Goal: Task Accomplishment & Management: Use online tool/utility

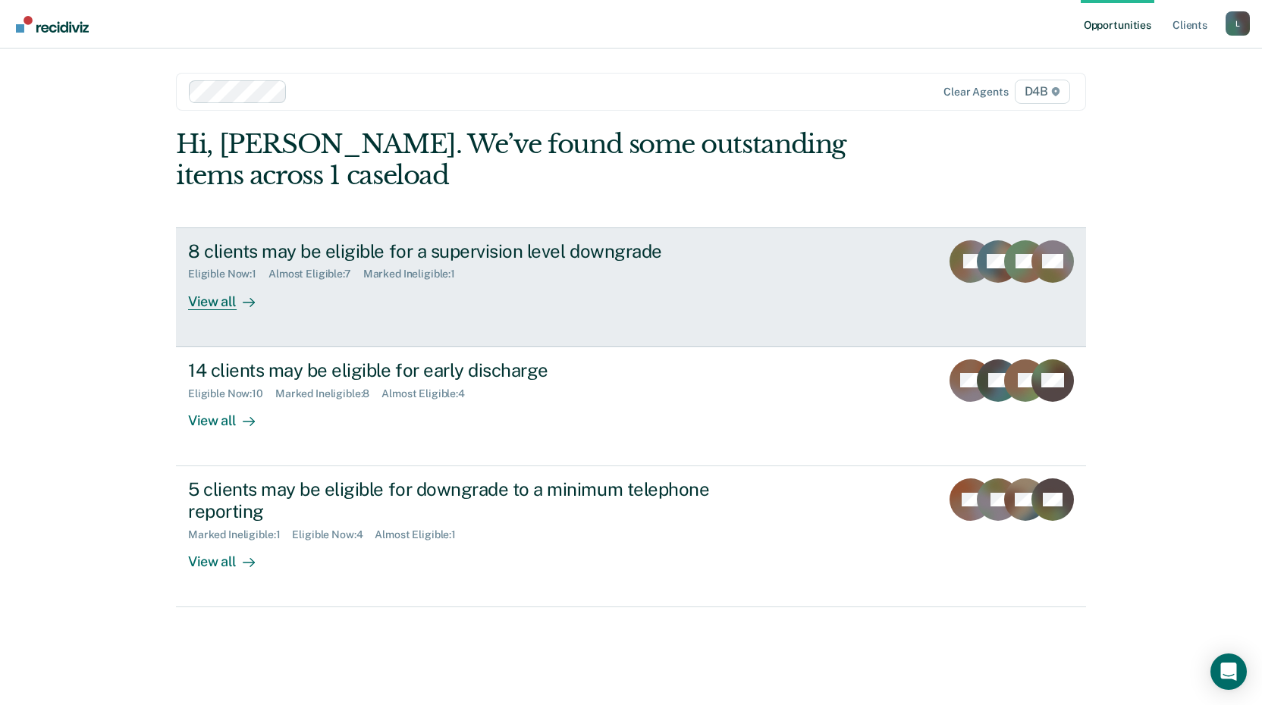
click at [225, 304] on div "View all" at bounding box center [230, 296] width 85 height 30
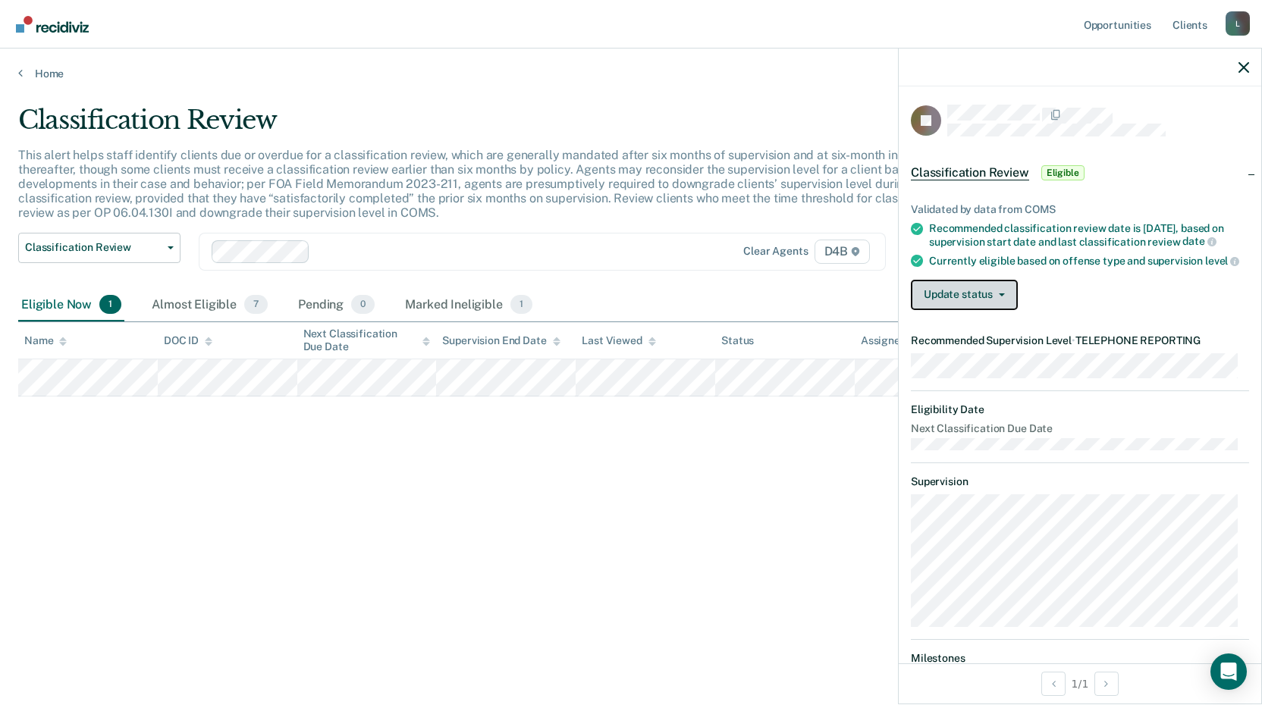
click at [953, 303] on button "Update status" at bounding box center [964, 295] width 107 height 30
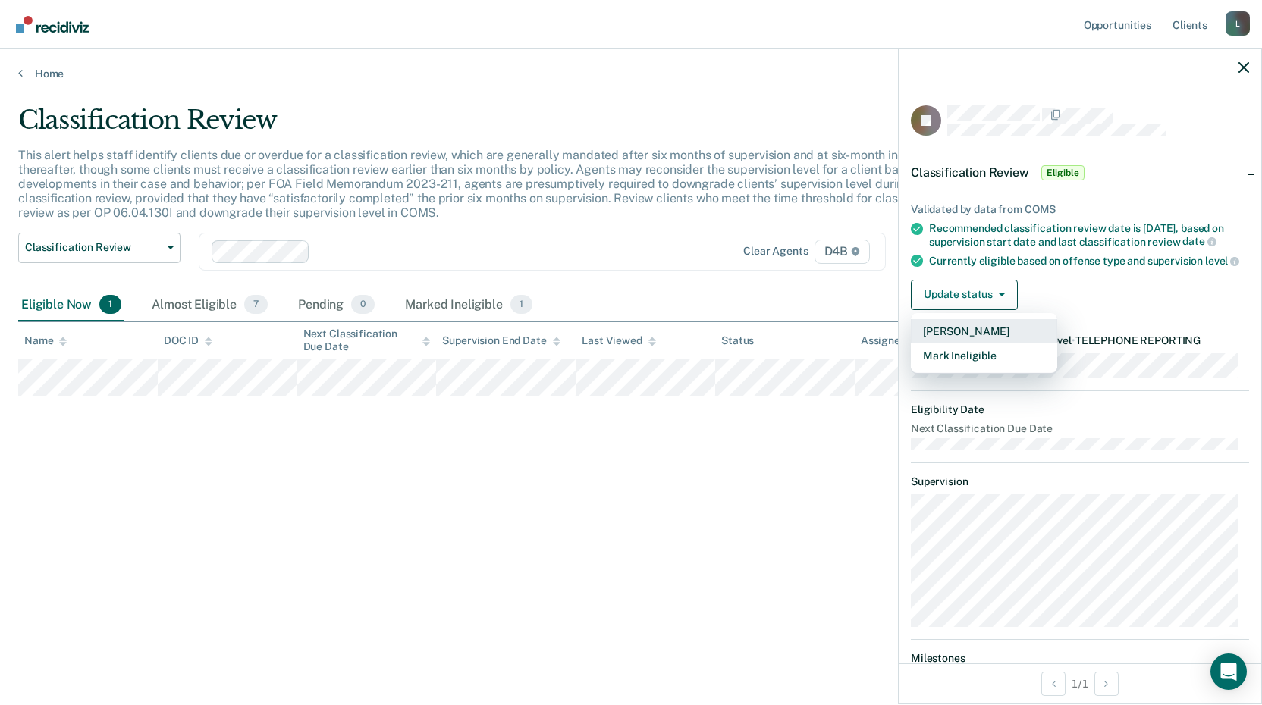
click at [958, 344] on button "[PERSON_NAME]" at bounding box center [984, 331] width 146 height 24
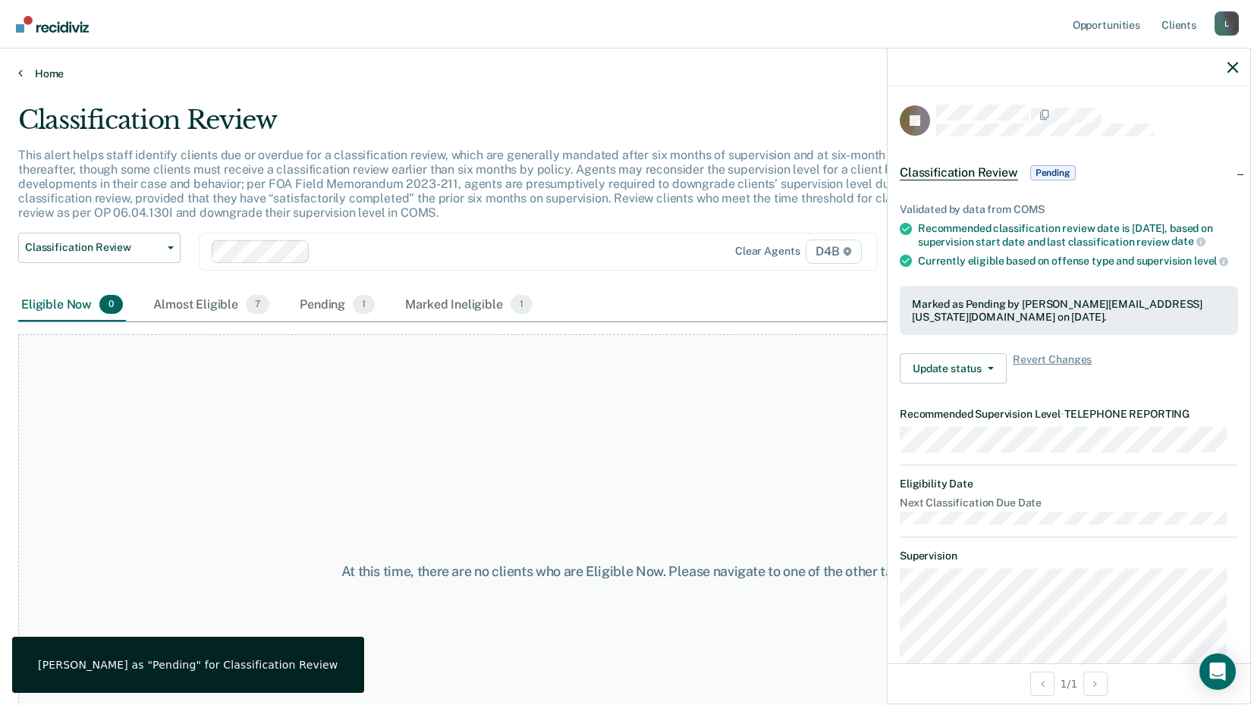
click at [25, 72] on link "Home" at bounding box center [625, 74] width 1214 height 14
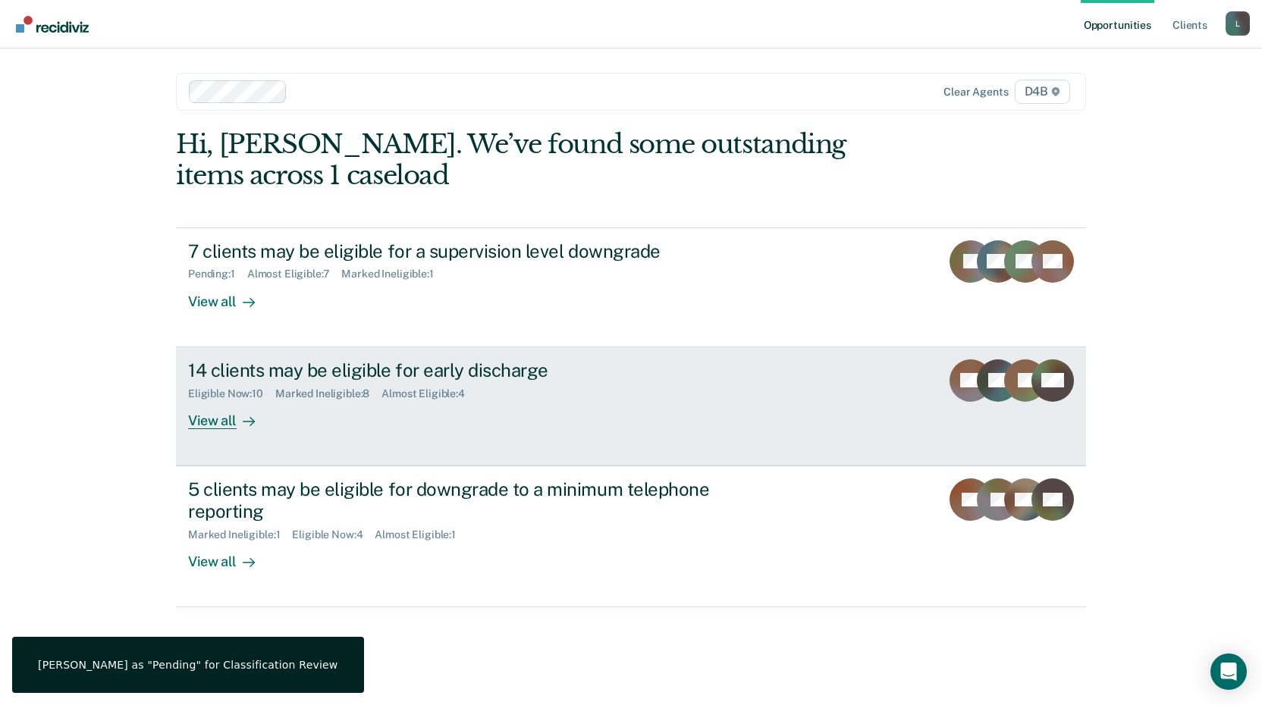
click at [226, 418] on div "View all" at bounding box center [230, 415] width 85 height 30
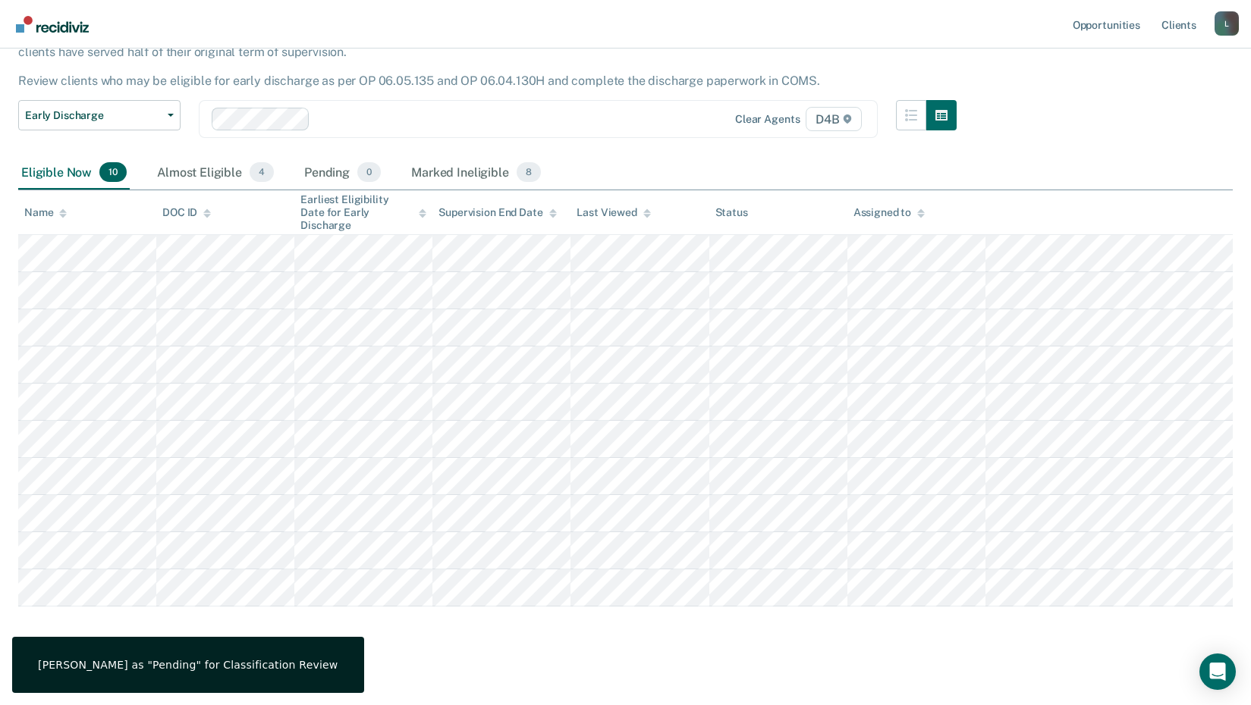
scroll to position [121, 0]
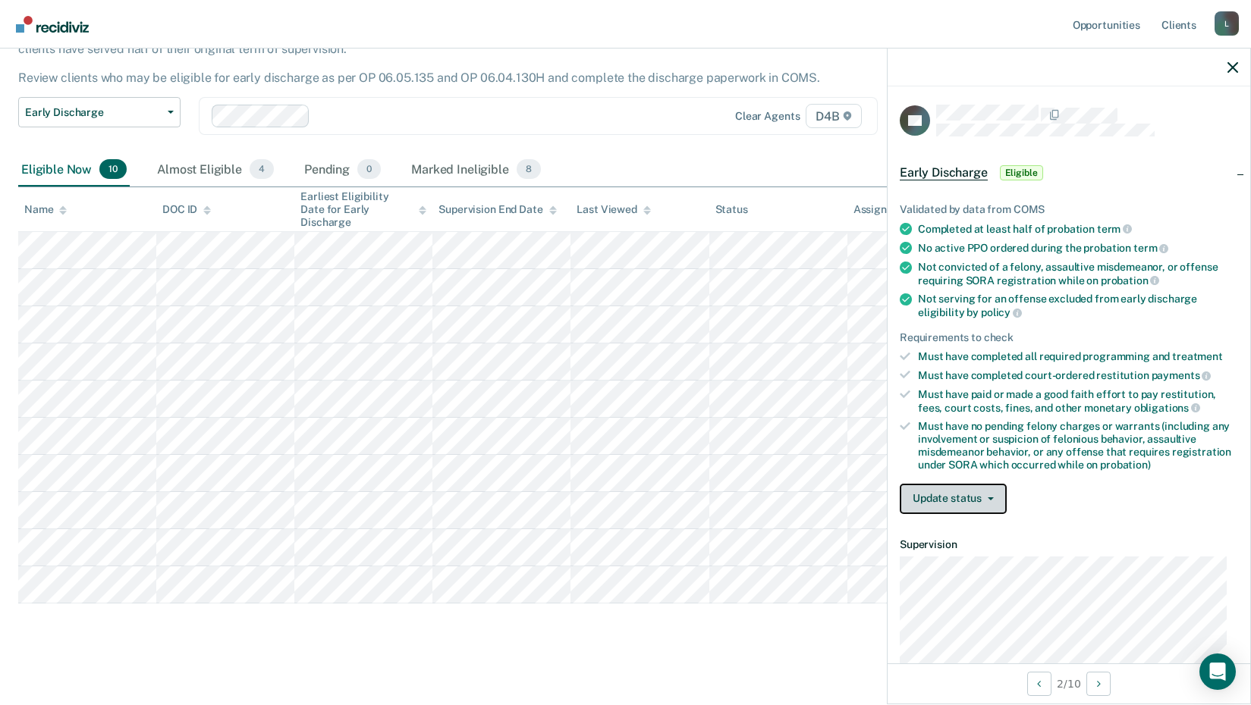
click at [974, 495] on button "Update status" at bounding box center [953, 499] width 107 height 30
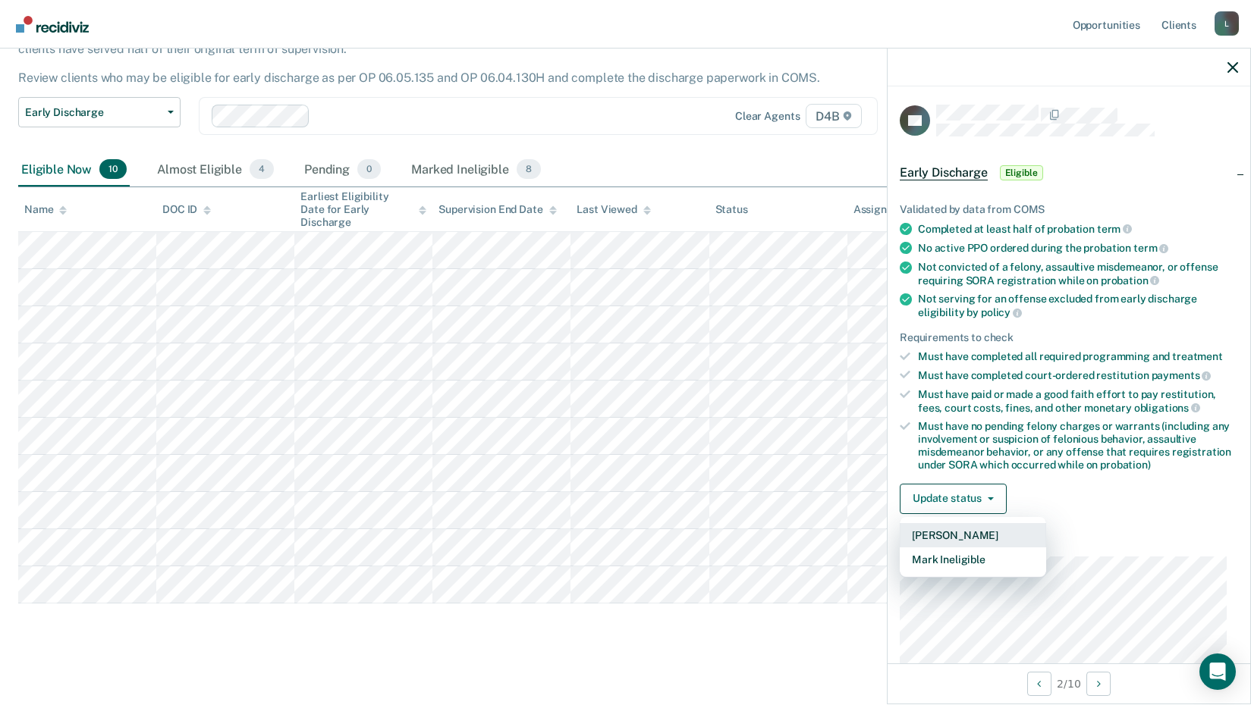
click at [950, 535] on button "[PERSON_NAME]" at bounding box center [973, 535] width 146 height 24
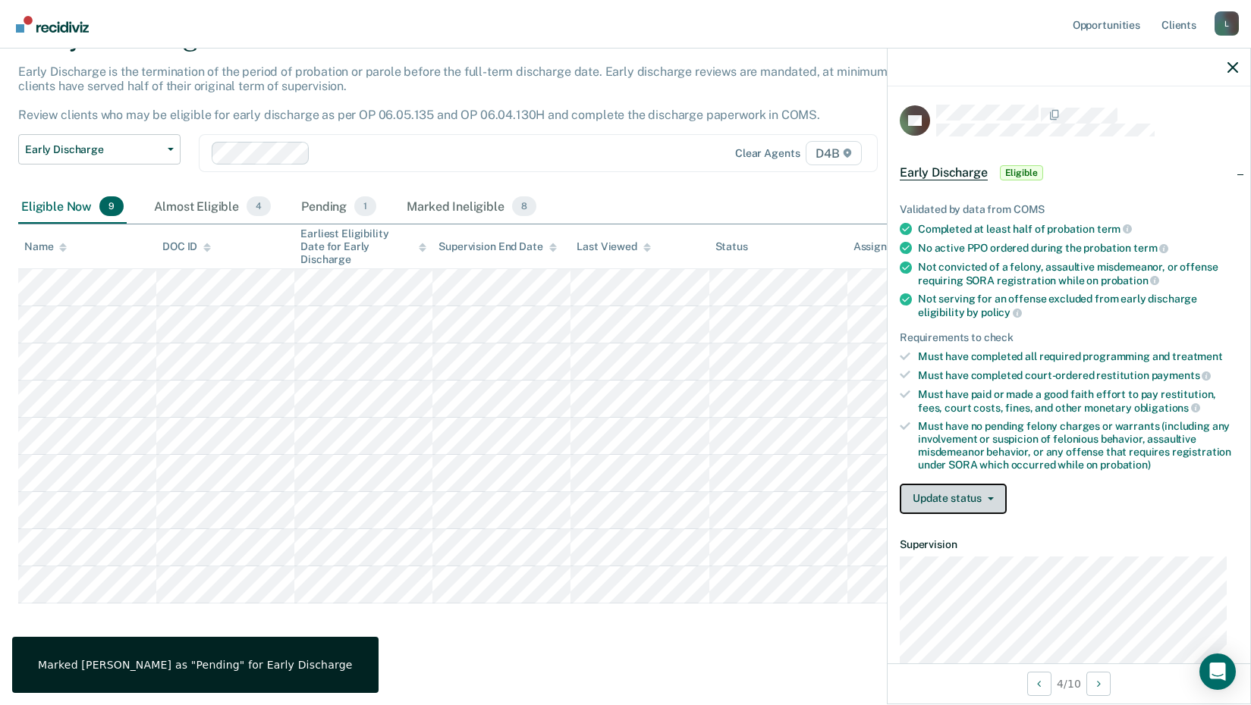
click at [977, 499] on button "Update status" at bounding box center [953, 499] width 107 height 30
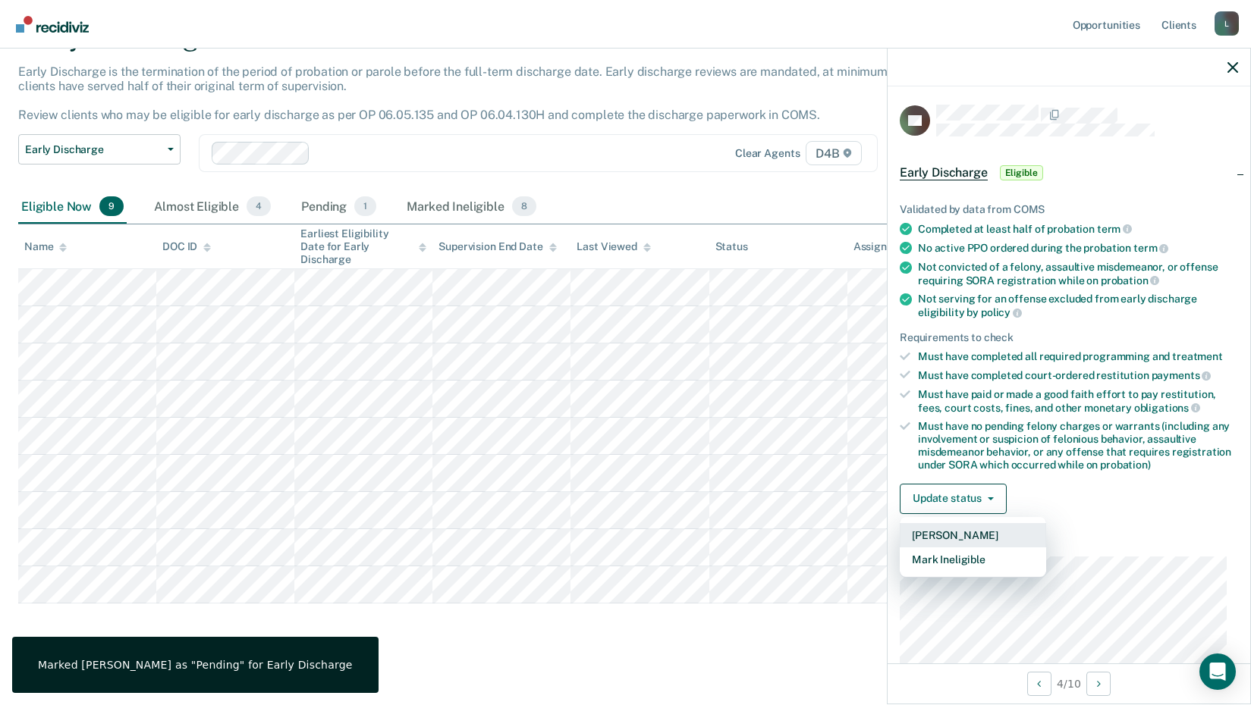
click at [979, 535] on button "[PERSON_NAME]" at bounding box center [973, 535] width 146 height 24
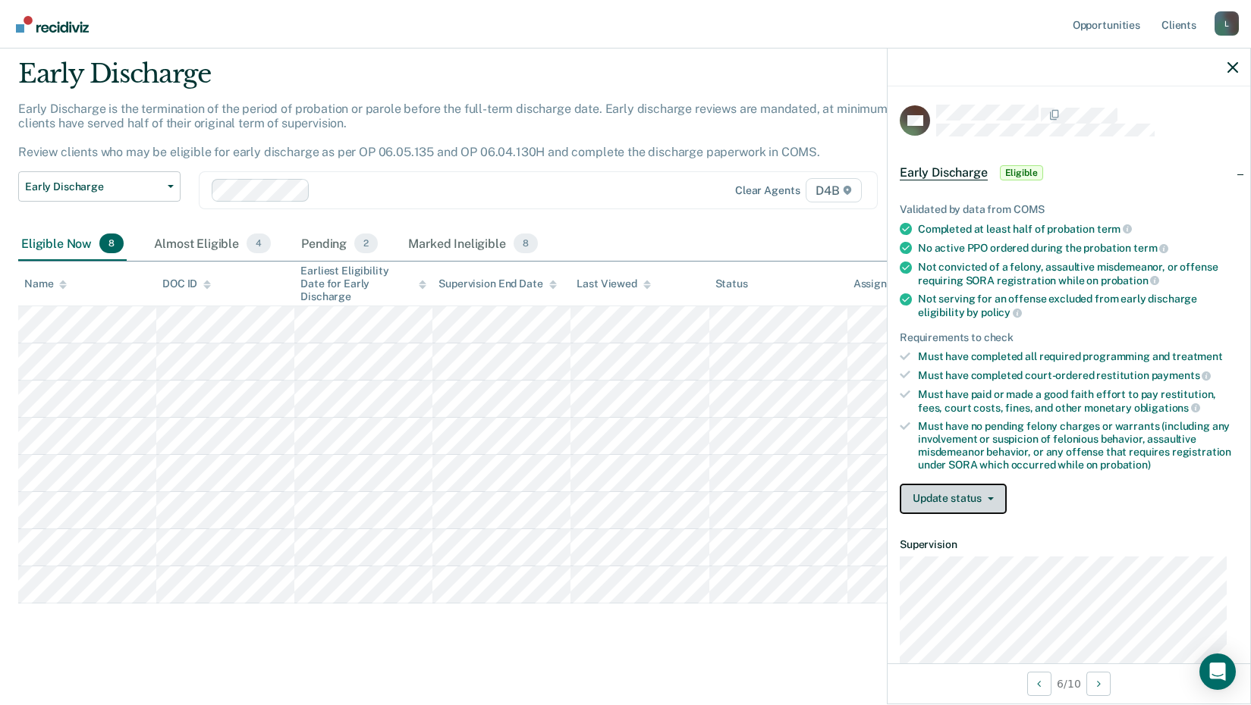
click at [958, 499] on button "Update status" at bounding box center [953, 499] width 107 height 30
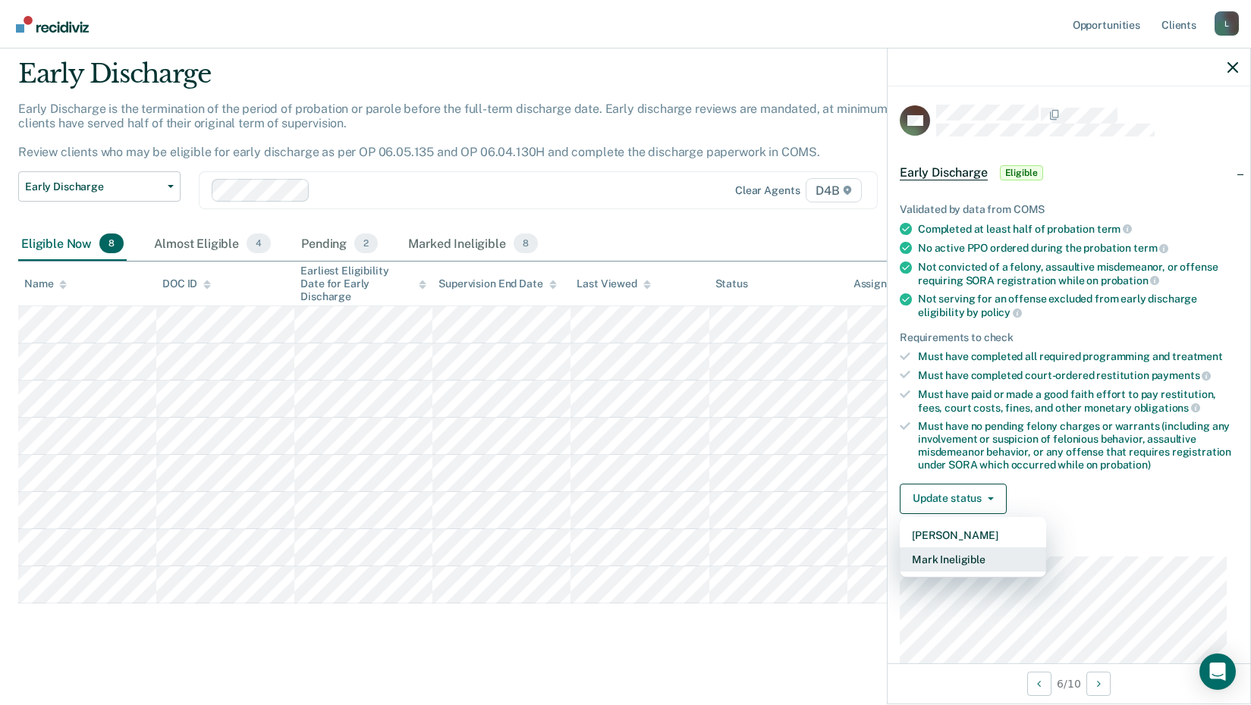
click at [961, 557] on button "Mark Ineligible" at bounding box center [973, 560] width 146 height 24
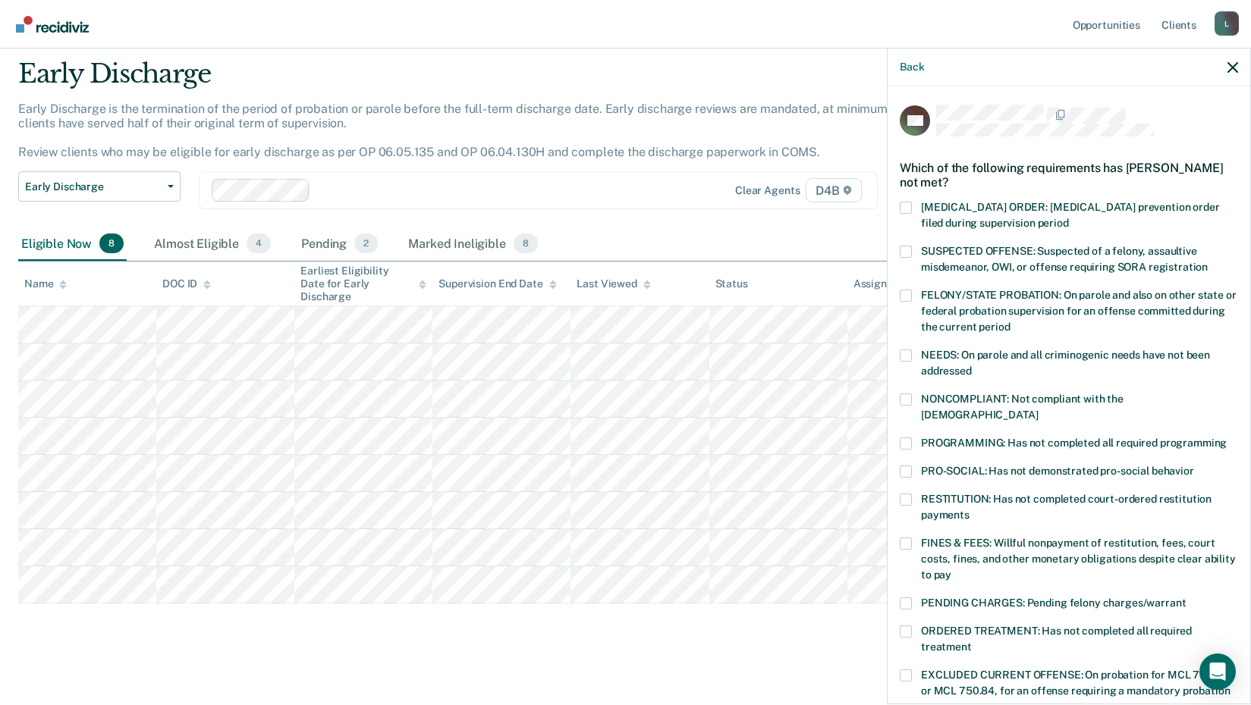
click at [909, 494] on span at bounding box center [906, 500] width 12 height 12
click at [969, 510] on input "RESTITUTION: Has not completed court-ordered restitution payments" at bounding box center [969, 510] width 0 height 0
click at [913, 520] on div "RESTITUTION: Has not completed court-ordered restitution payments" at bounding box center [1069, 516] width 338 height 44
click at [914, 538] on label "FINES & FEES: Willful nonpayment of restitution, fees, court costs, fines, and …" at bounding box center [1069, 562] width 338 height 48
click at [951, 570] on input "FINES & FEES: Willful nonpayment of restitution, fees, court costs, fines, and …" at bounding box center [951, 570] width 0 height 0
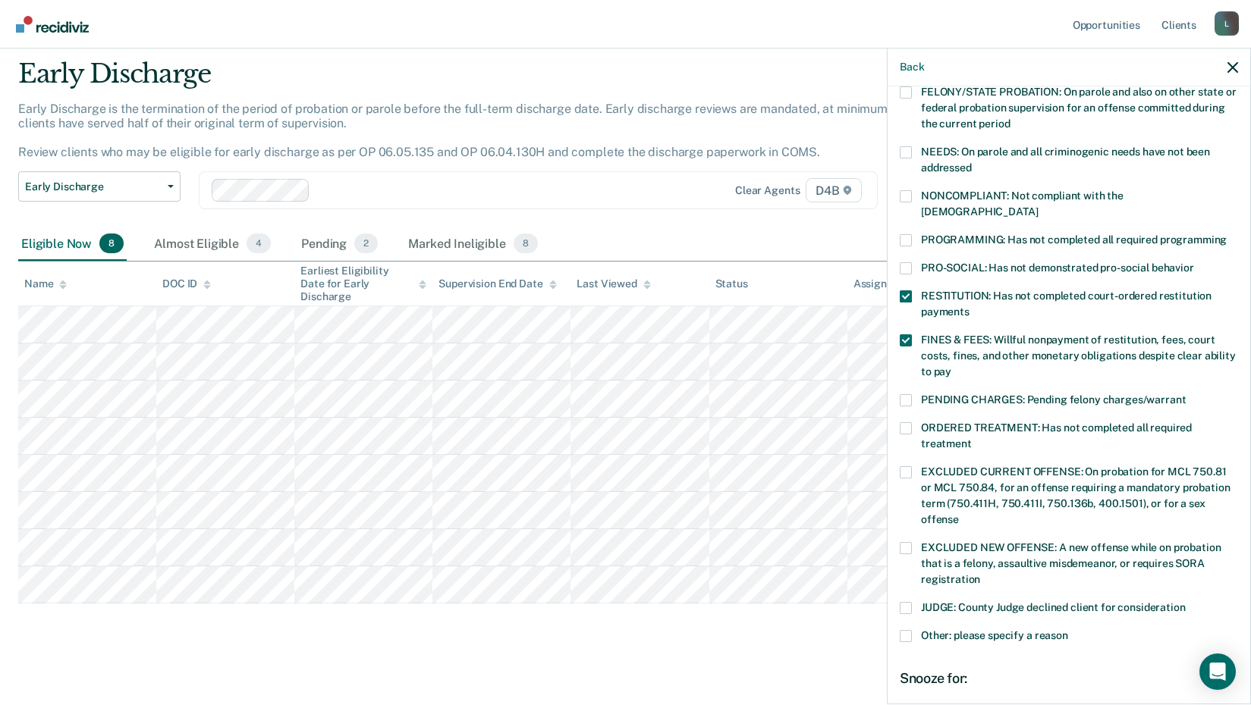
scroll to position [228, 0]
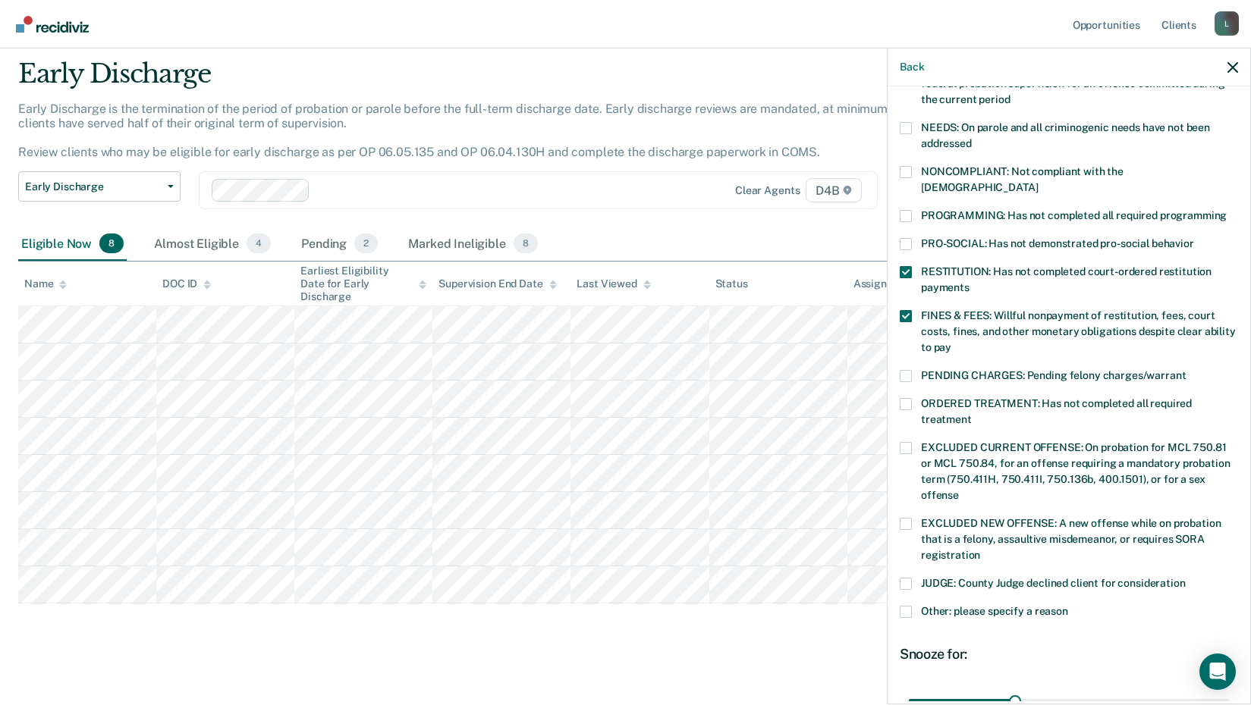
click at [909, 606] on span at bounding box center [906, 612] width 12 height 12
click at [1068, 606] on input "Other: please specify a reason" at bounding box center [1068, 606] width 0 height 0
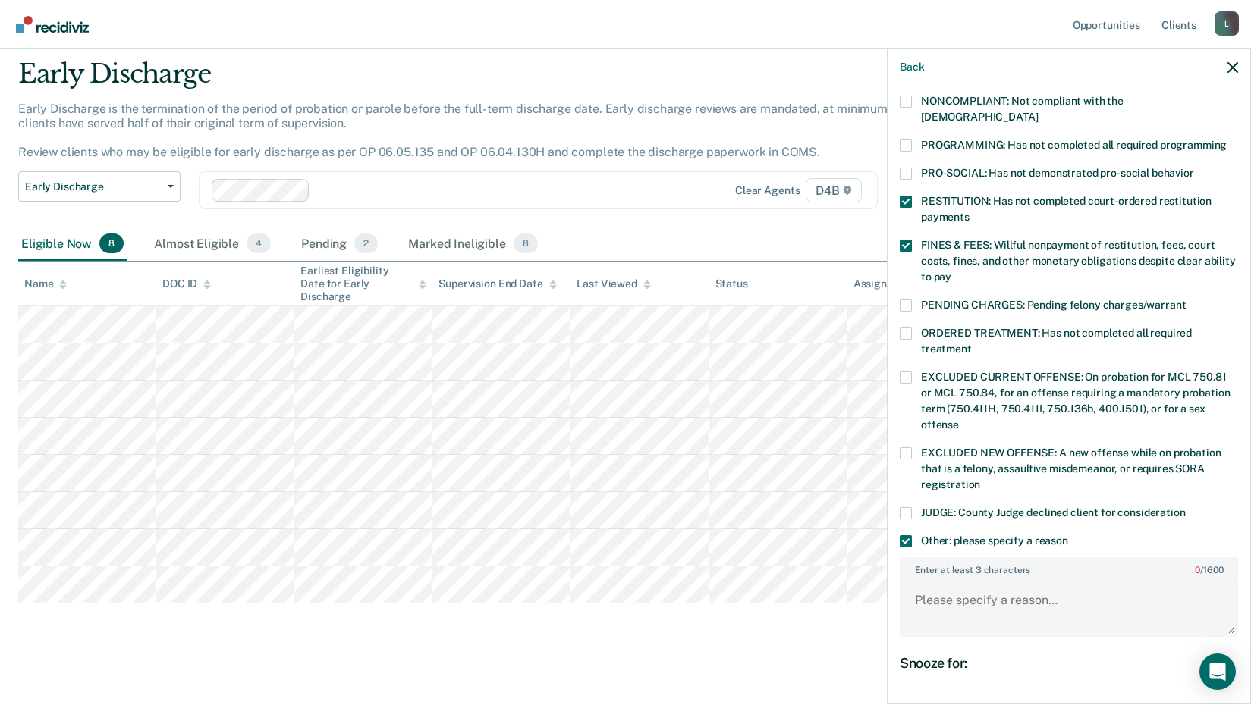
scroll to position [379, 0]
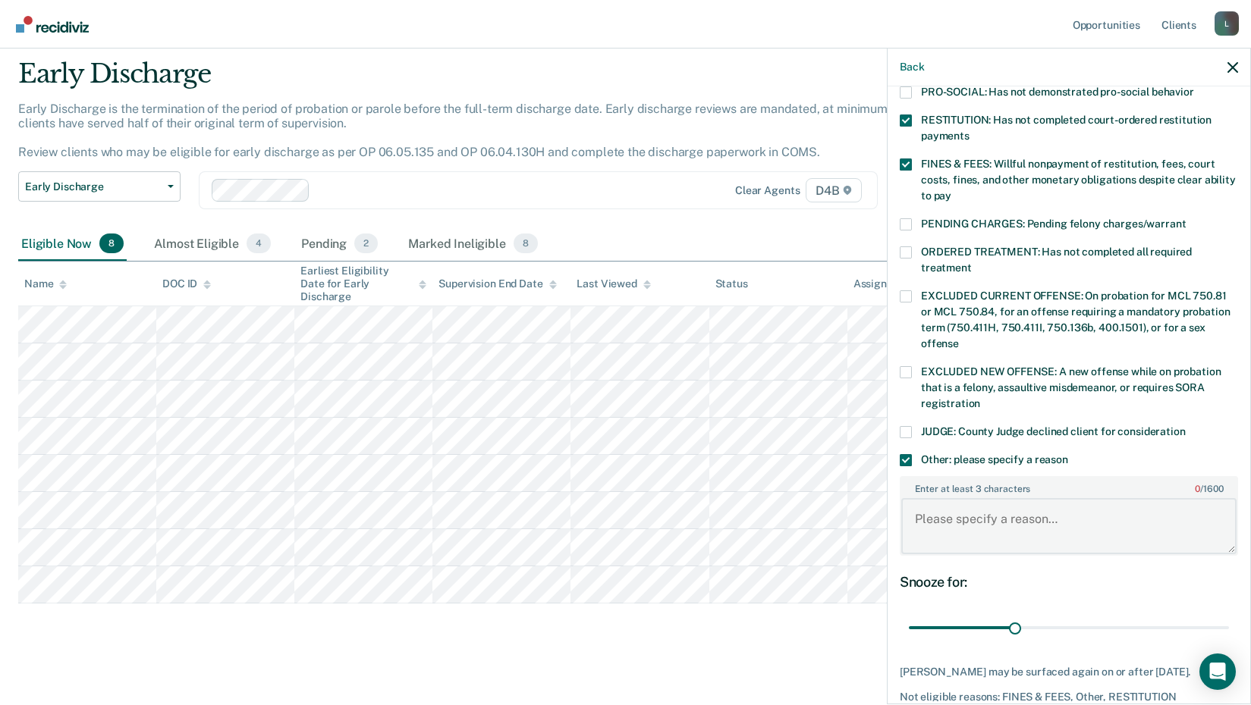
click at [949, 506] on textarea "Enter at least 3 characters 0 / 1600" at bounding box center [1068, 526] width 335 height 56
type textarea "has active warrants"
drag, startPoint x: 1013, startPoint y: 614, endPoint x: 1248, endPoint y: 609, distance: 234.4
type input "90"
click at [1229, 615] on input "range" at bounding box center [1069, 628] width 320 height 27
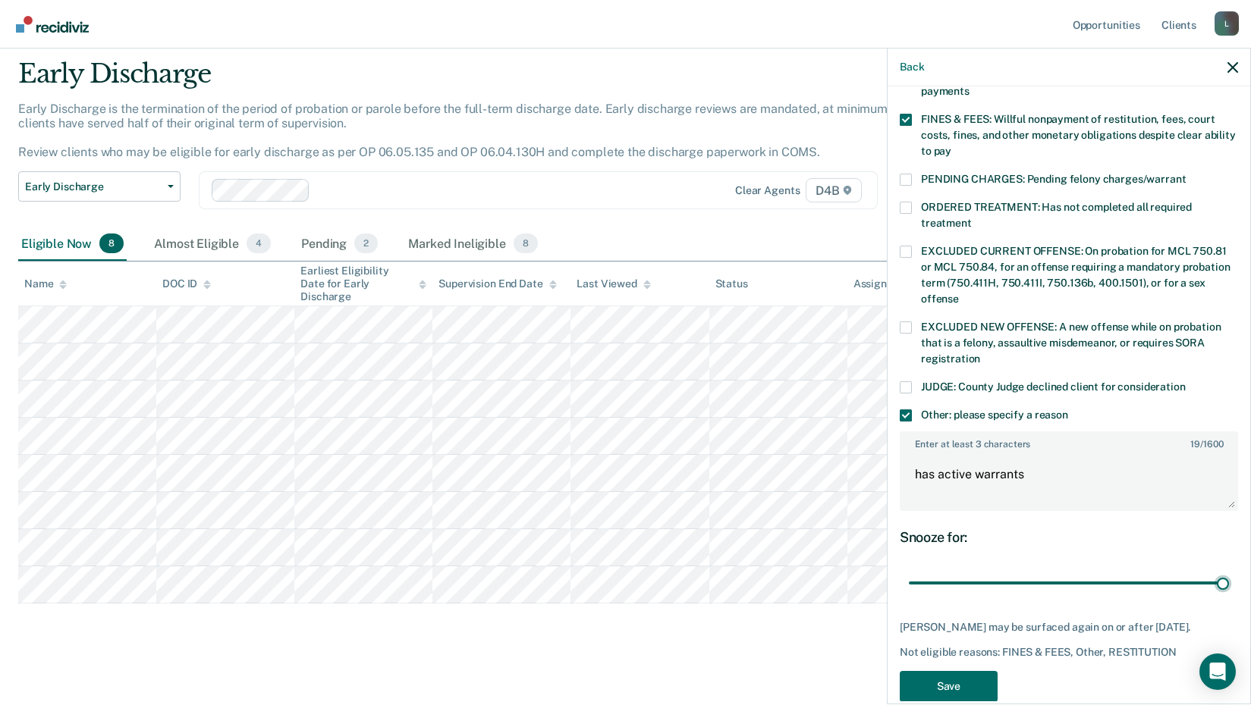
scroll to position [448, 0]
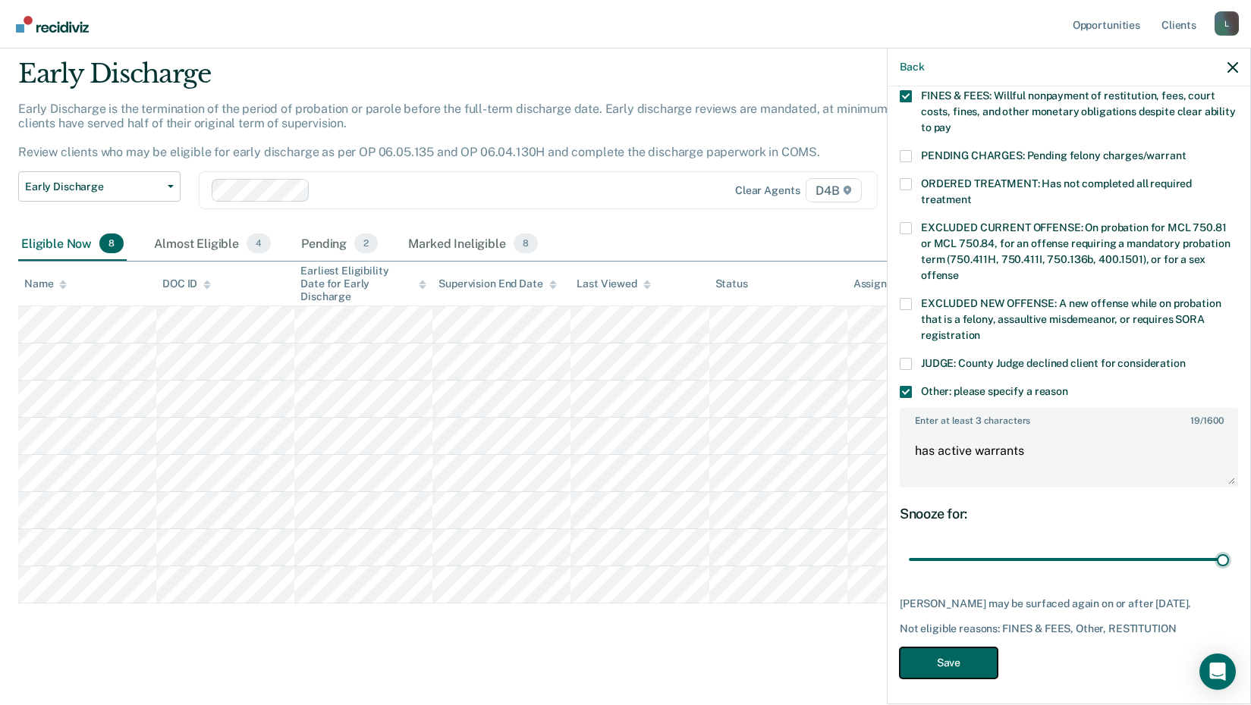
click at [969, 658] on button "Save" at bounding box center [949, 663] width 98 height 31
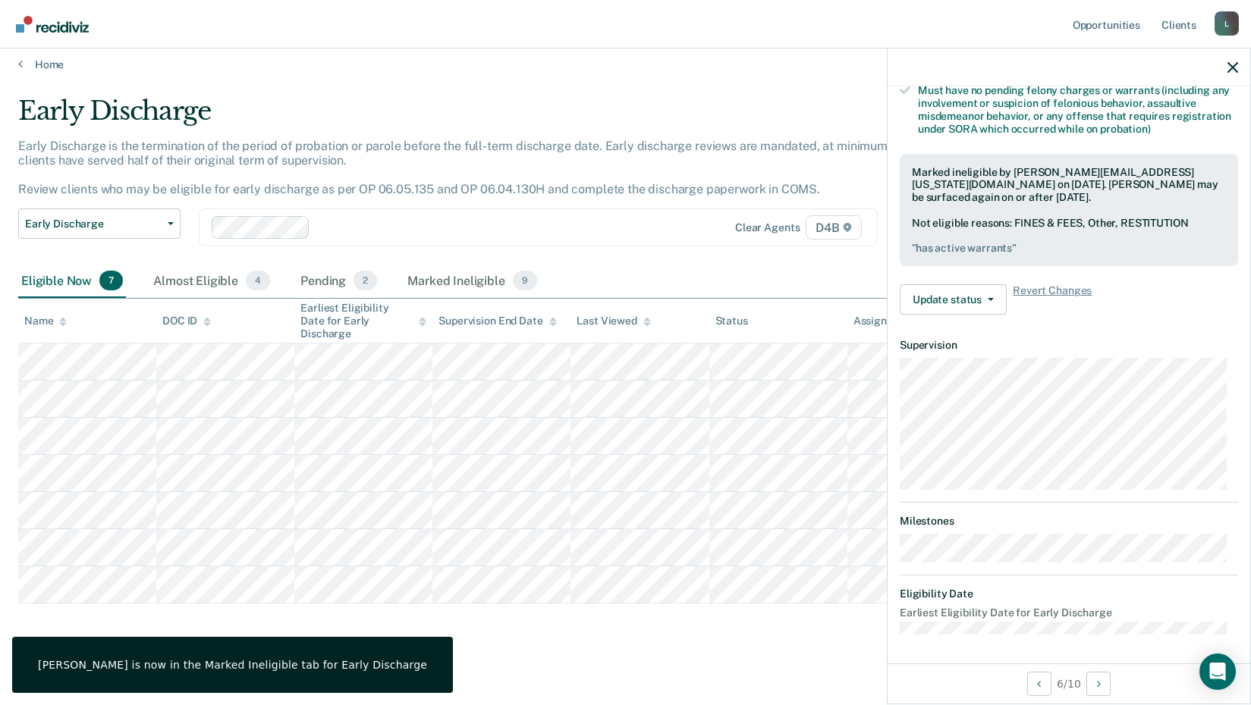
scroll to position [199, 0]
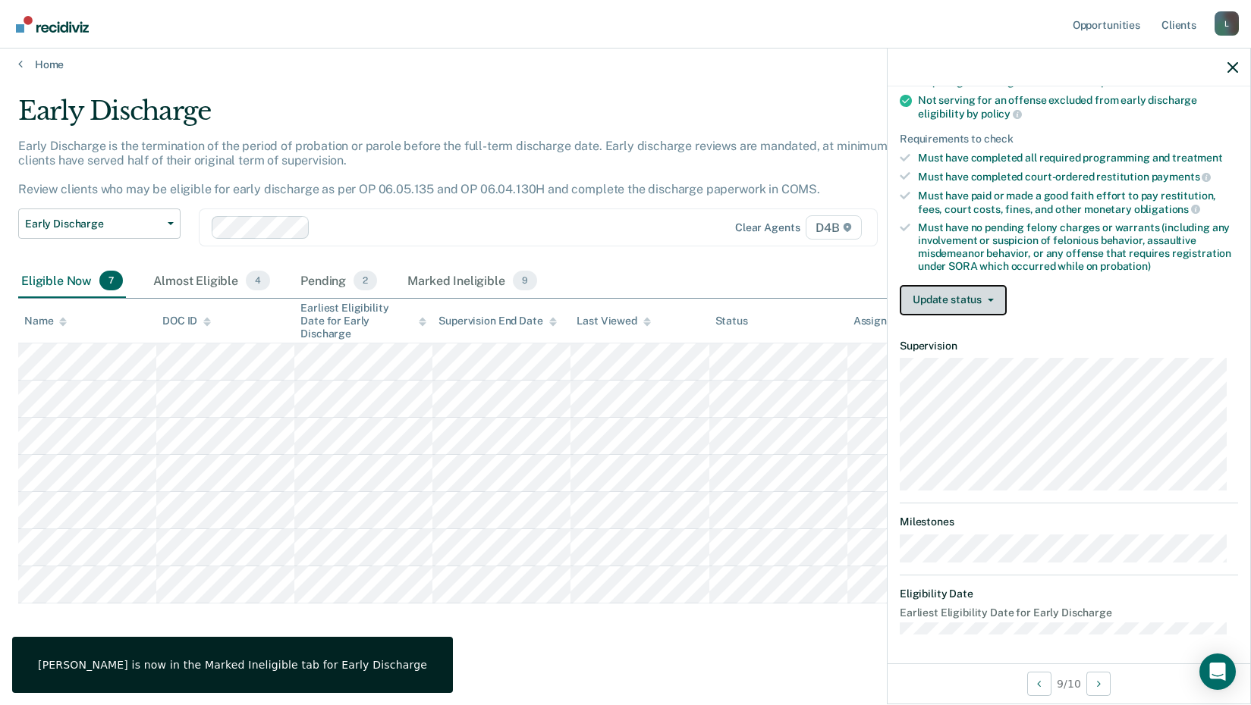
click at [949, 293] on button "Update status" at bounding box center [953, 300] width 107 height 30
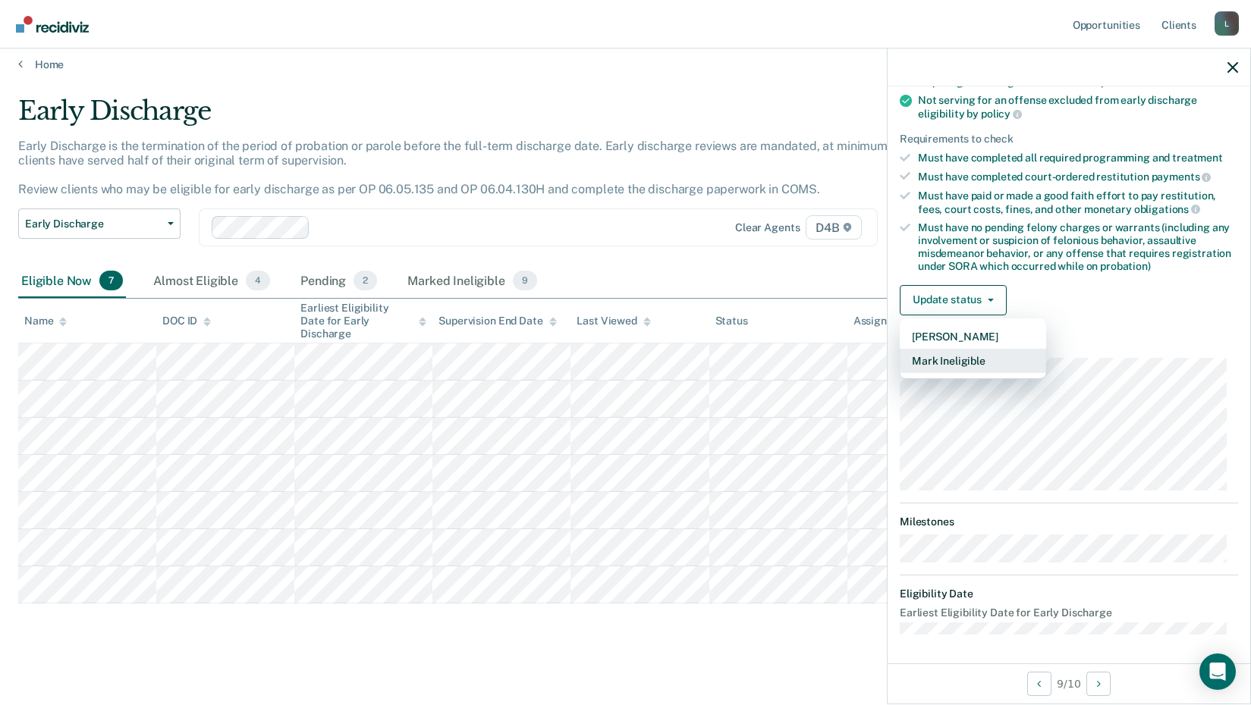
click at [962, 365] on button "Mark Ineligible" at bounding box center [973, 361] width 146 height 24
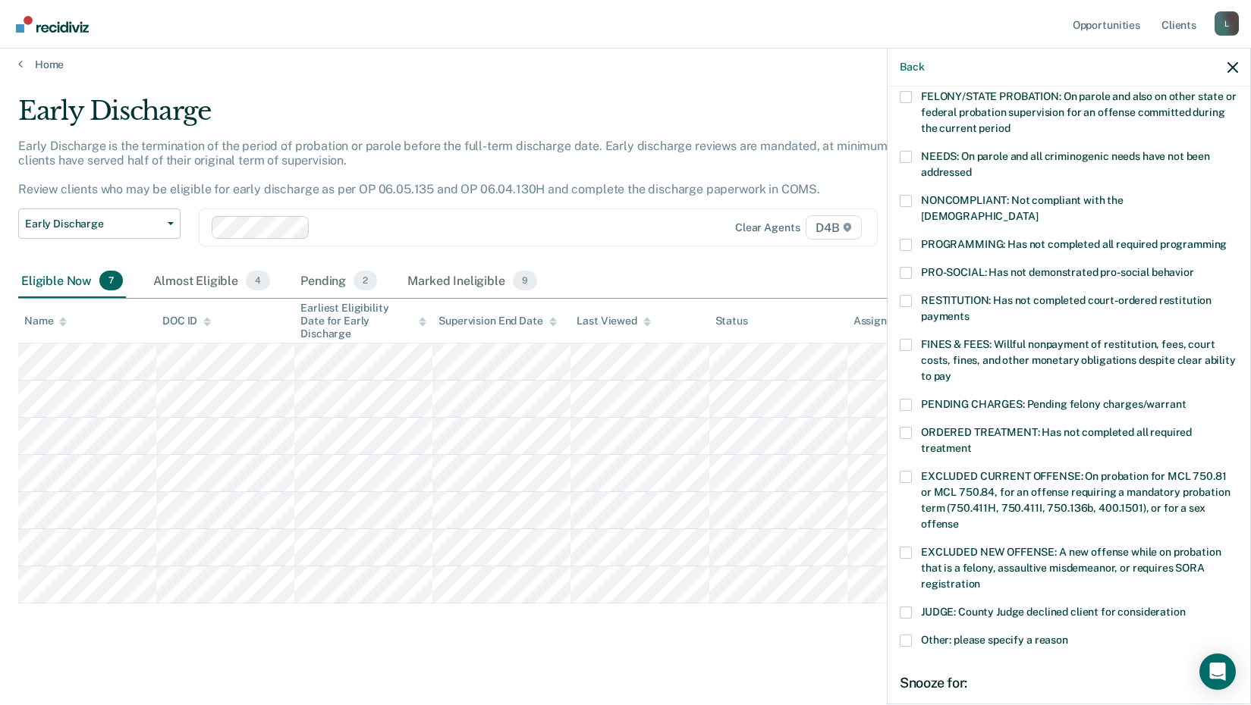
click at [904, 339] on span at bounding box center [906, 345] width 12 height 12
click at [951, 371] on input "FINES & FEES: Willful nonpayment of restitution, fees, court costs, fines, and …" at bounding box center [951, 371] width 0 height 0
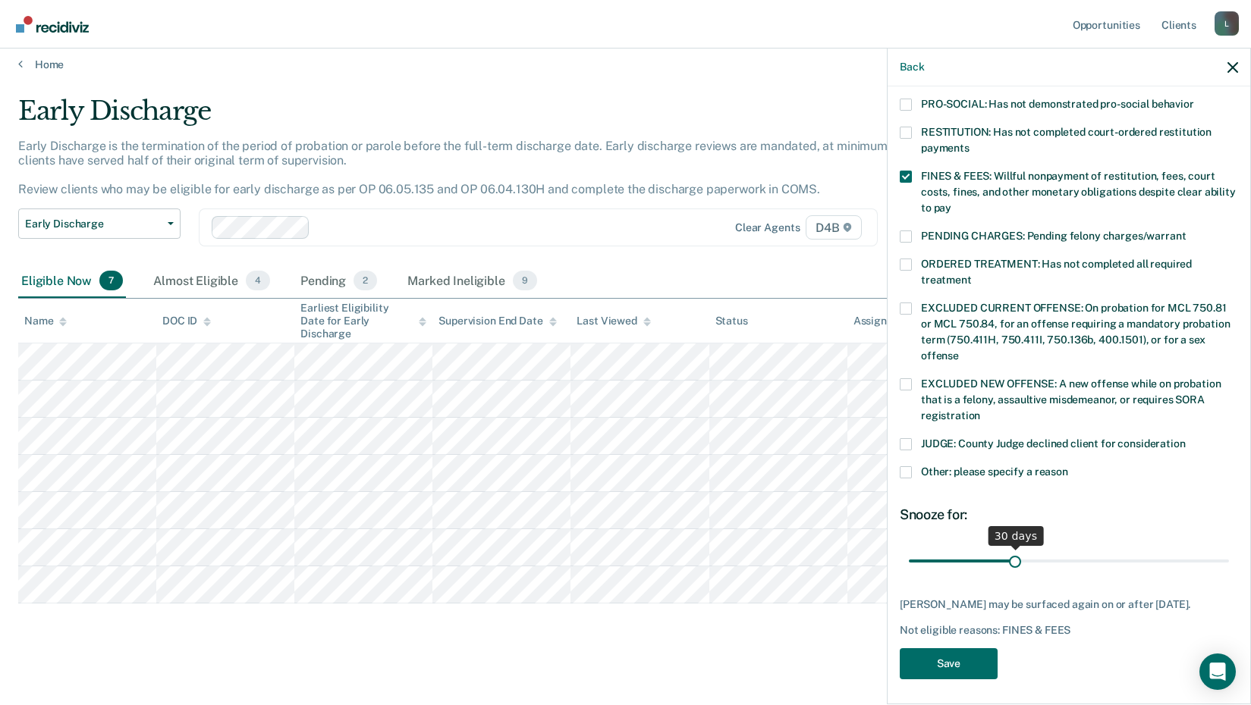
scroll to position [368, 0]
drag, startPoint x: 1009, startPoint y: 545, endPoint x: 1194, endPoint y: 543, distance: 185.1
type input "85"
click at [1194, 547] on input "range" at bounding box center [1069, 560] width 320 height 27
click at [953, 664] on button "Save" at bounding box center [949, 663] width 98 height 31
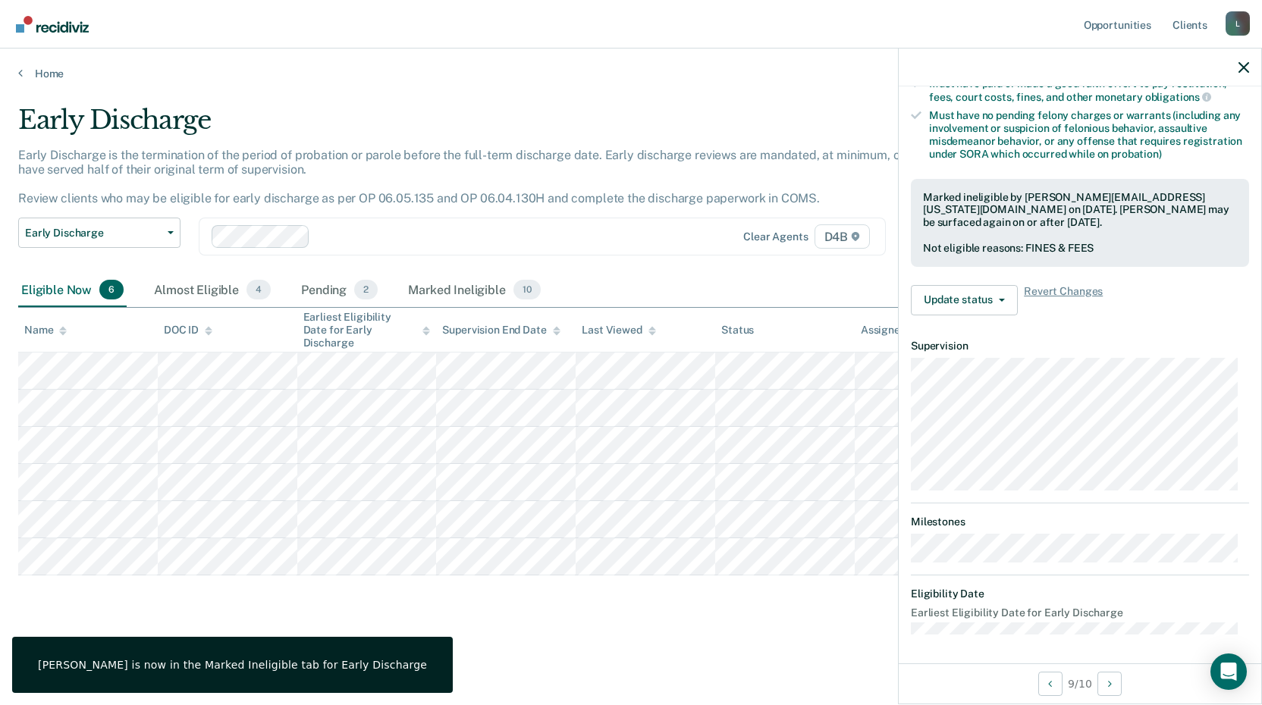
scroll to position [199, 0]
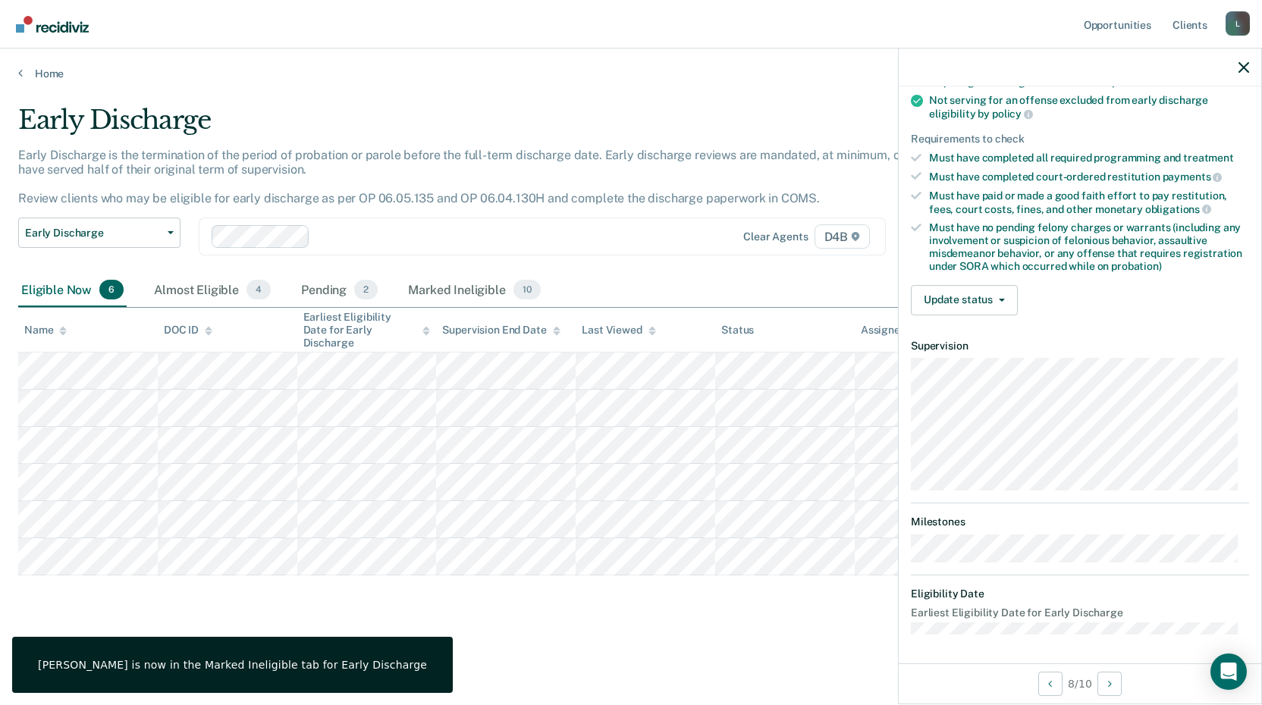
click at [967, 282] on div "Validated by data from COMS Completed at least half of probation term No active…" at bounding box center [1080, 153] width 363 height 347
click at [972, 295] on button "Update status" at bounding box center [964, 300] width 107 height 30
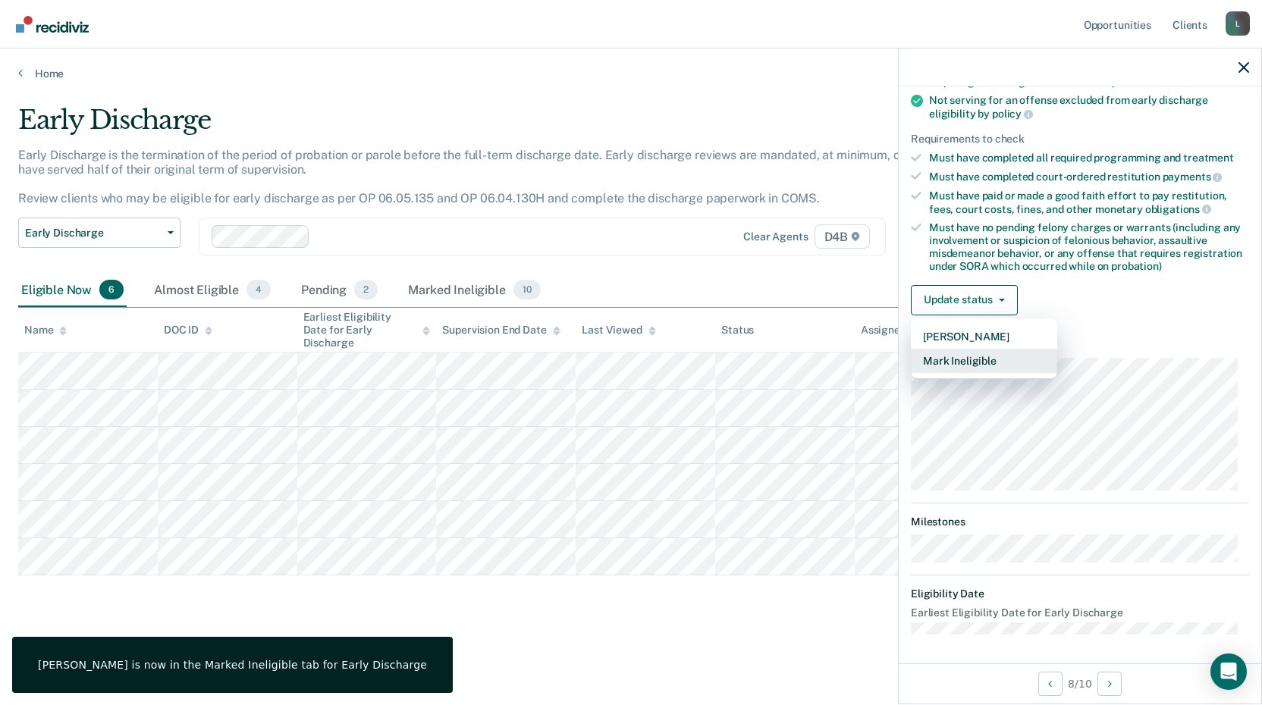
click at [972, 356] on button "Mark Ineligible" at bounding box center [984, 361] width 146 height 24
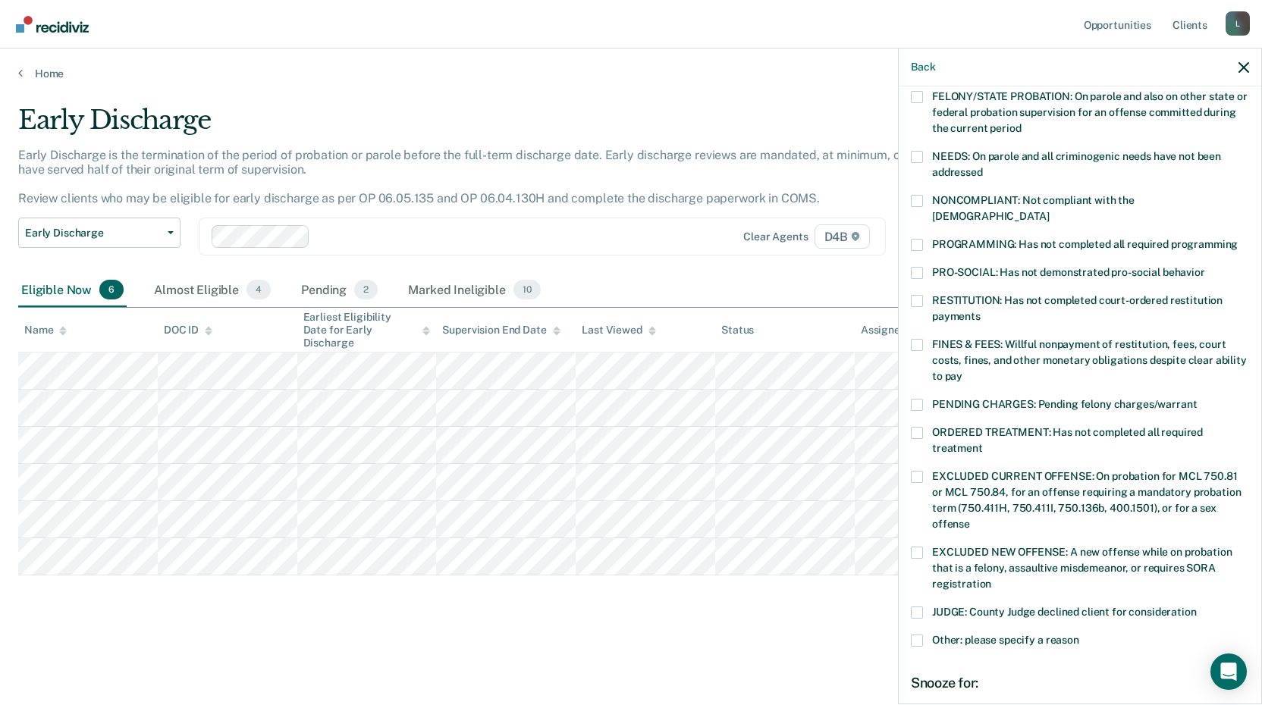
click at [922, 339] on span at bounding box center [917, 345] width 12 height 12
click at [963, 371] on input "FINES & FEES: Willful nonpayment of restitution, fees, court costs, fines, and …" at bounding box center [963, 371] width 0 height 0
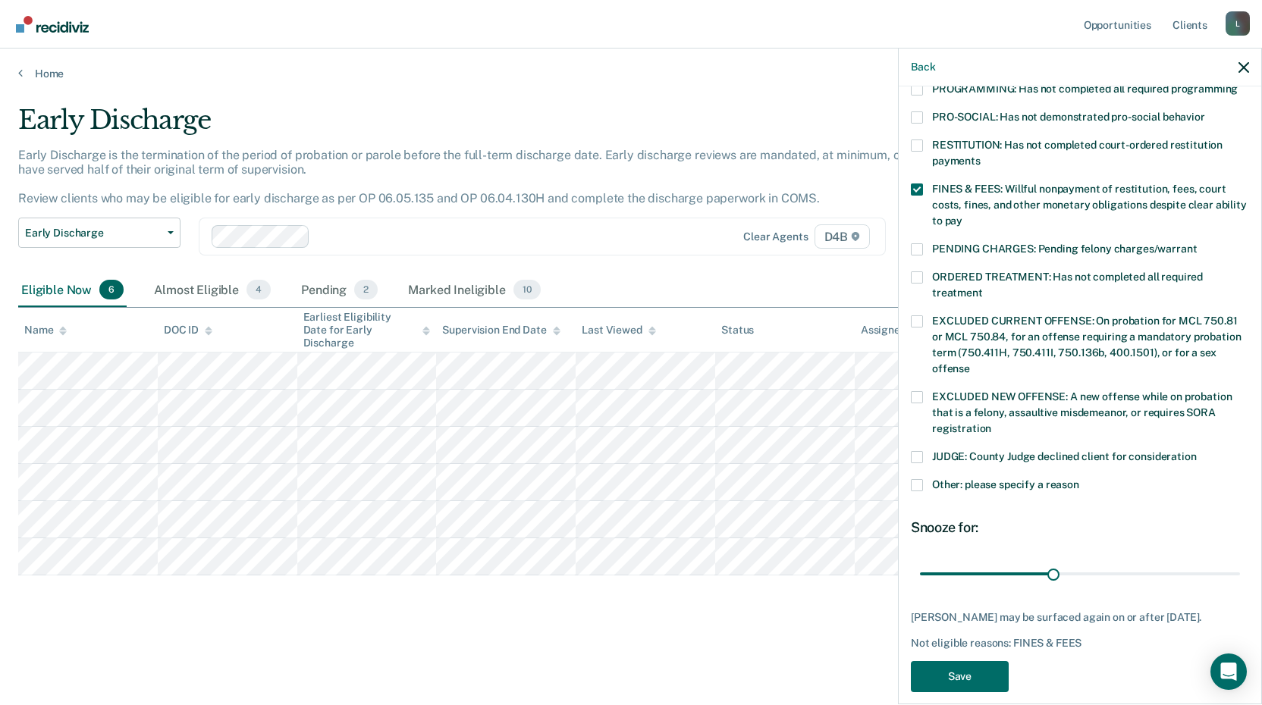
scroll to position [355, 0]
drag, startPoint x: 1052, startPoint y: 561, endPoint x: 1244, endPoint y: 554, distance: 192.0
type input "71"
click at [1240, 560] on input "range" at bounding box center [1080, 573] width 320 height 27
click at [977, 664] on button "Save" at bounding box center [960, 676] width 98 height 31
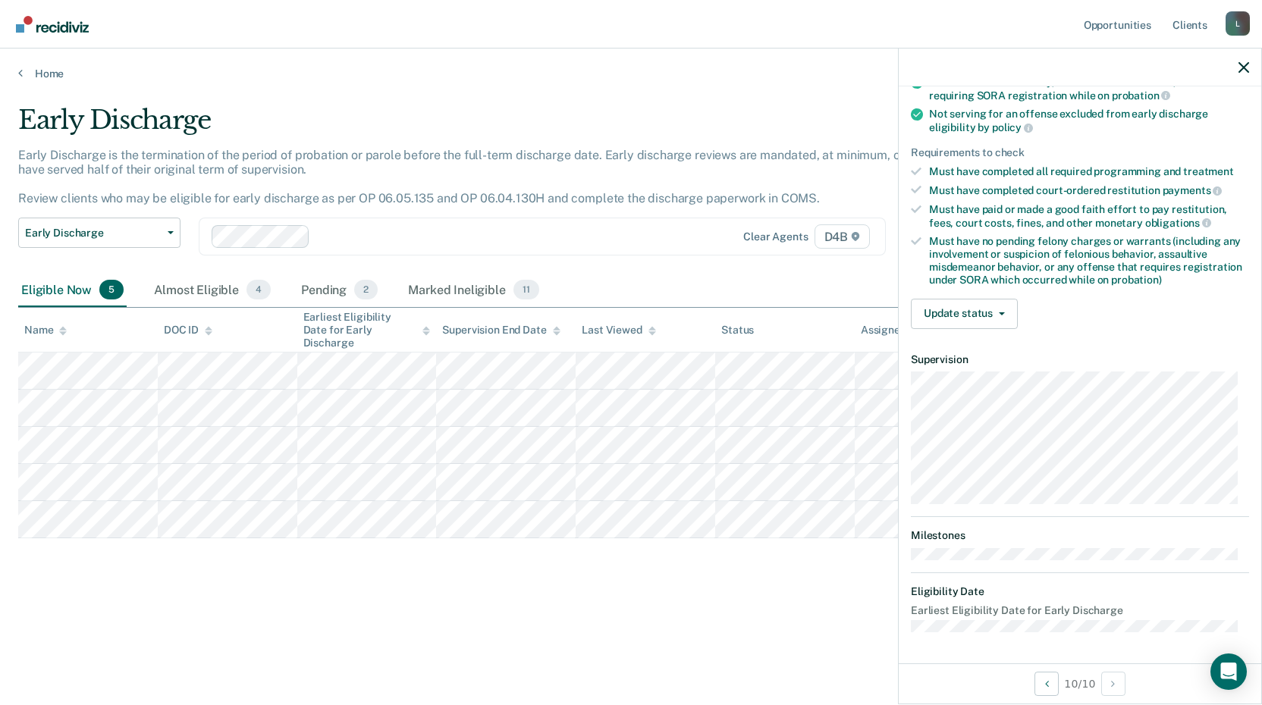
scroll to position [184, 0]
click at [978, 311] on button "Update status" at bounding box center [964, 315] width 107 height 30
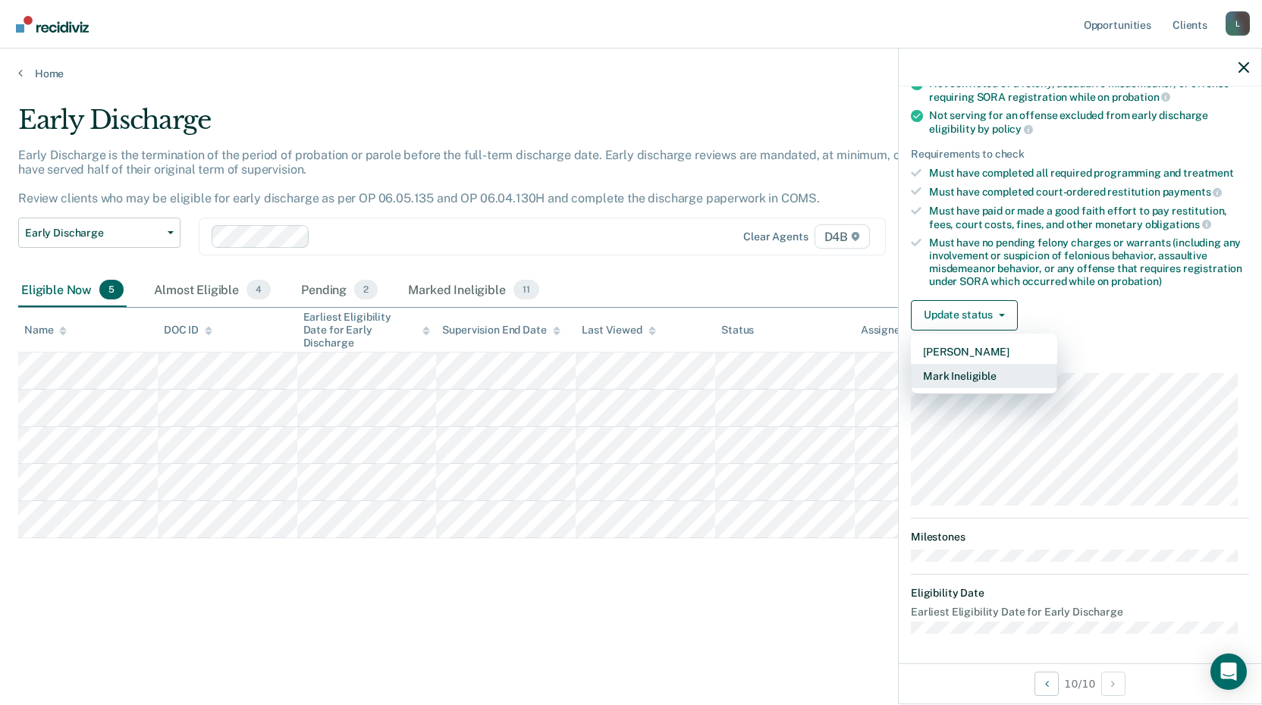
click at [979, 378] on button "Mark Ineligible" at bounding box center [984, 376] width 146 height 24
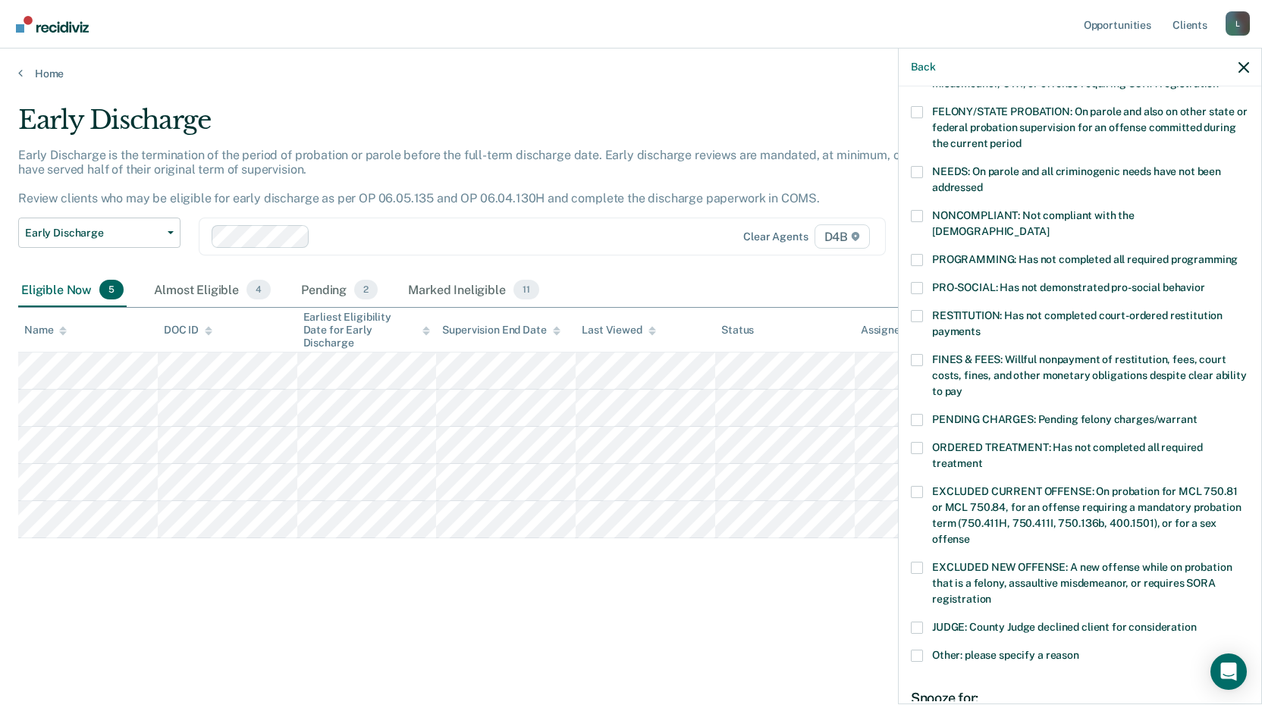
click at [918, 254] on span at bounding box center [917, 260] width 12 height 12
click at [1238, 254] on input "PROGRAMMING: Has not completed all required programming" at bounding box center [1238, 254] width 0 height 0
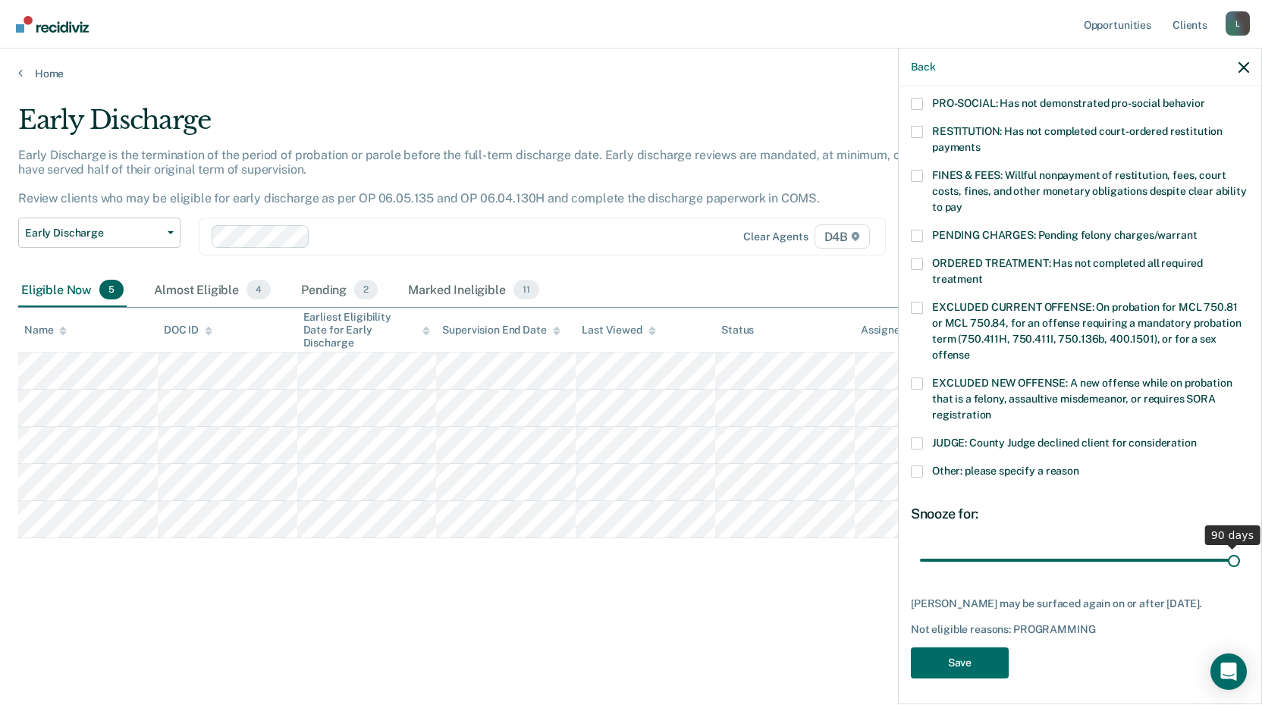
drag, startPoint x: 1020, startPoint y: 540, endPoint x: 1239, endPoint y: 524, distance: 219.0
type input "90"
click at [1239, 547] on input "range" at bounding box center [1080, 560] width 320 height 27
click at [953, 672] on button "Save" at bounding box center [960, 663] width 98 height 31
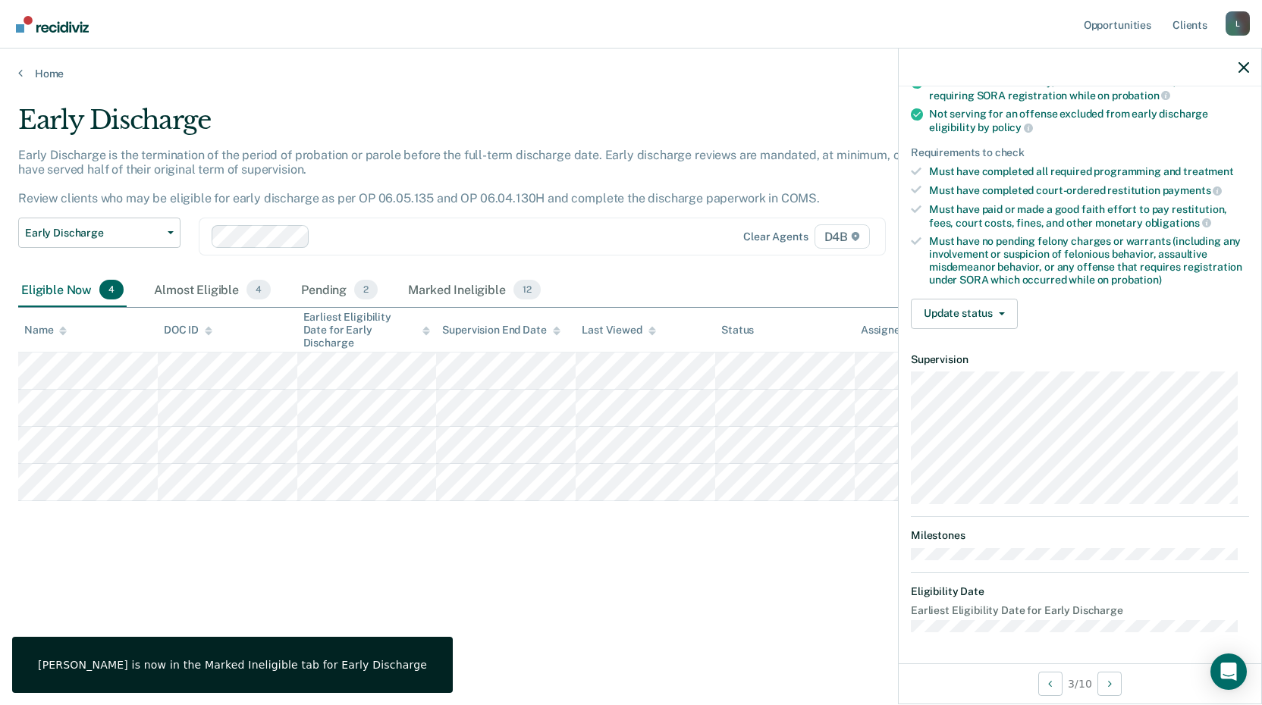
scroll to position [184, 0]
click at [957, 323] on button "Update status" at bounding box center [964, 315] width 107 height 30
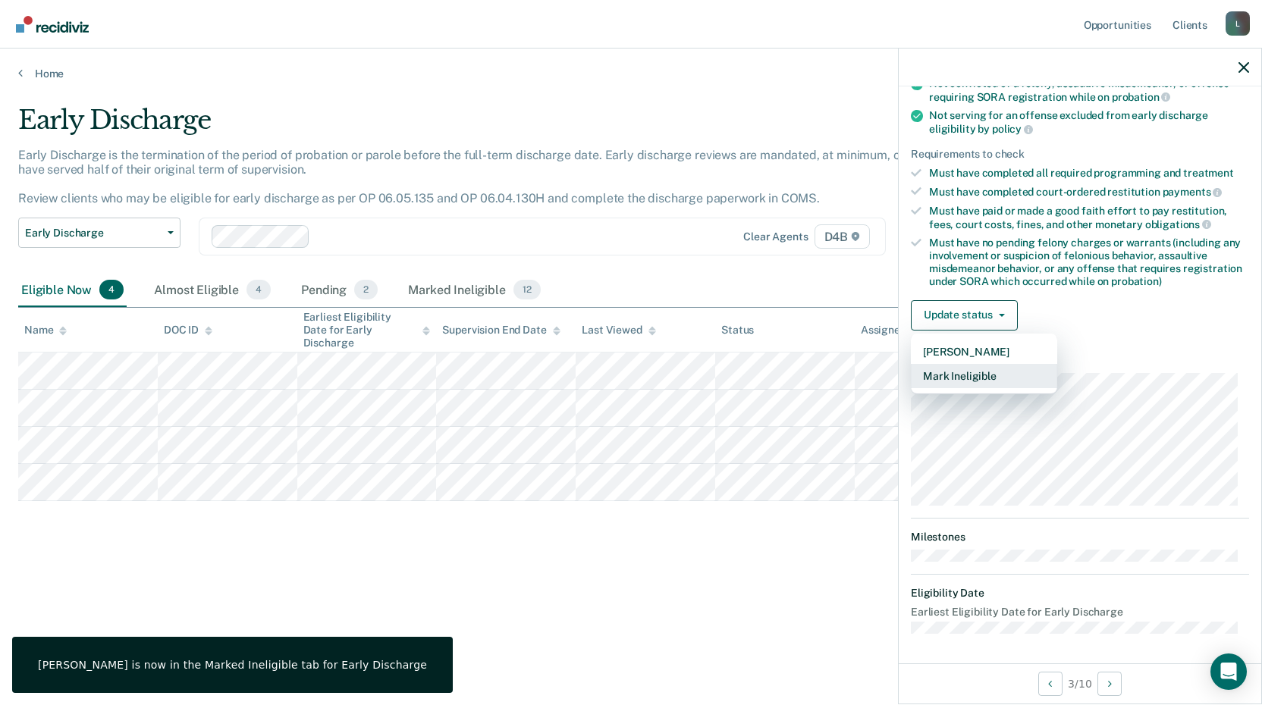
click at [965, 378] on button "Mark Ineligible" at bounding box center [984, 376] width 146 height 24
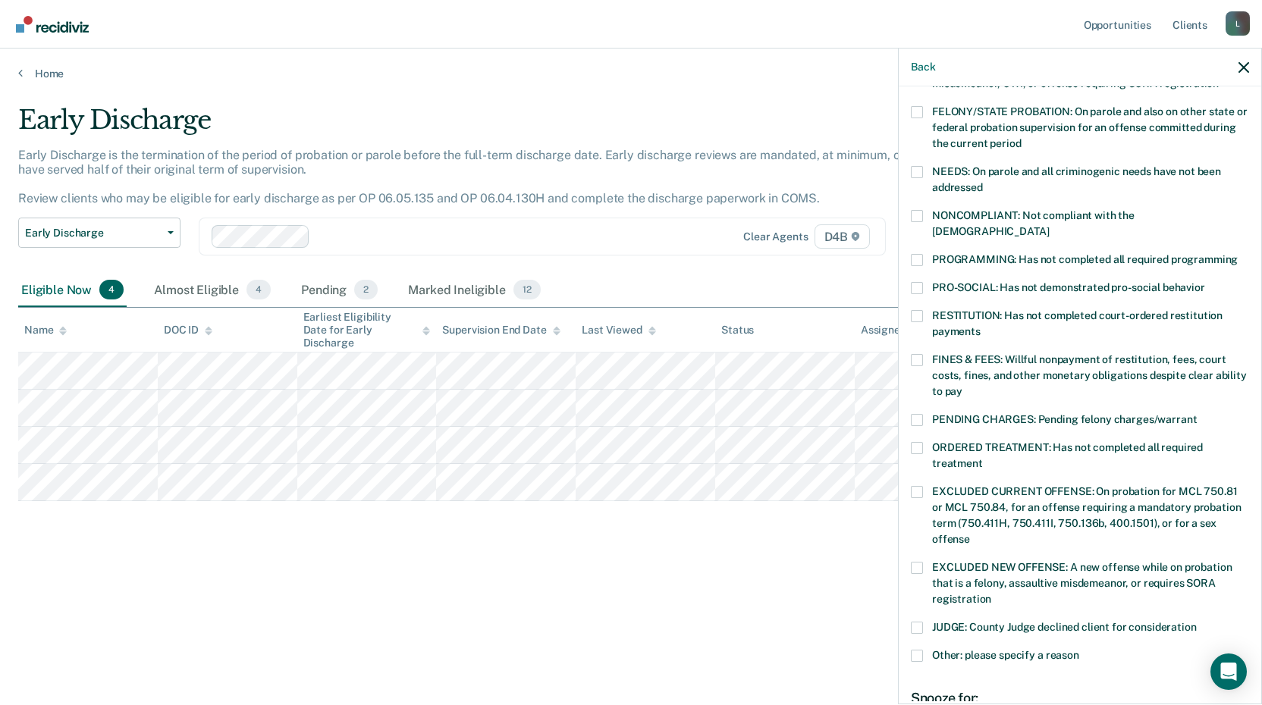
click at [920, 254] on span at bounding box center [917, 260] width 12 height 12
click at [1238, 254] on input "PROGRAMMING: Has not completed all required programming" at bounding box center [1238, 254] width 0 height 0
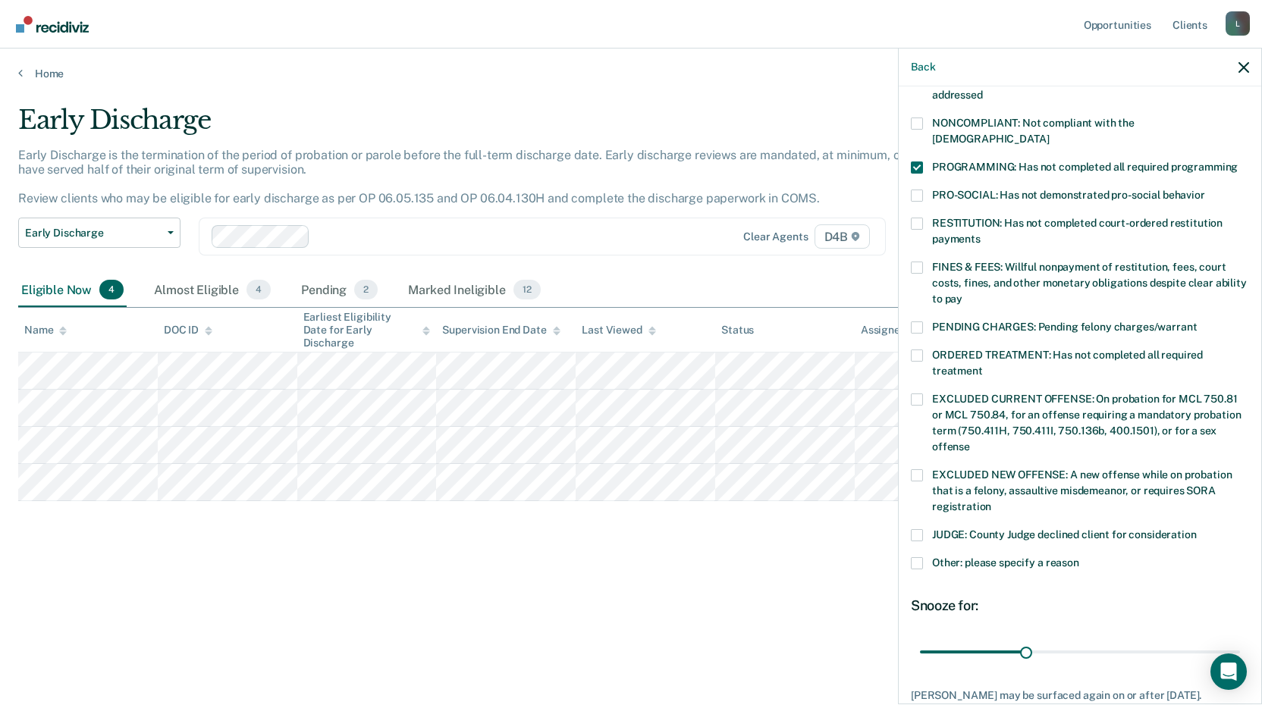
scroll to position [355, 0]
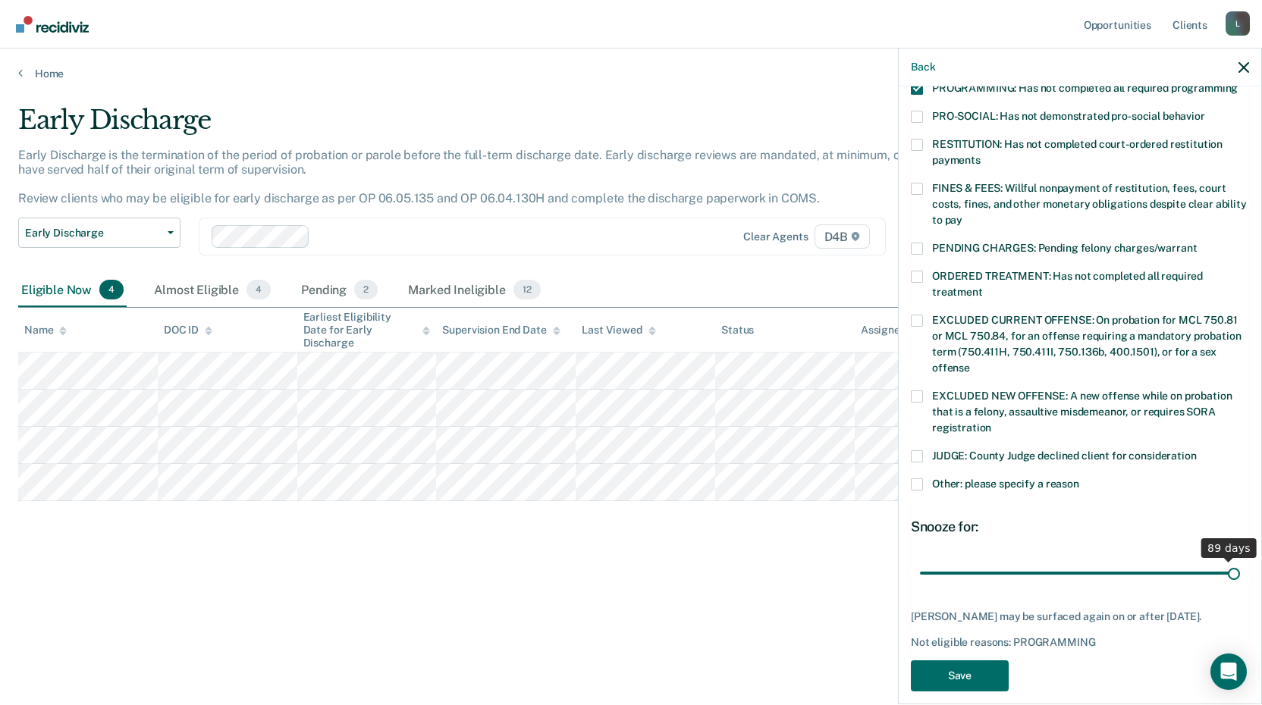
drag, startPoint x: 1025, startPoint y: 557, endPoint x: 1242, endPoint y: 554, distance: 217.0
type input "90"
click at [1240, 560] on input "range" at bounding box center [1080, 573] width 320 height 27
click at [944, 666] on button "Save" at bounding box center [960, 676] width 98 height 31
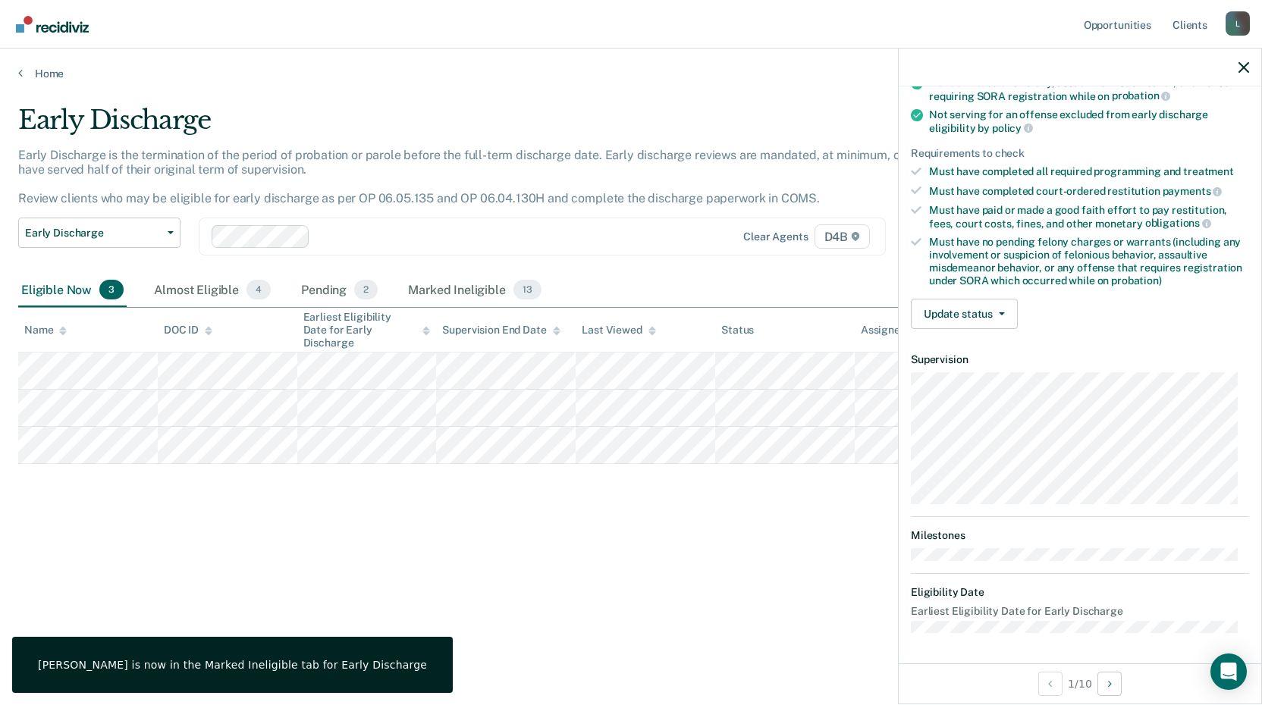
scroll to position [184, 0]
click at [950, 318] on button "Update status" at bounding box center [964, 315] width 107 height 30
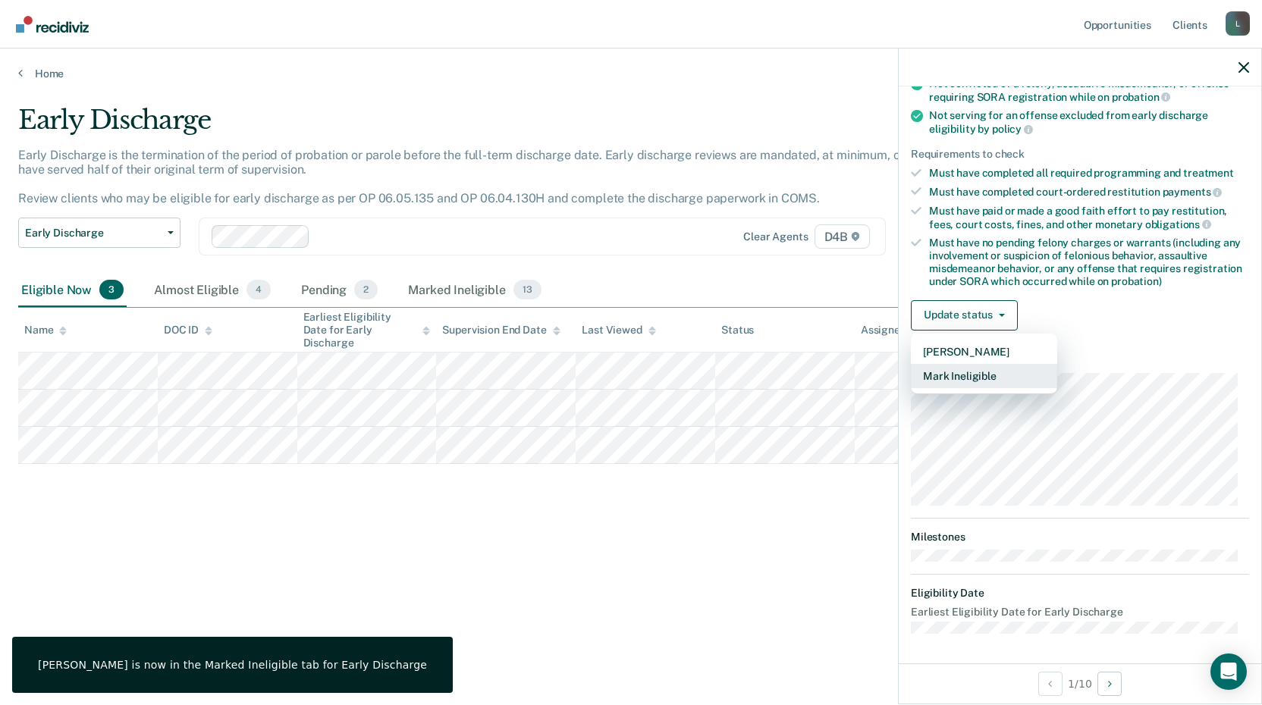
click at [963, 369] on button "Mark Ineligible" at bounding box center [984, 376] width 146 height 24
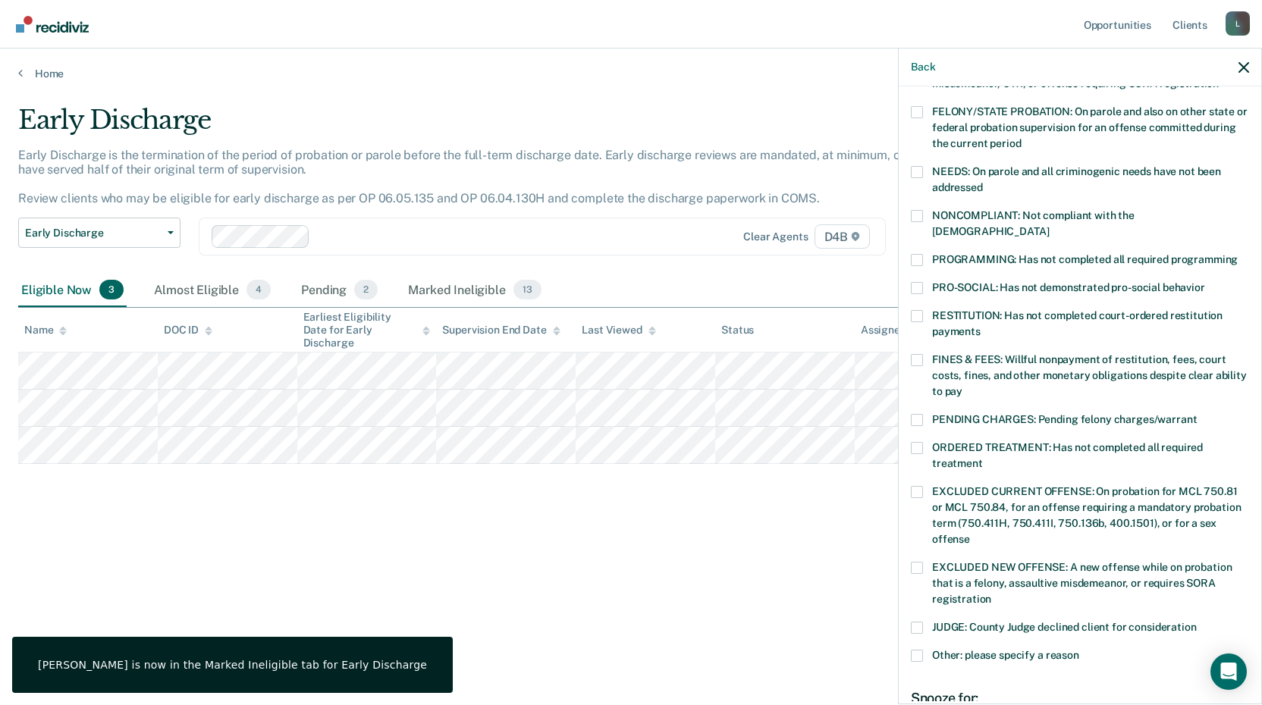
click at [923, 254] on label "PROGRAMMING: Has not completed all required programming" at bounding box center [1080, 262] width 338 height 16
click at [1238, 254] on input "PROGRAMMING: Has not completed all required programming" at bounding box center [1238, 254] width 0 height 0
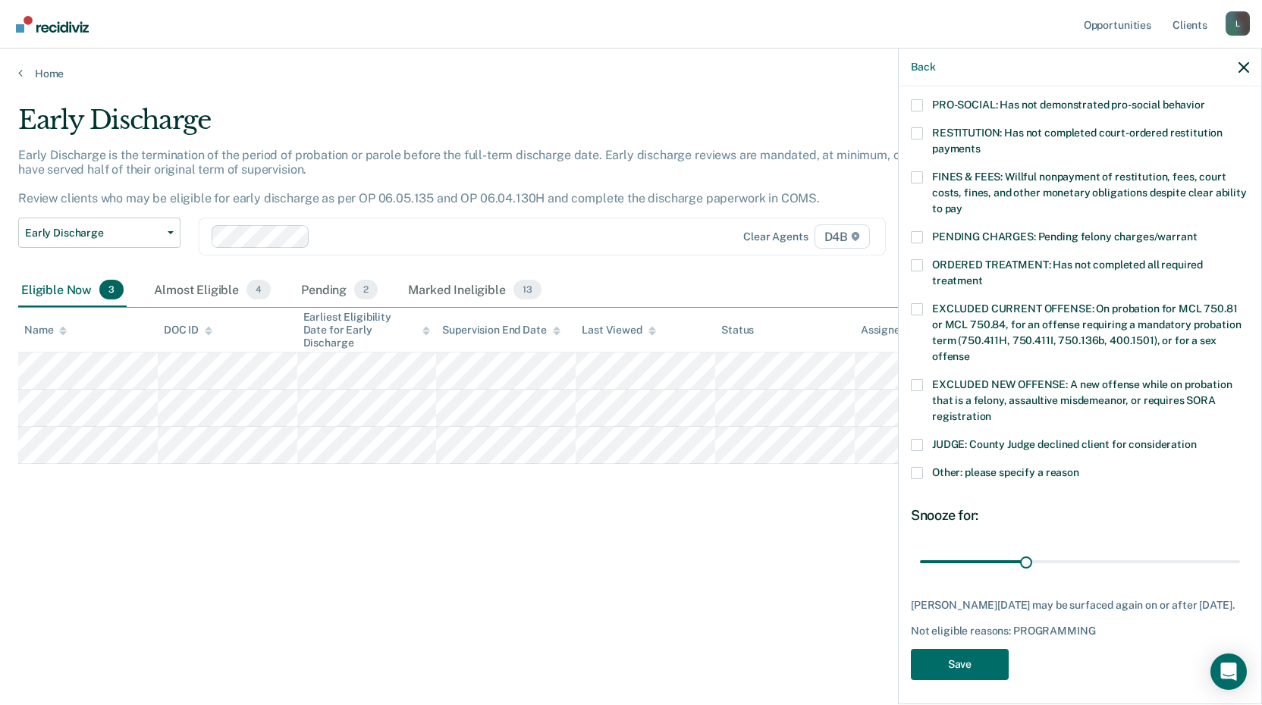
scroll to position [368, 0]
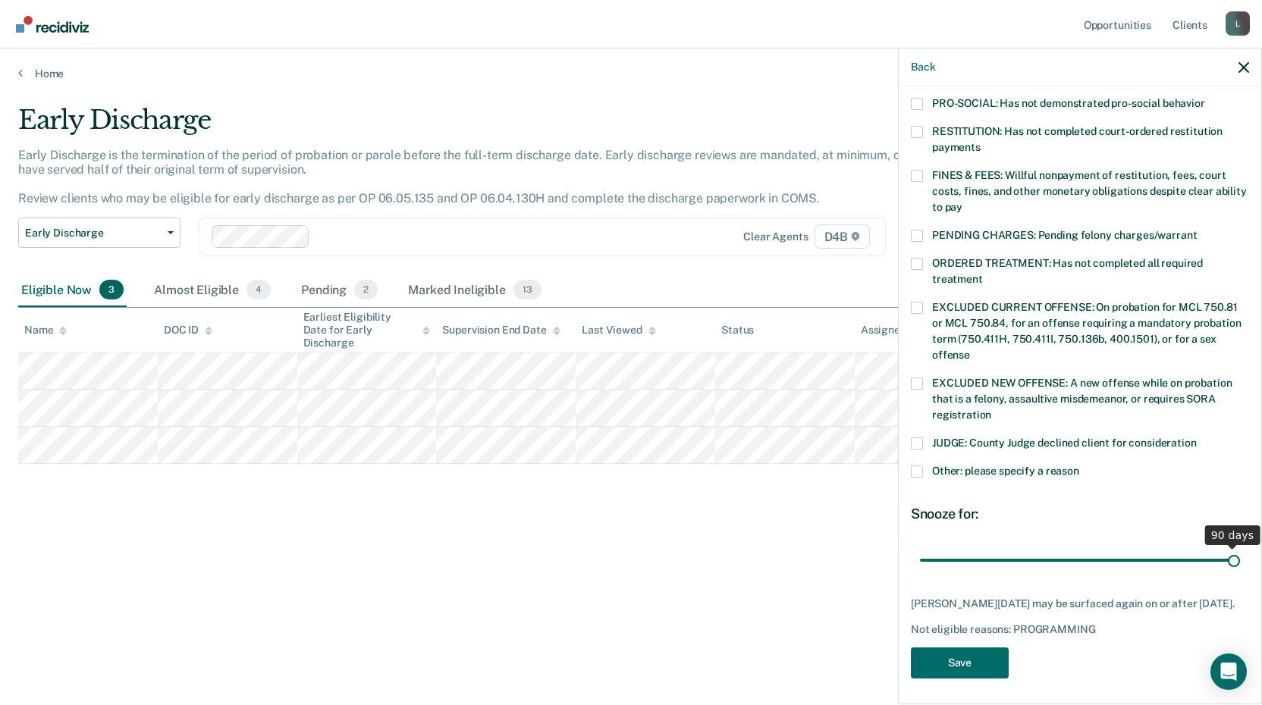
drag, startPoint x: 1028, startPoint y: 539, endPoint x: 1224, endPoint y: 538, distance: 195.7
type input "90"
click at [1224, 547] on input "range" at bounding box center [1080, 560] width 320 height 27
click at [975, 655] on button "Save" at bounding box center [960, 663] width 98 height 31
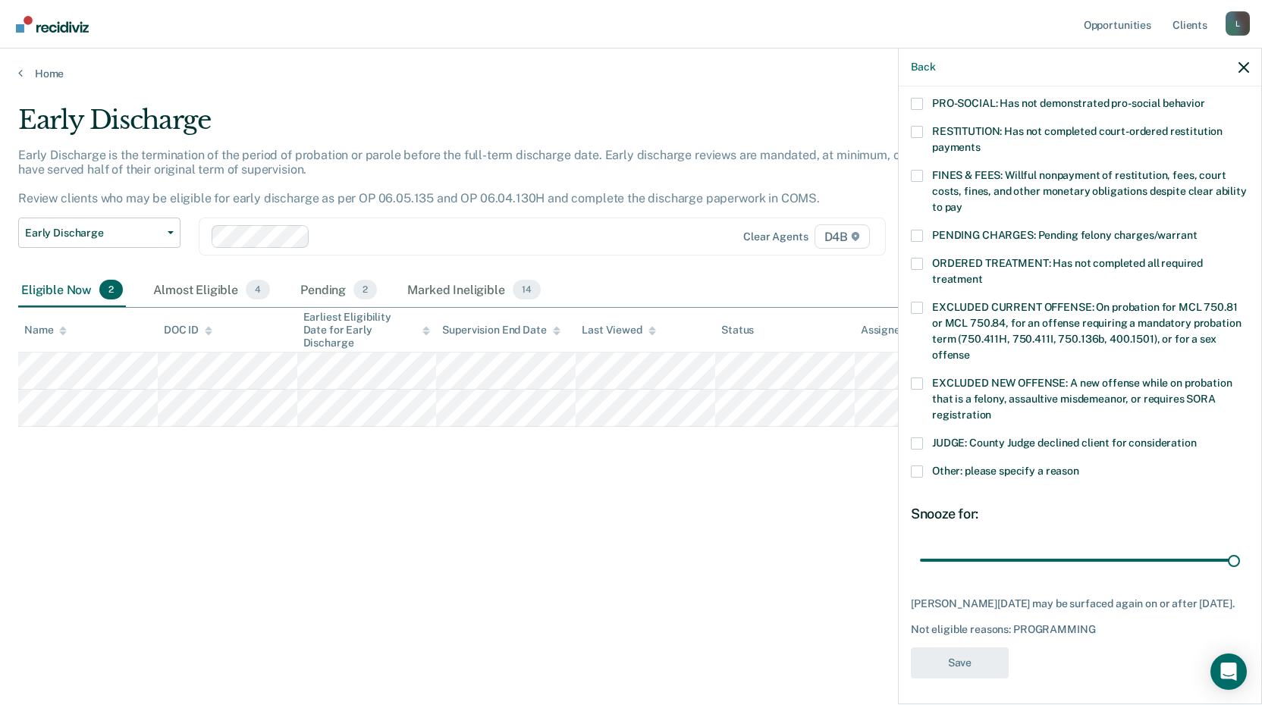
scroll to position [296, 0]
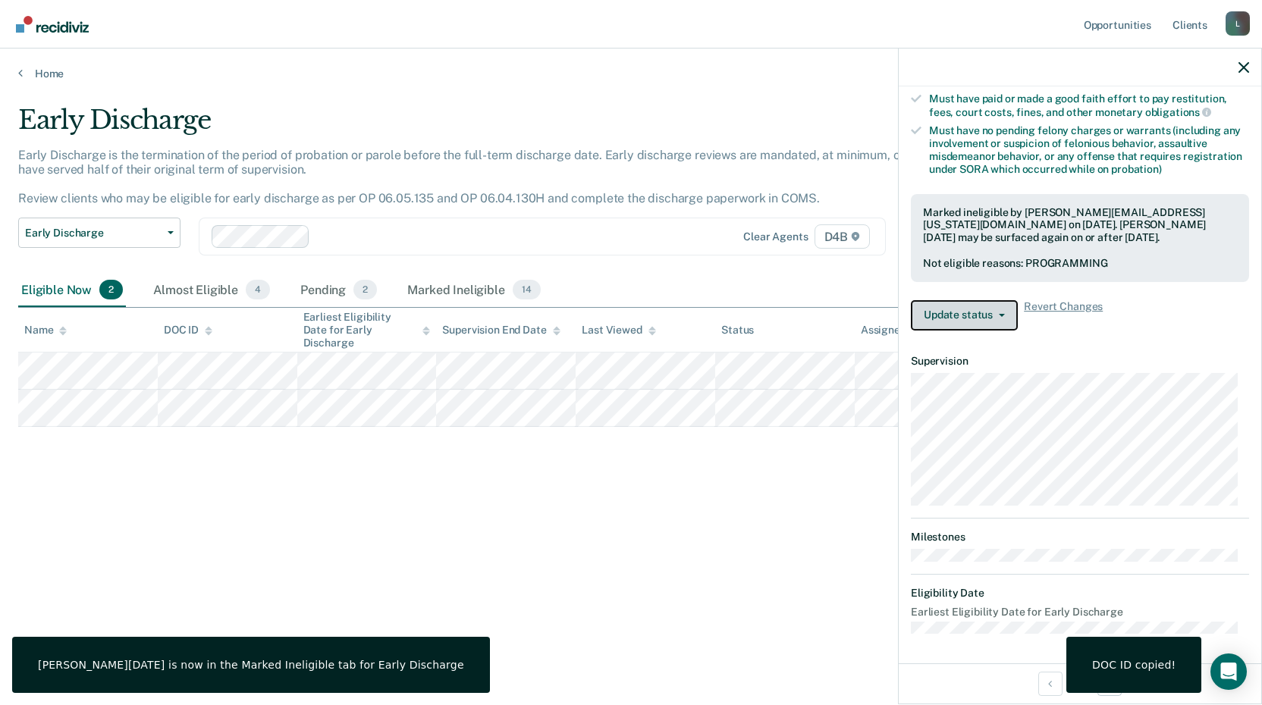
click at [987, 307] on button "Update status" at bounding box center [964, 315] width 107 height 30
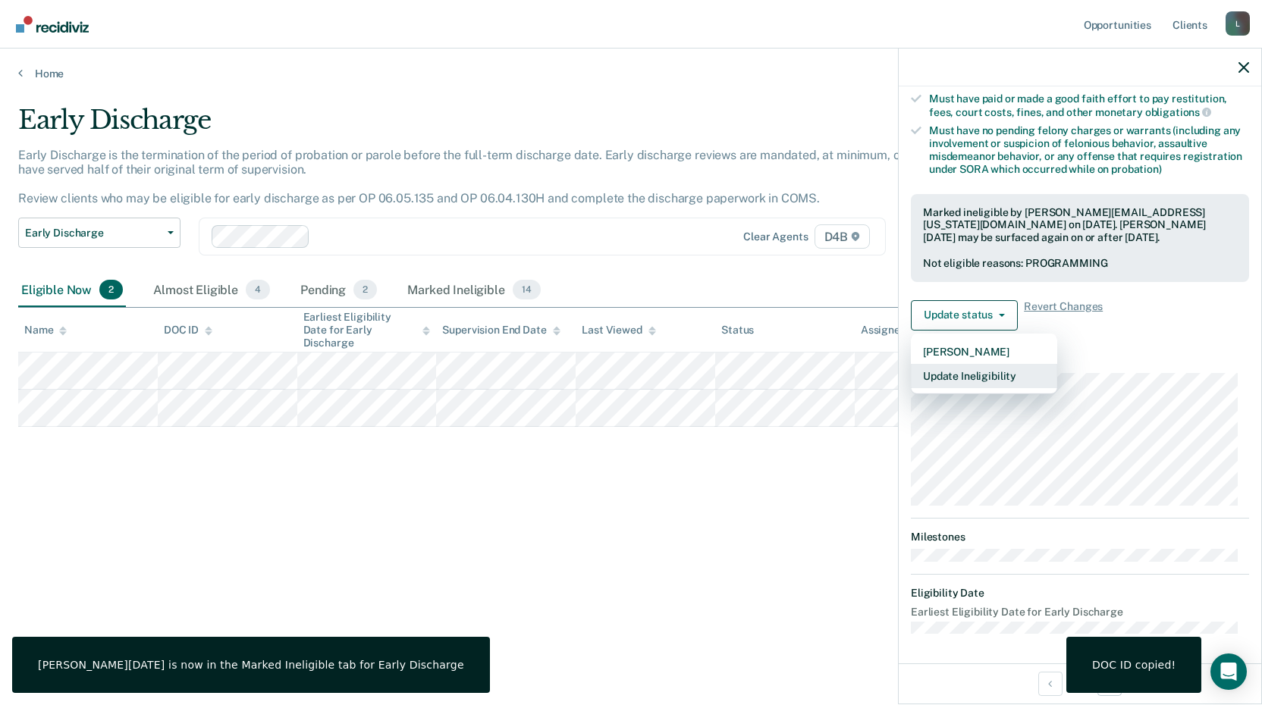
click at [995, 381] on button "Update Ineligibility" at bounding box center [984, 376] width 146 height 24
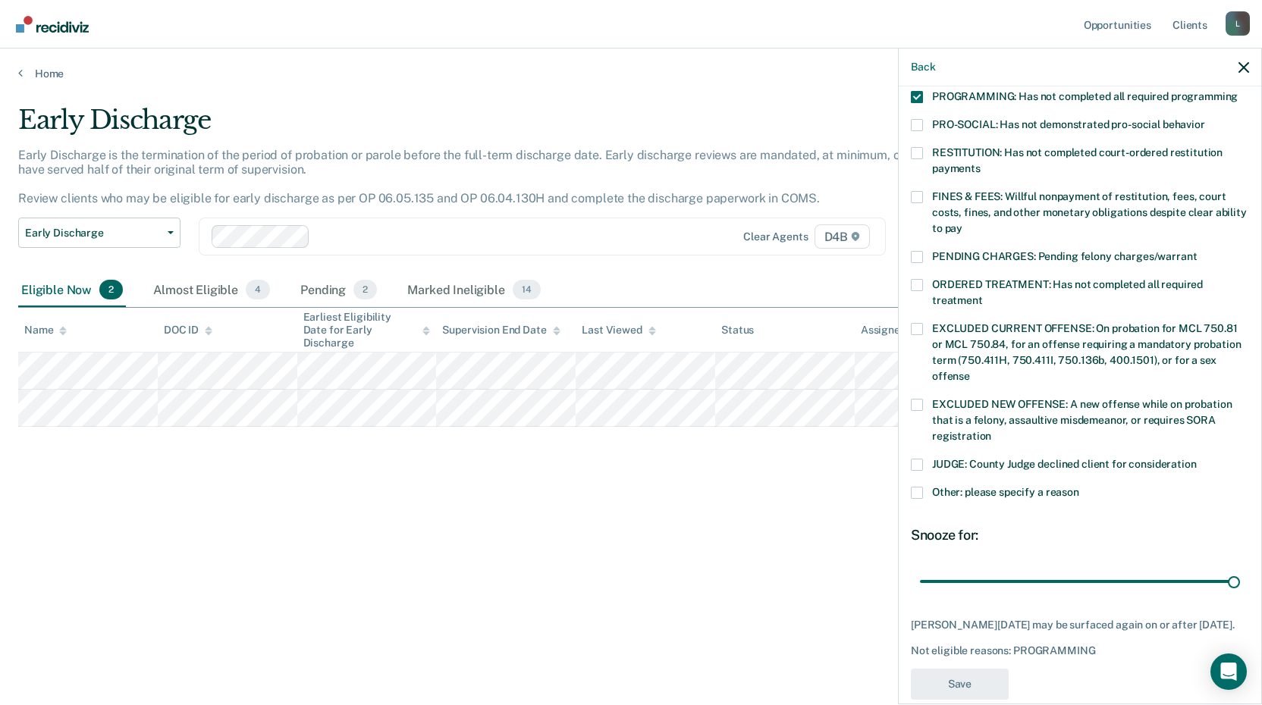
scroll to position [368, 0]
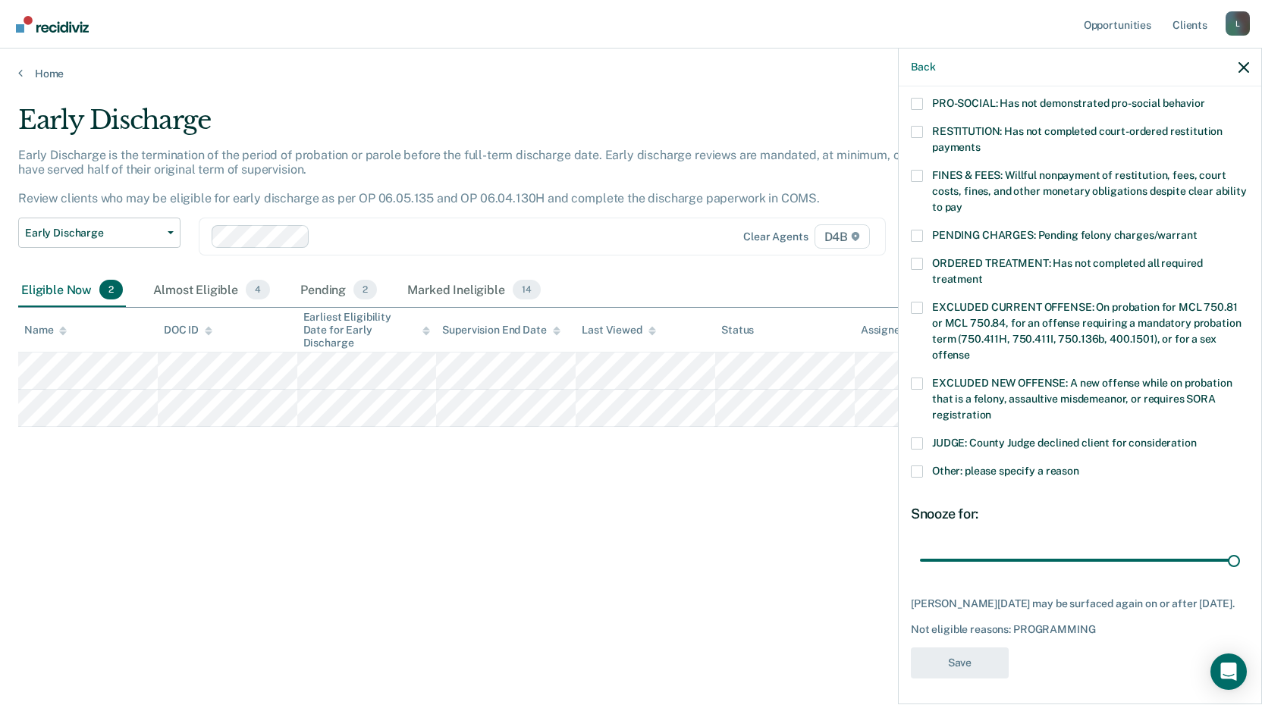
click at [553, 536] on div "Early Discharge Early Discharge is the termination of the period of probation o…" at bounding box center [631, 348] width 1226 height 487
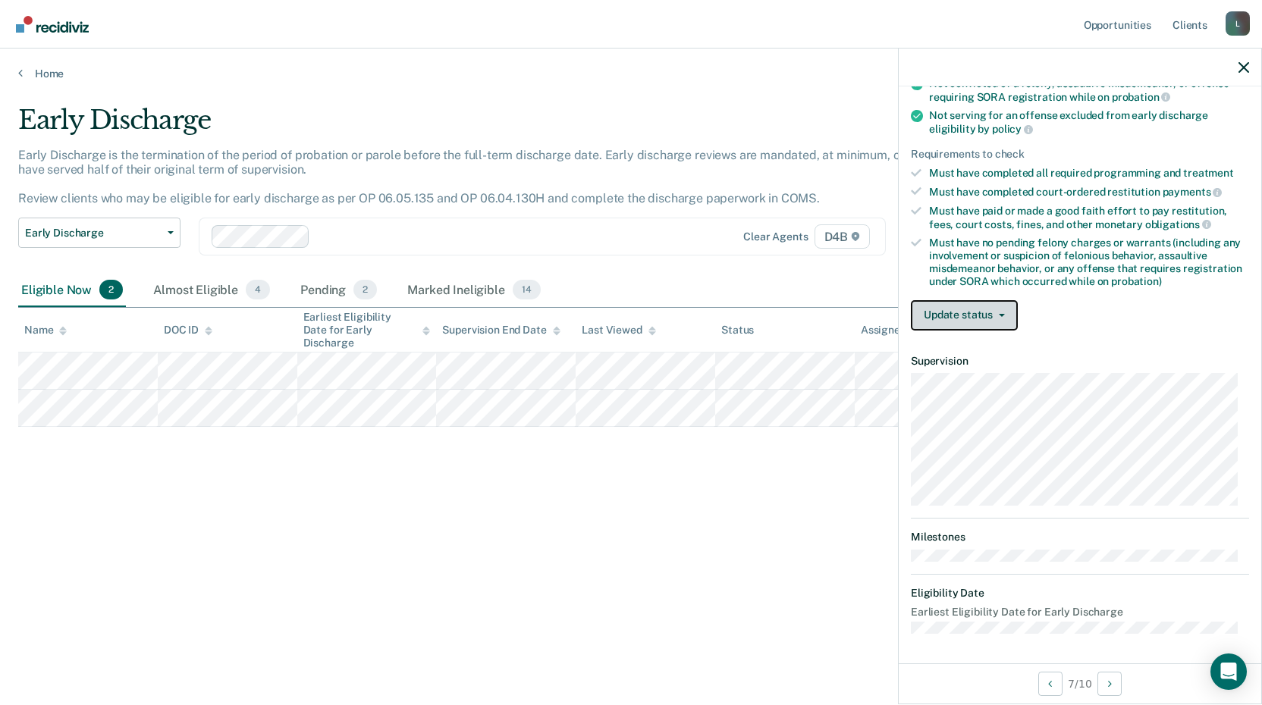
click at [969, 320] on button "Update status" at bounding box center [964, 315] width 107 height 30
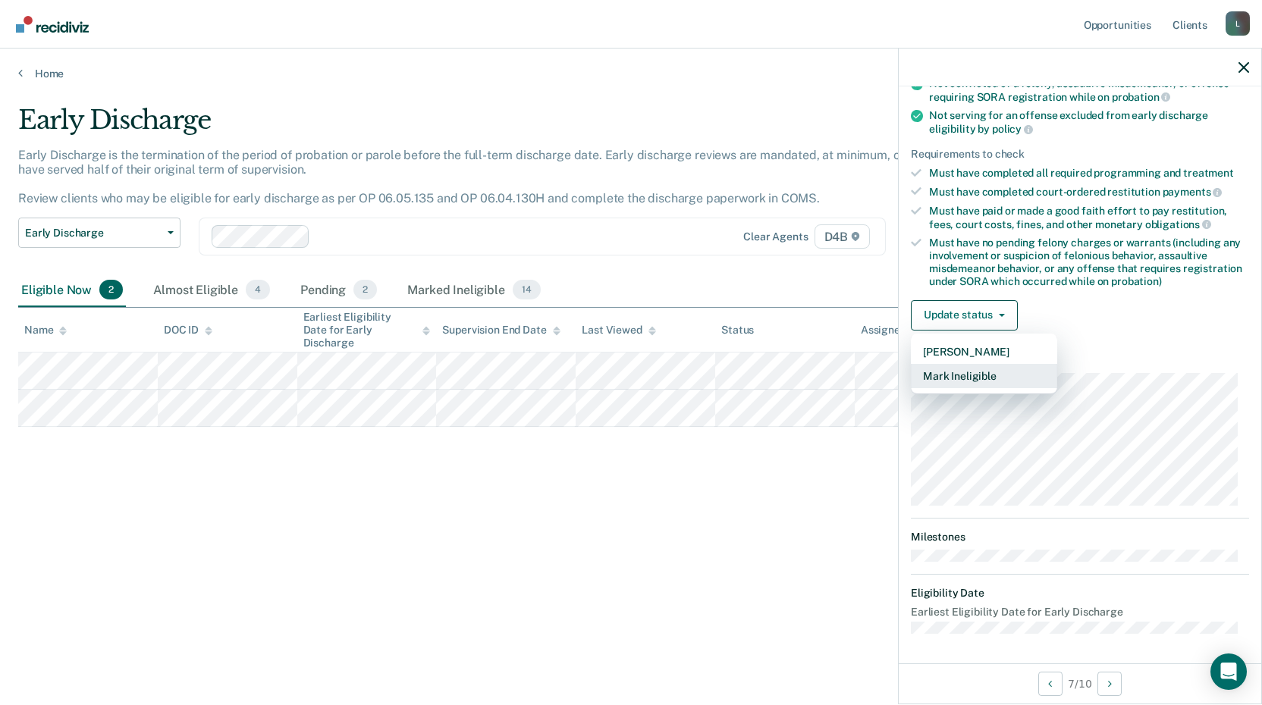
click at [971, 385] on button "Mark Ineligible" at bounding box center [984, 376] width 146 height 24
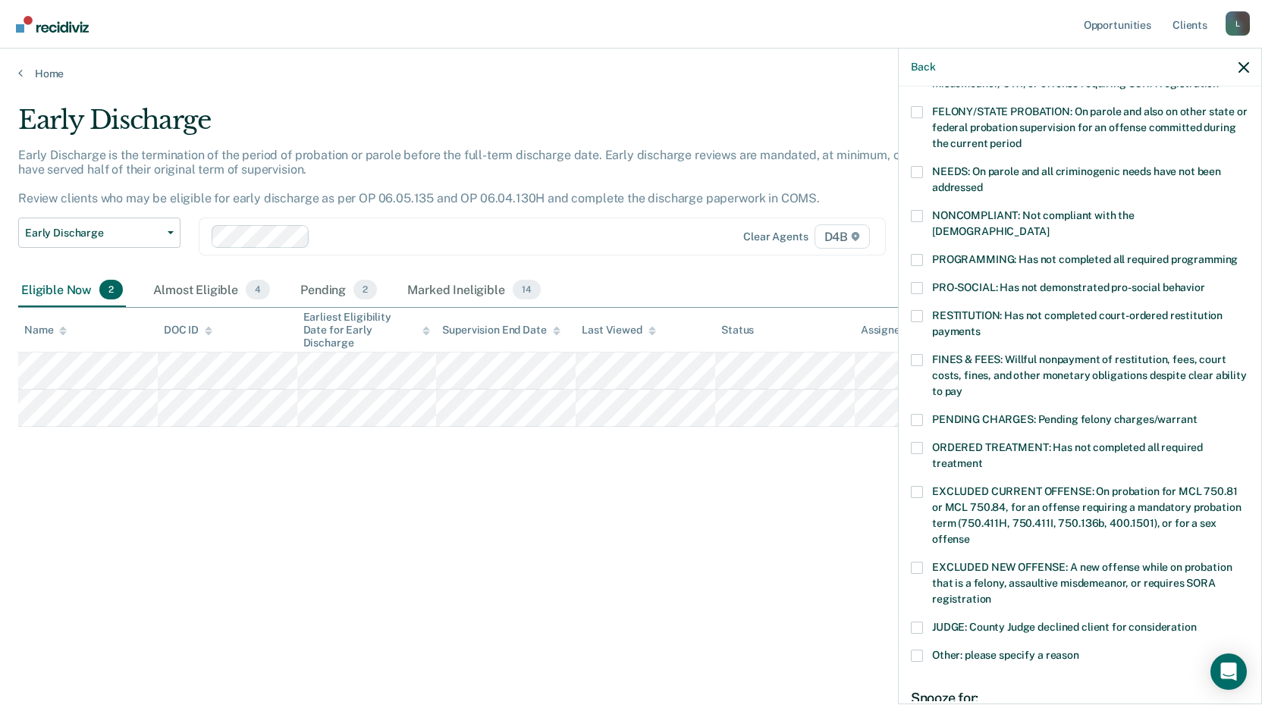
click at [924, 354] on label "FINES & FEES: Willful nonpayment of restitution, fees, court costs, fines, and …" at bounding box center [1080, 378] width 338 height 48
click at [963, 386] on input "FINES & FEES: Willful nonpayment of restitution, fees, court costs, fines, and …" at bounding box center [963, 386] width 0 height 0
click at [919, 310] on span at bounding box center [917, 316] width 12 height 12
click at [981, 326] on input "RESTITUTION: Has not completed court-ordered restitution payments" at bounding box center [981, 326] width 0 height 0
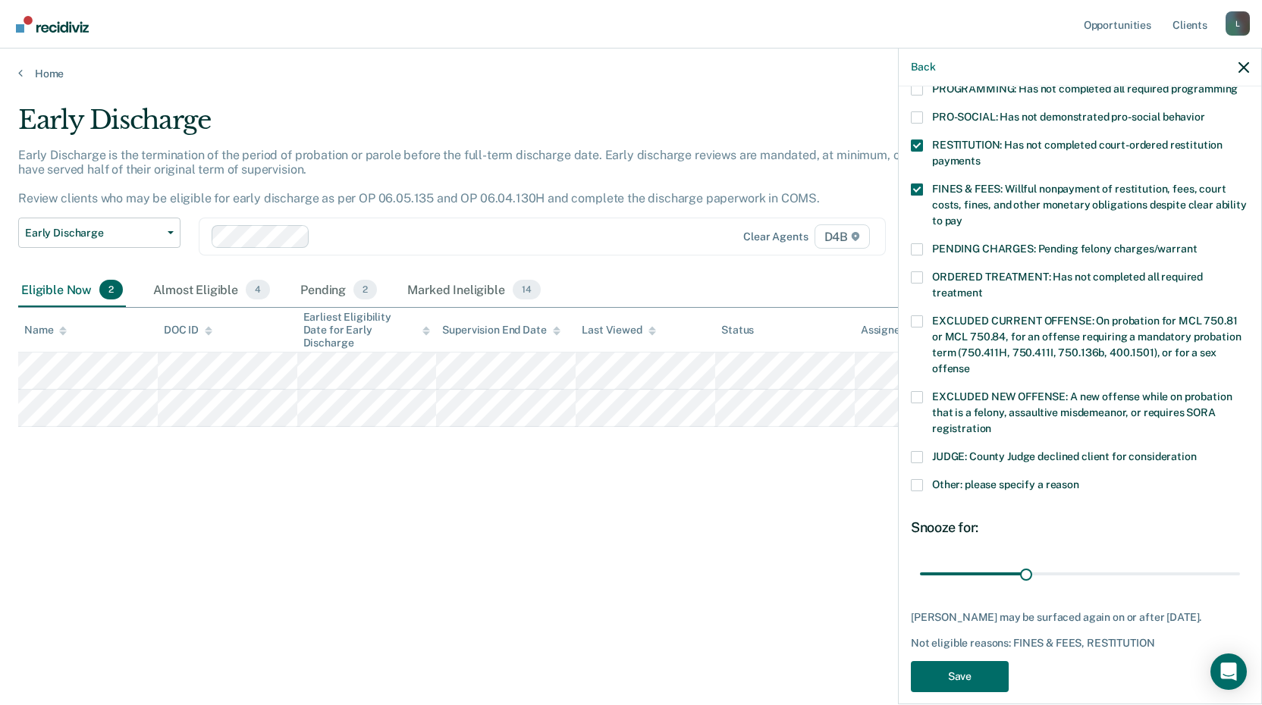
scroll to position [355, 0]
drag, startPoint x: 1029, startPoint y: 554, endPoint x: 1229, endPoint y: 549, distance: 200.3
type input "90"
click at [1240, 560] on input "range" at bounding box center [1080, 573] width 320 height 27
click at [975, 661] on button "Save" at bounding box center [960, 676] width 98 height 31
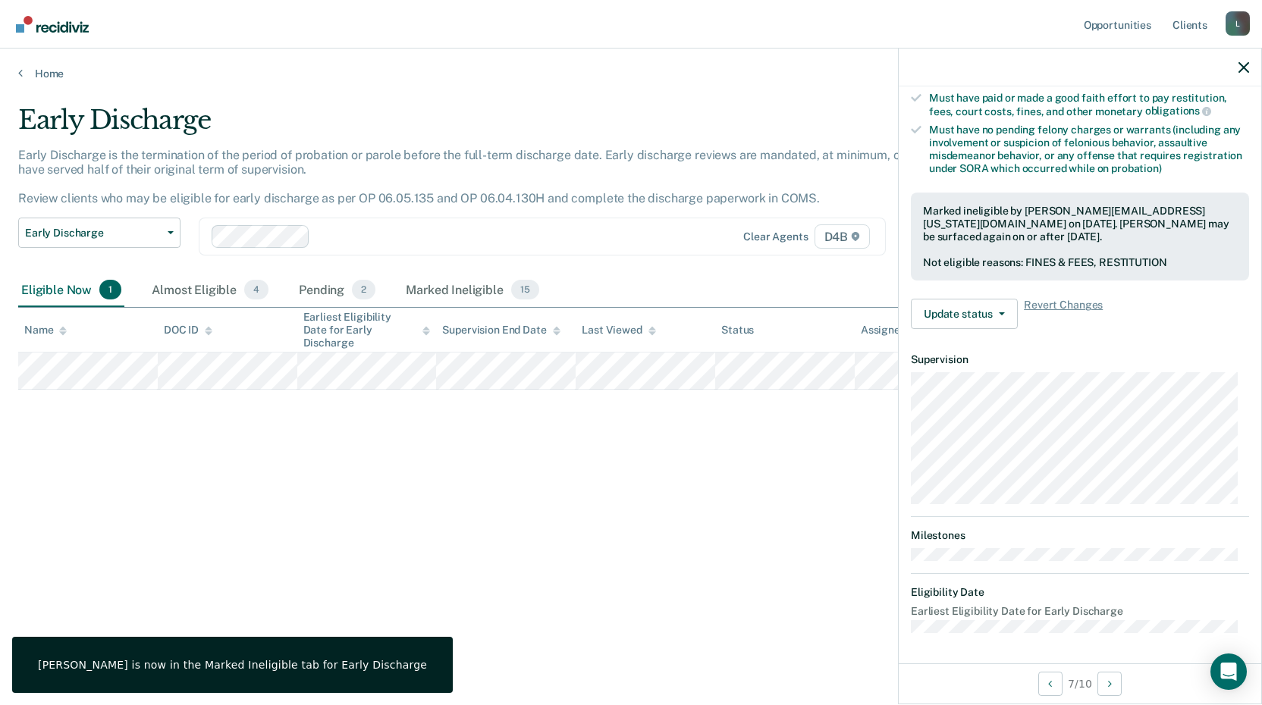
scroll to position [199, 0]
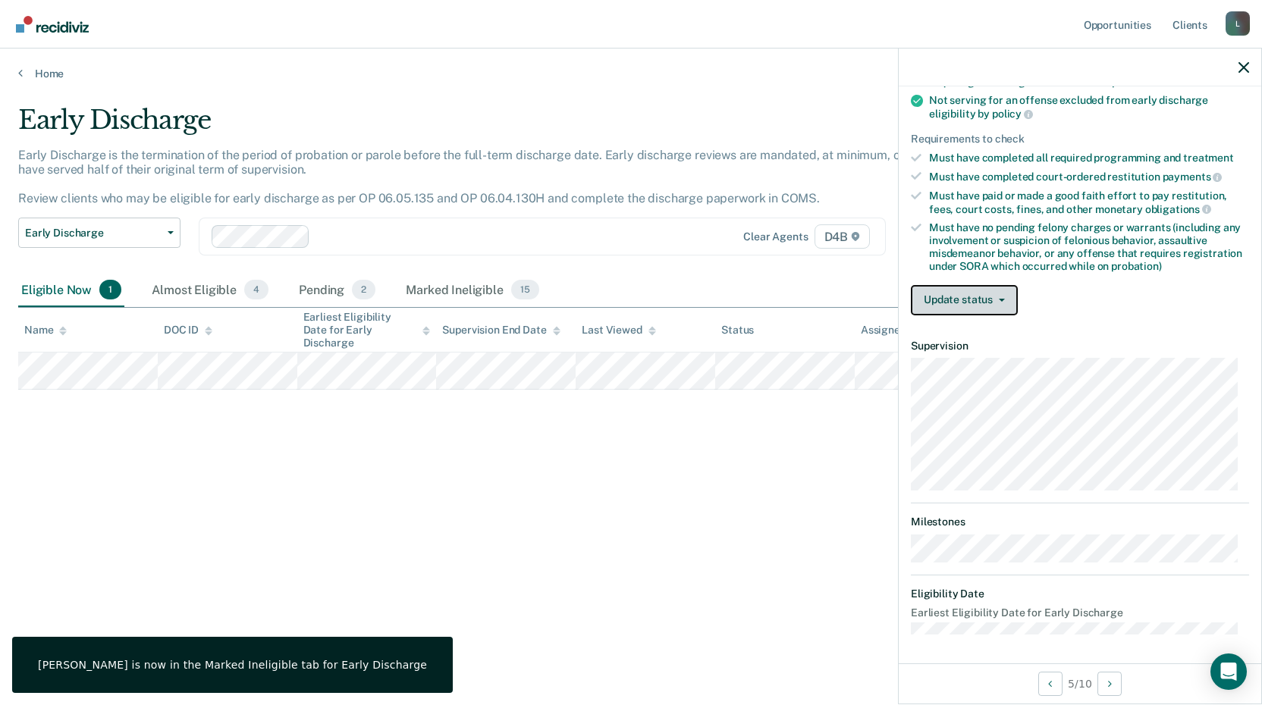
click at [936, 300] on button "Update status" at bounding box center [964, 300] width 107 height 30
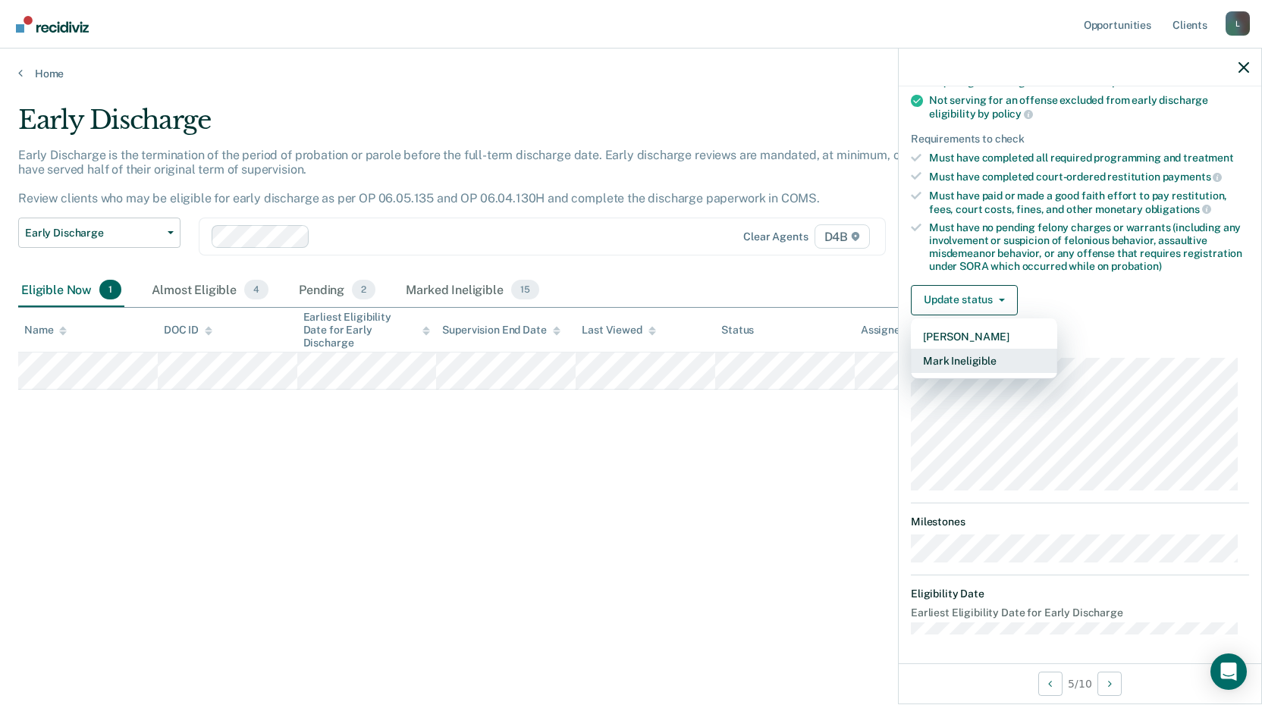
click at [949, 362] on button "Mark Ineligible" at bounding box center [984, 361] width 146 height 24
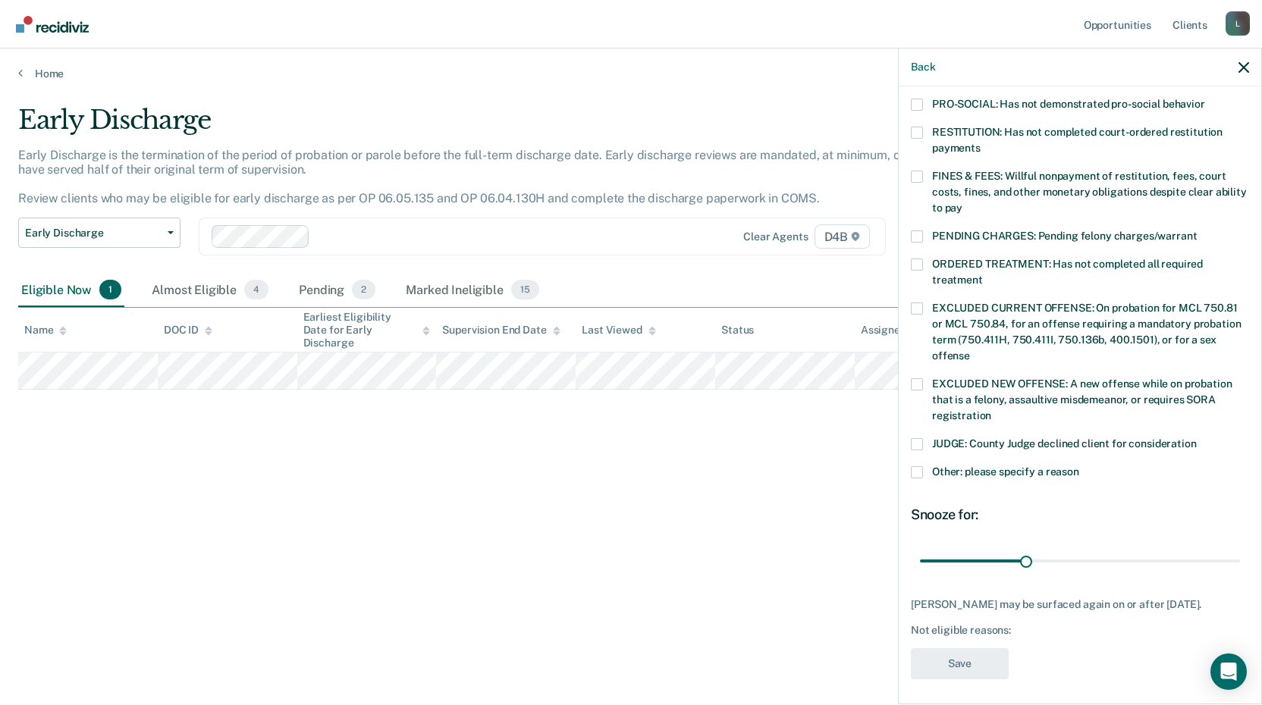
scroll to position [368, 0]
click at [919, 466] on span at bounding box center [917, 472] width 12 height 12
click at [1079, 466] on input "Other: please specify a reason" at bounding box center [1079, 466] width 0 height 0
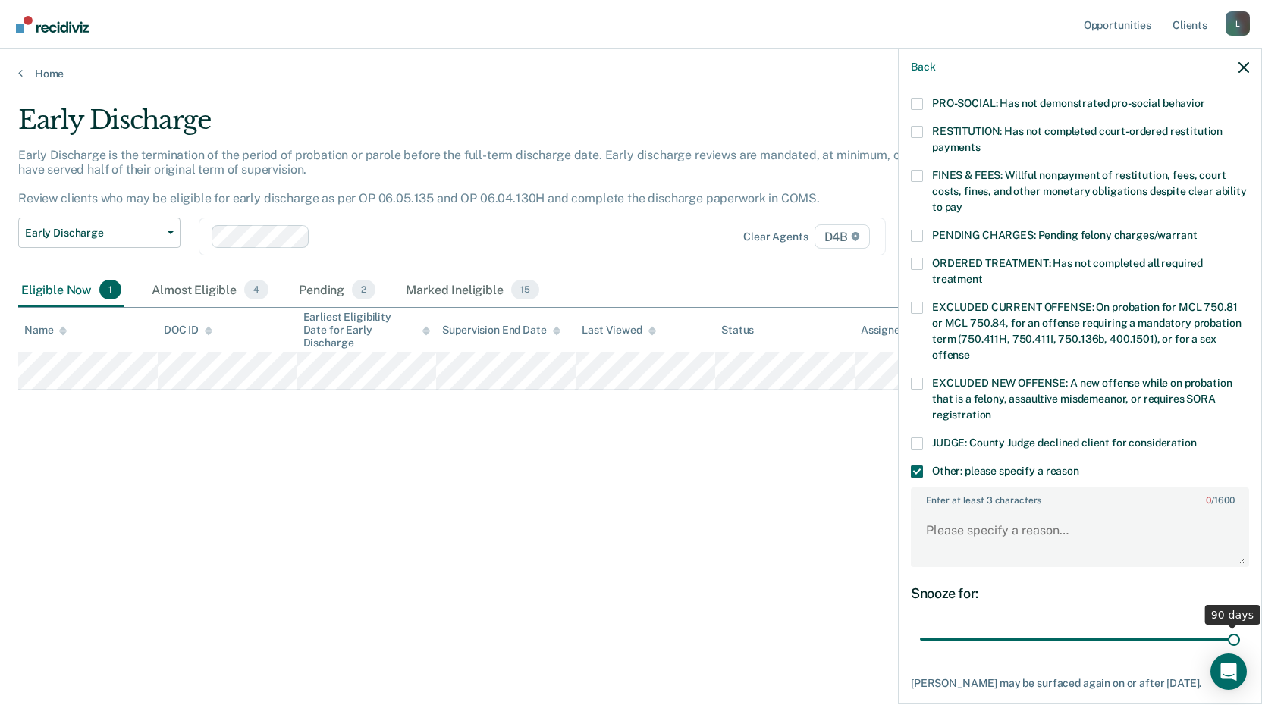
drag, startPoint x: 1035, startPoint y: 622, endPoint x: 1220, endPoint y: 600, distance: 186.4
type input "90"
click at [1240, 627] on input "range" at bounding box center [1080, 640] width 320 height 27
click at [976, 523] on textarea "Enter at least 3 characters 0 / 1600" at bounding box center [1080, 538] width 335 height 56
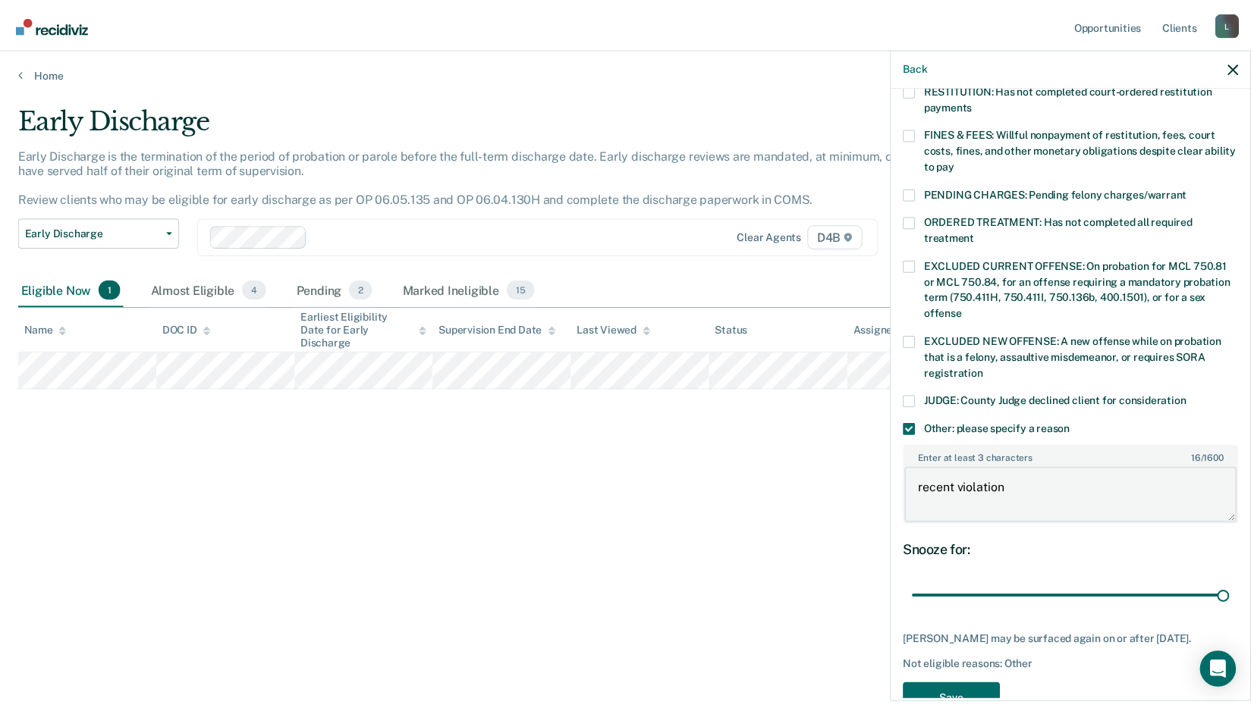
scroll to position [448, 0]
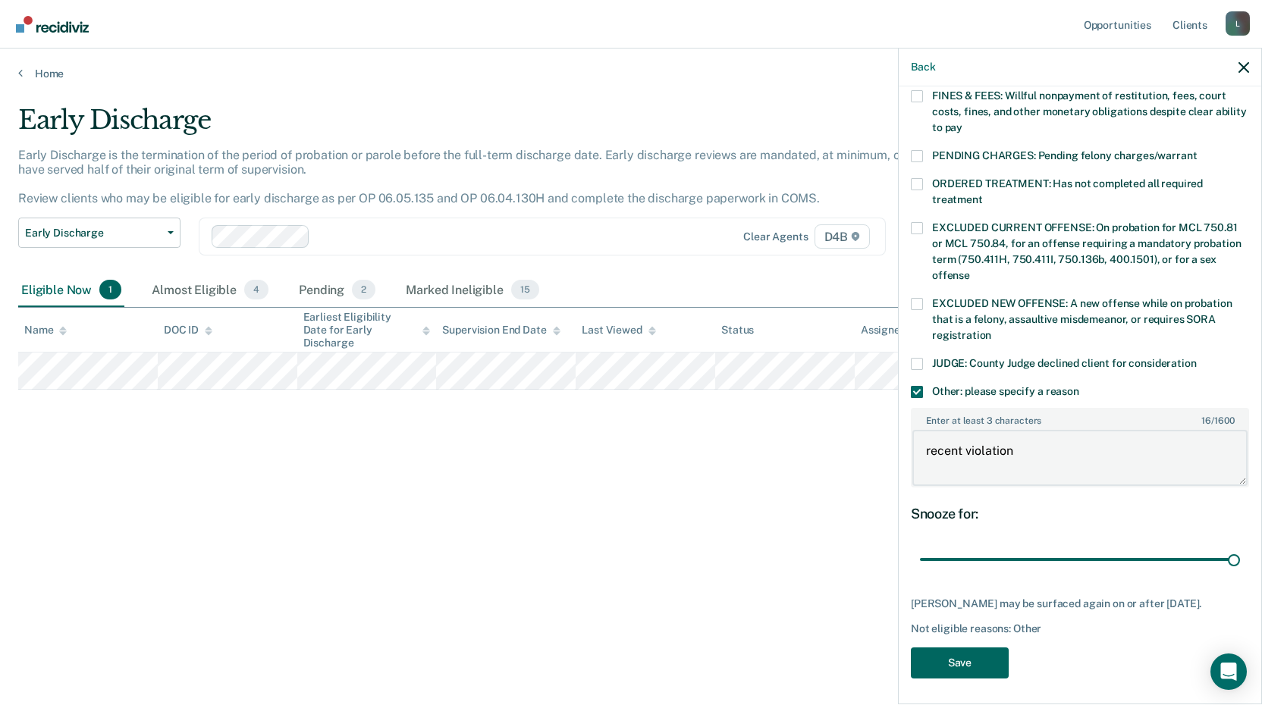
type textarea "recent violation"
click at [949, 654] on button "Save" at bounding box center [960, 663] width 98 height 31
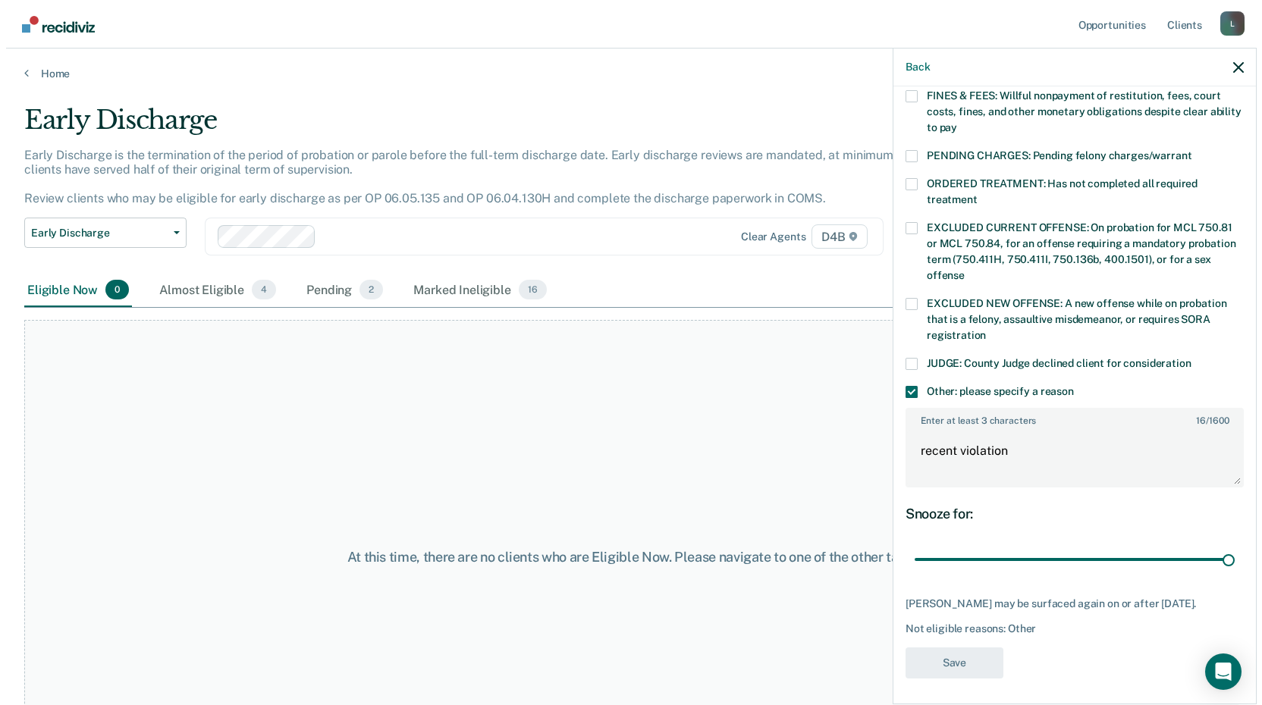
scroll to position [336, 0]
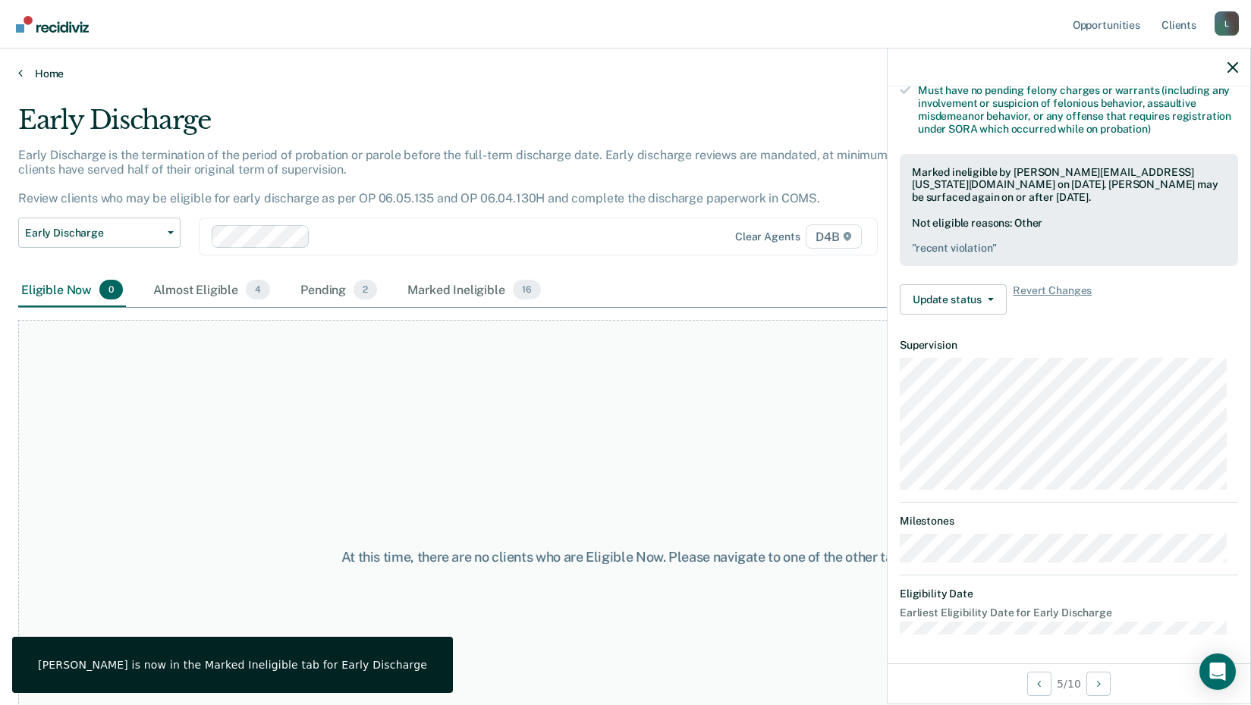
click at [48, 78] on link "Home" at bounding box center [625, 74] width 1214 height 14
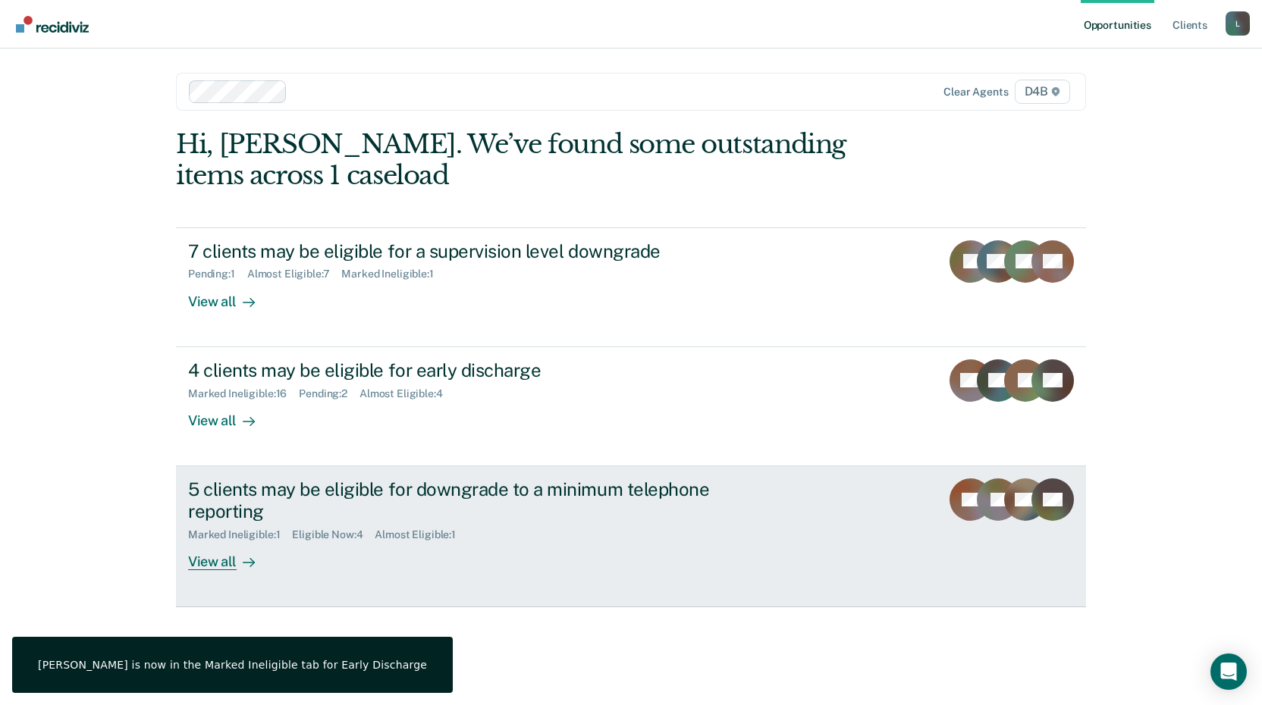
click at [231, 557] on div "View all" at bounding box center [230, 556] width 85 height 30
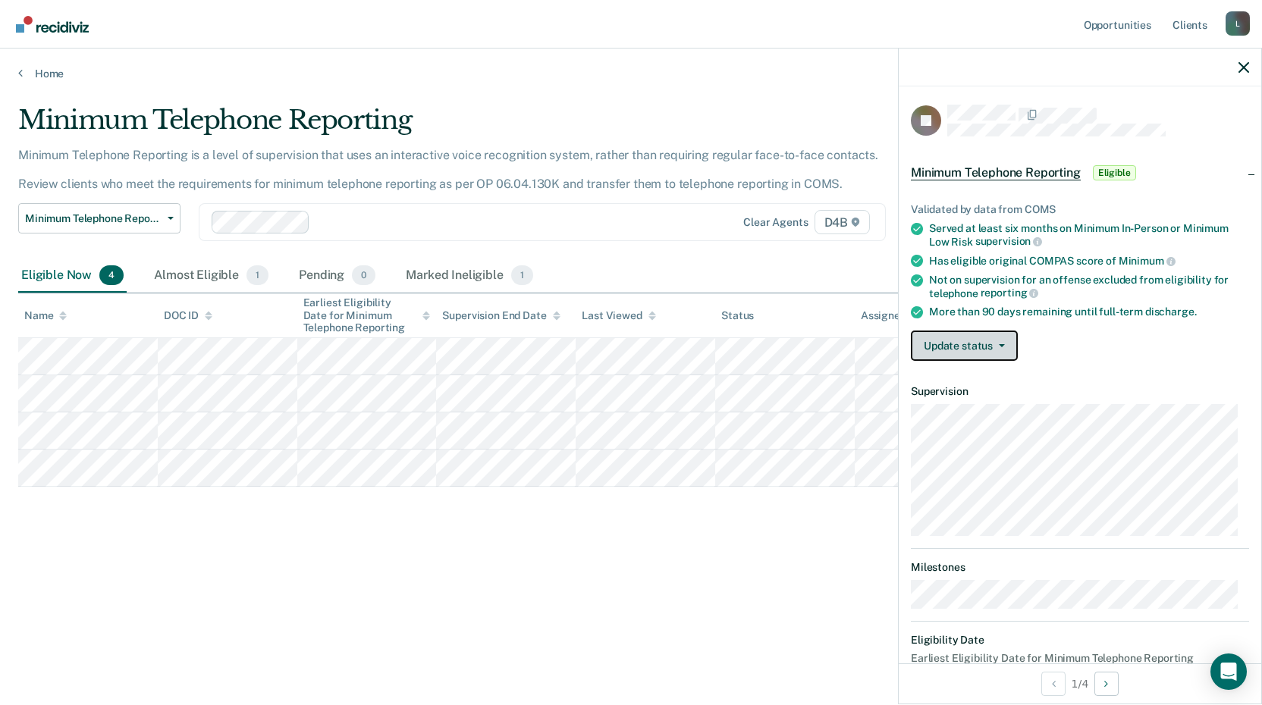
click at [963, 345] on button "Update status" at bounding box center [964, 346] width 107 height 30
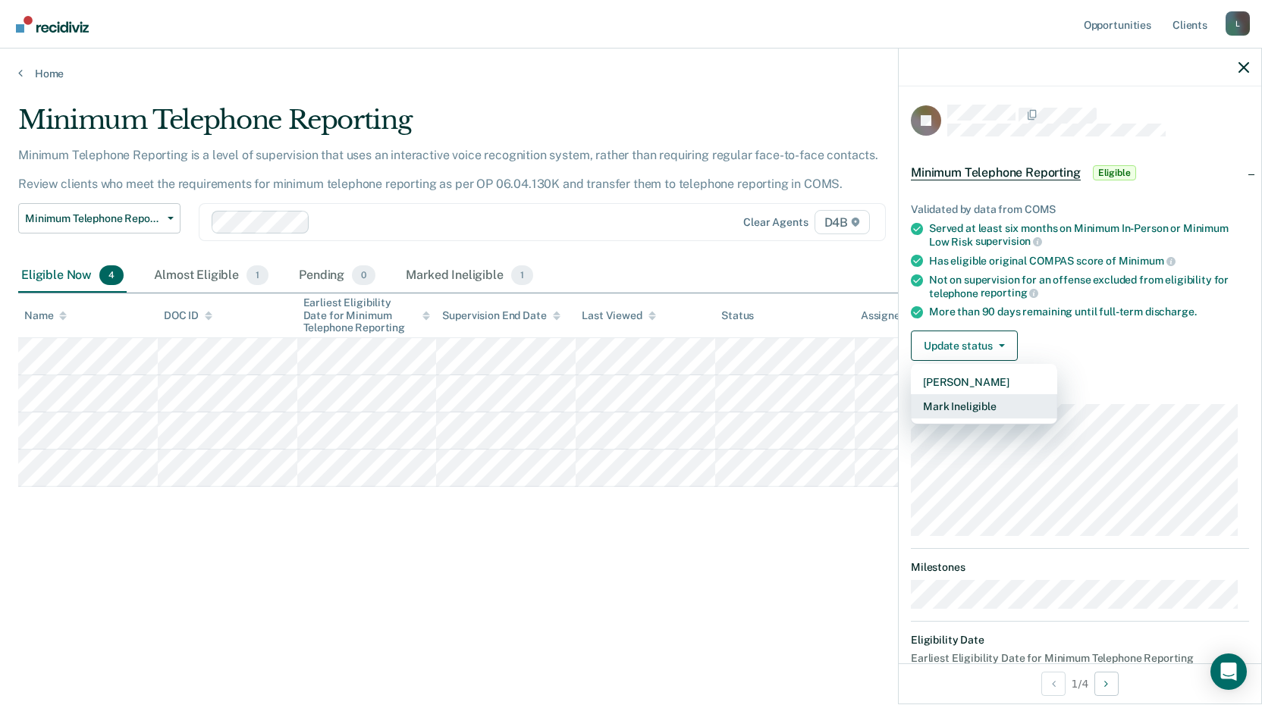
click at [960, 406] on button "Mark Ineligible" at bounding box center [984, 406] width 146 height 24
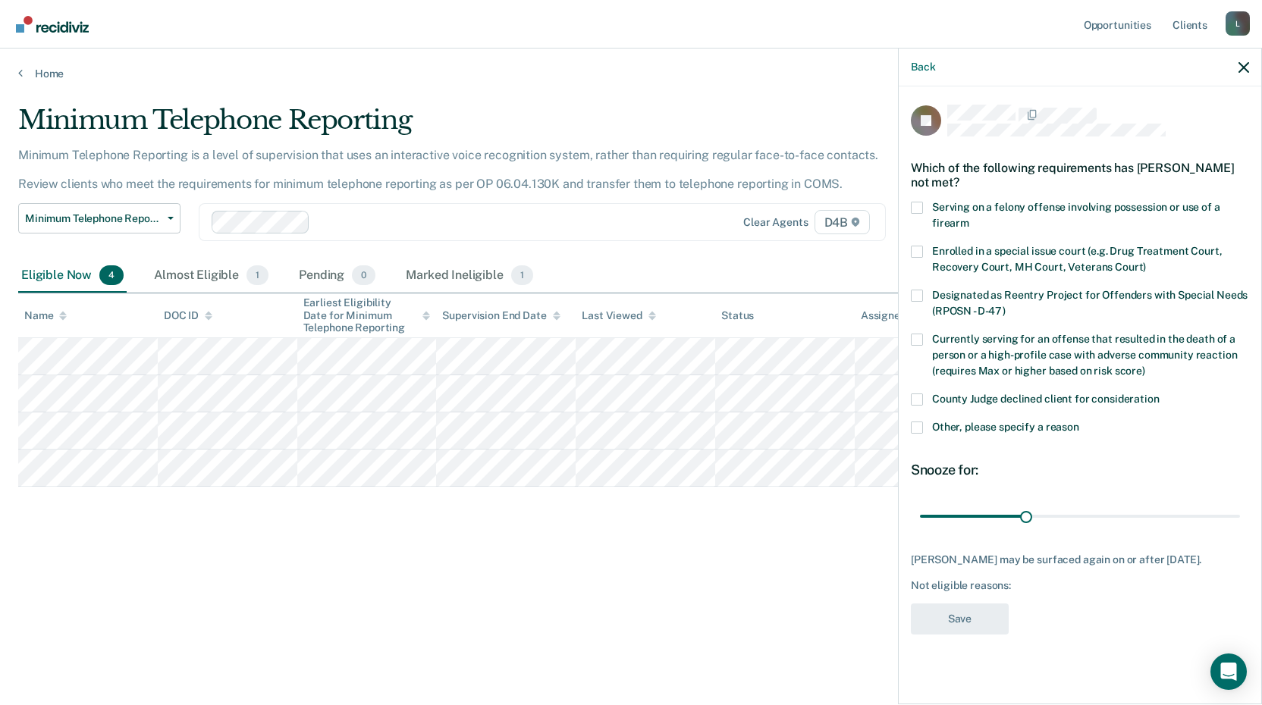
click at [922, 429] on span at bounding box center [917, 428] width 12 height 12
click at [1079, 422] on input "Other, please specify a reason" at bounding box center [1079, 422] width 0 height 0
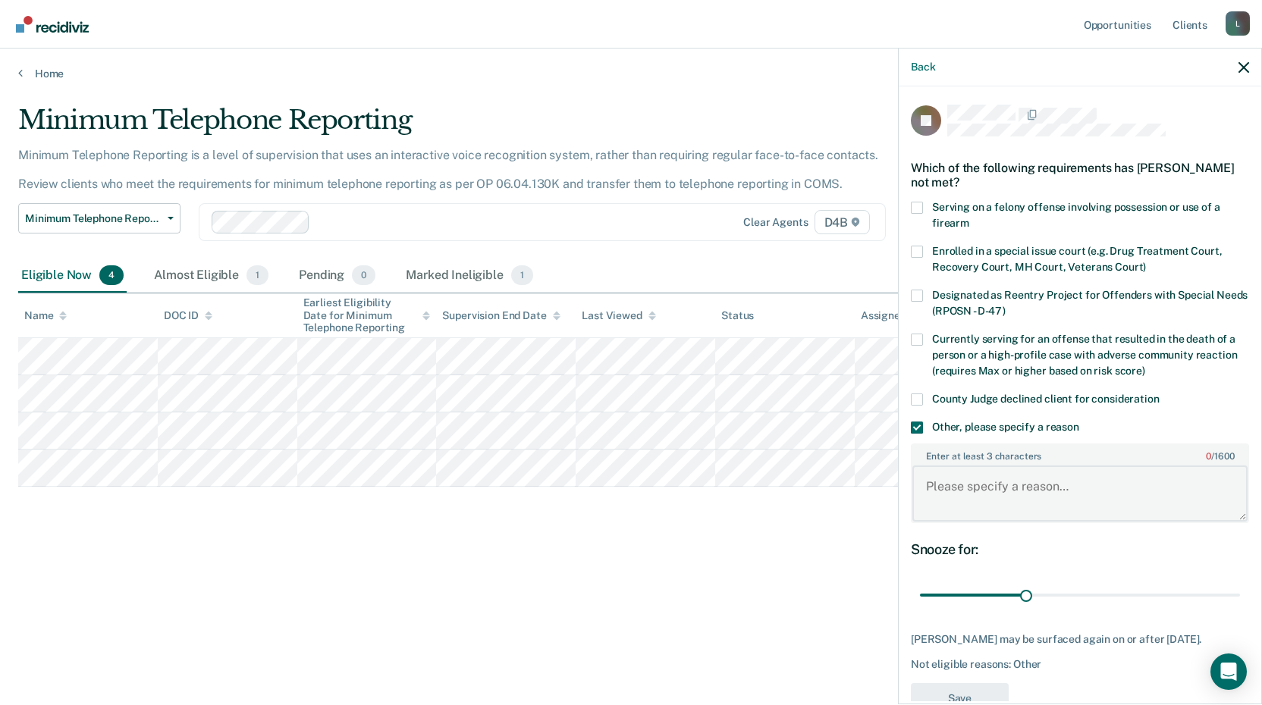
click at [956, 501] on textarea "Enter at least 3 characters 0 / 1600" at bounding box center [1080, 494] width 335 height 56
type textarea "M"
type textarea "Keeping in person for [MEDICAL_DATA]"
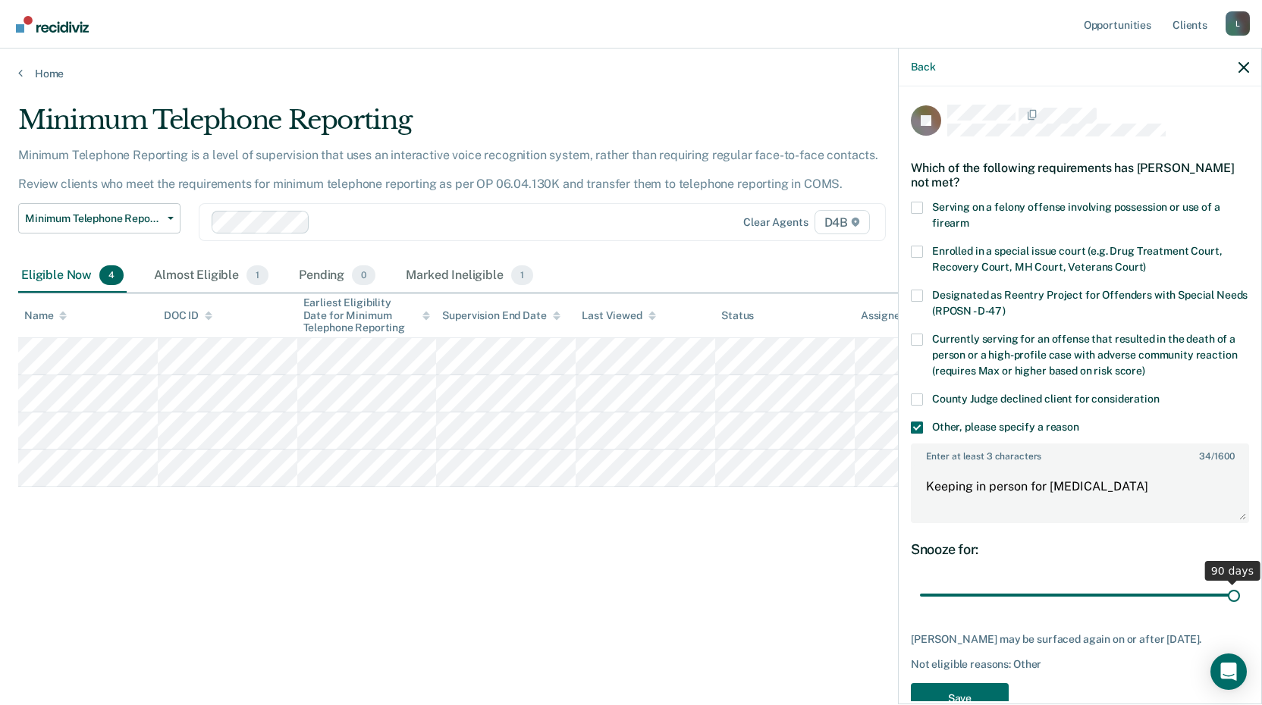
drag, startPoint x: 1022, startPoint y: 598, endPoint x: 1225, endPoint y: 589, distance: 203.5
type input "90"
click at [1225, 589] on input "range" at bounding box center [1080, 596] width 320 height 27
click at [963, 695] on button "Save" at bounding box center [960, 698] width 98 height 31
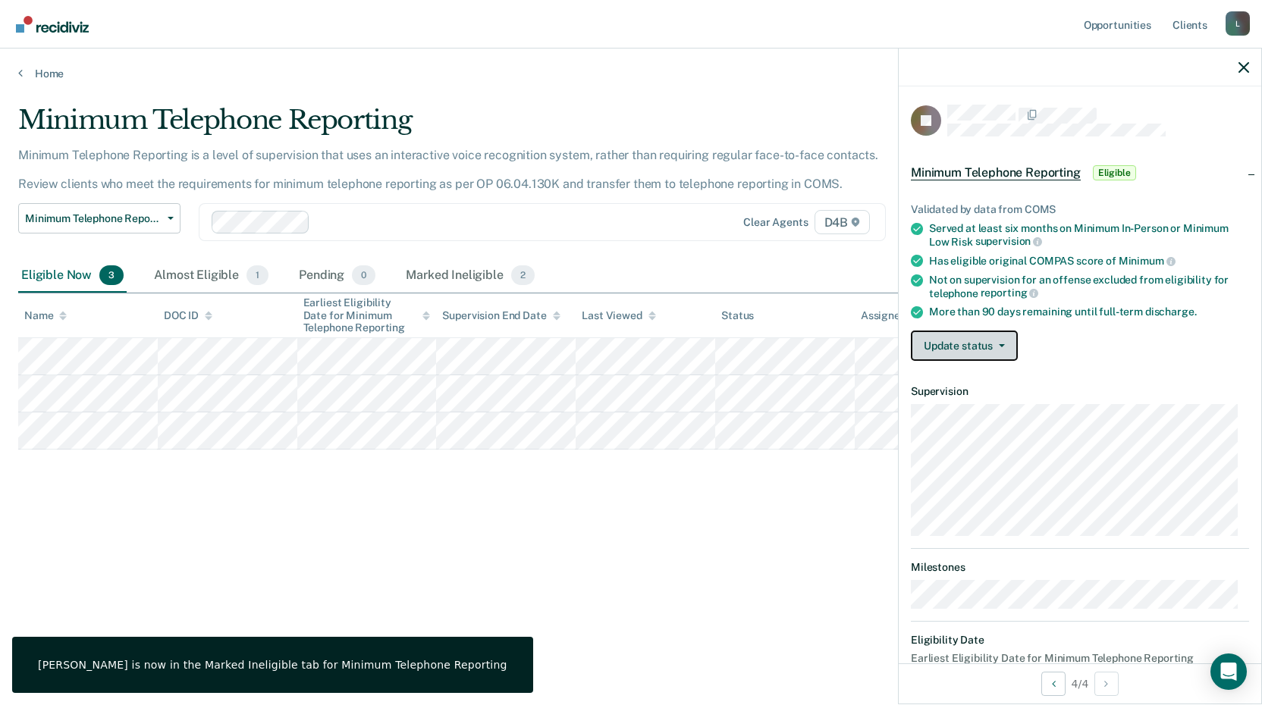
click at [999, 344] on icon "button" at bounding box center [1002, 345] width 6 height 3
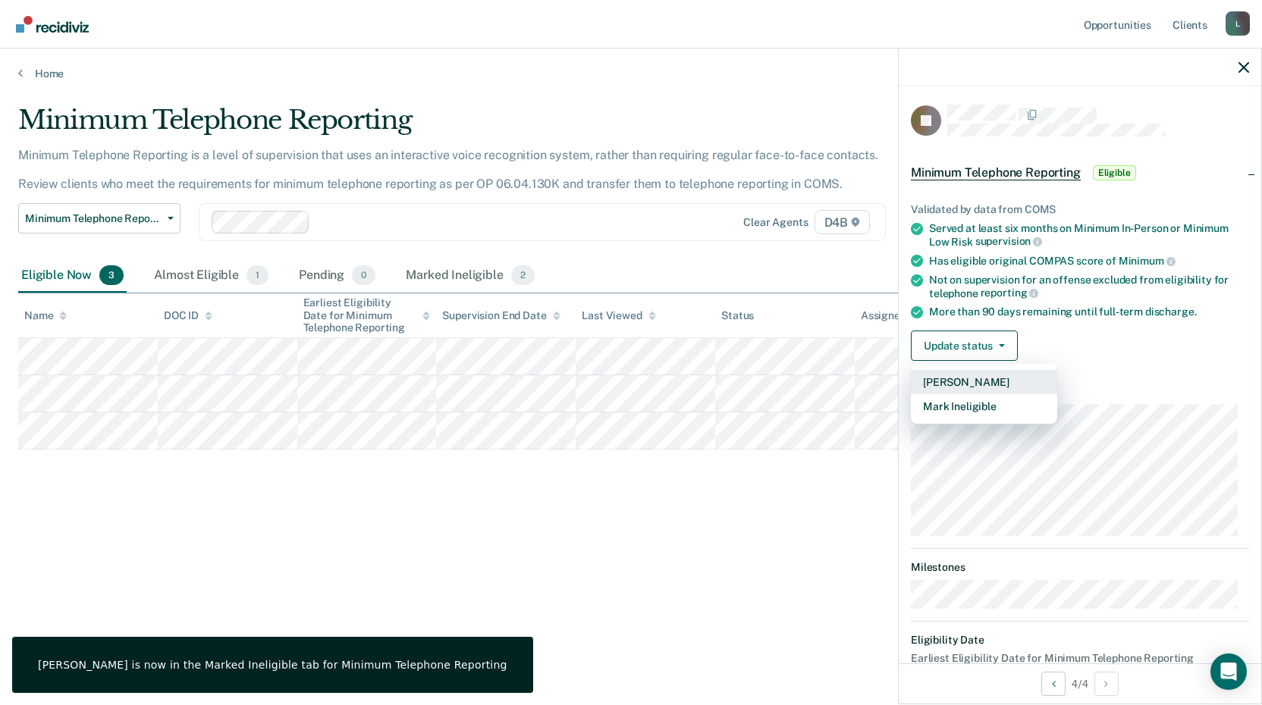
click at [991, 383] on button "[PERSON_NAME]" at bounding box center [984, 382] width 146 height 24
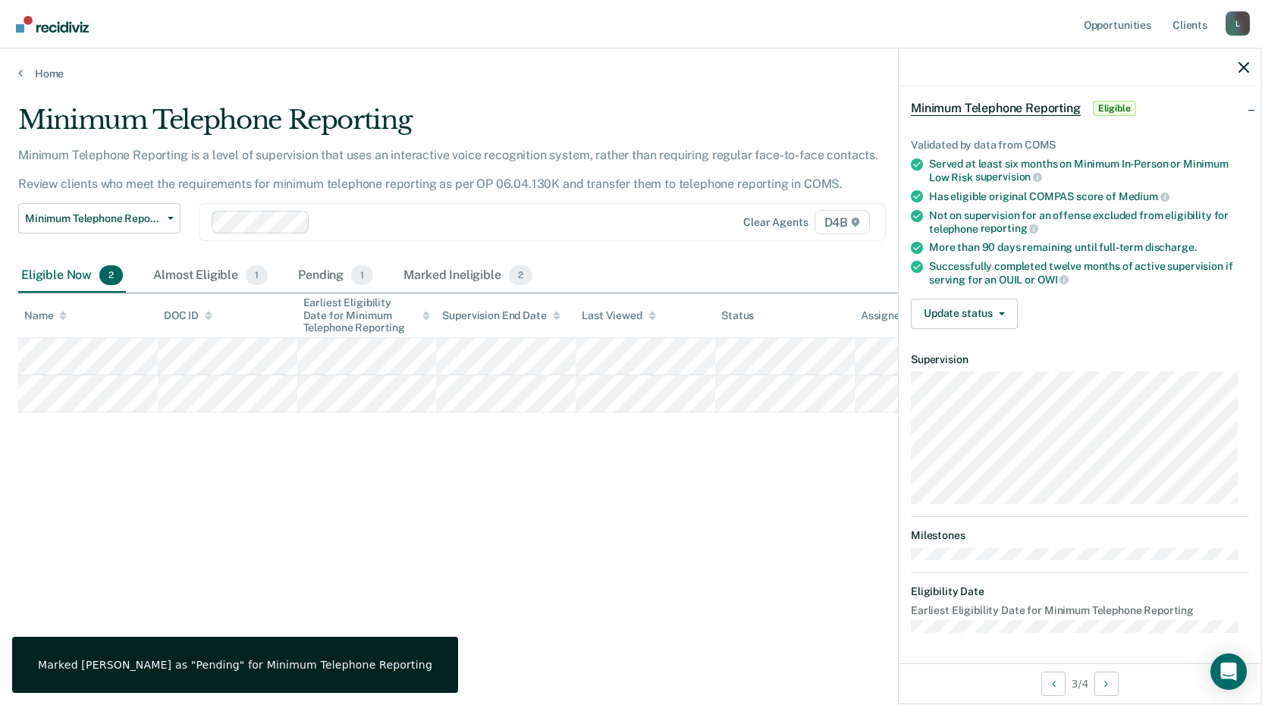
scroll to position [63, 0]
click at [982, 304] on button "Update status" at bounding box center [964, 315] width 107 height 30
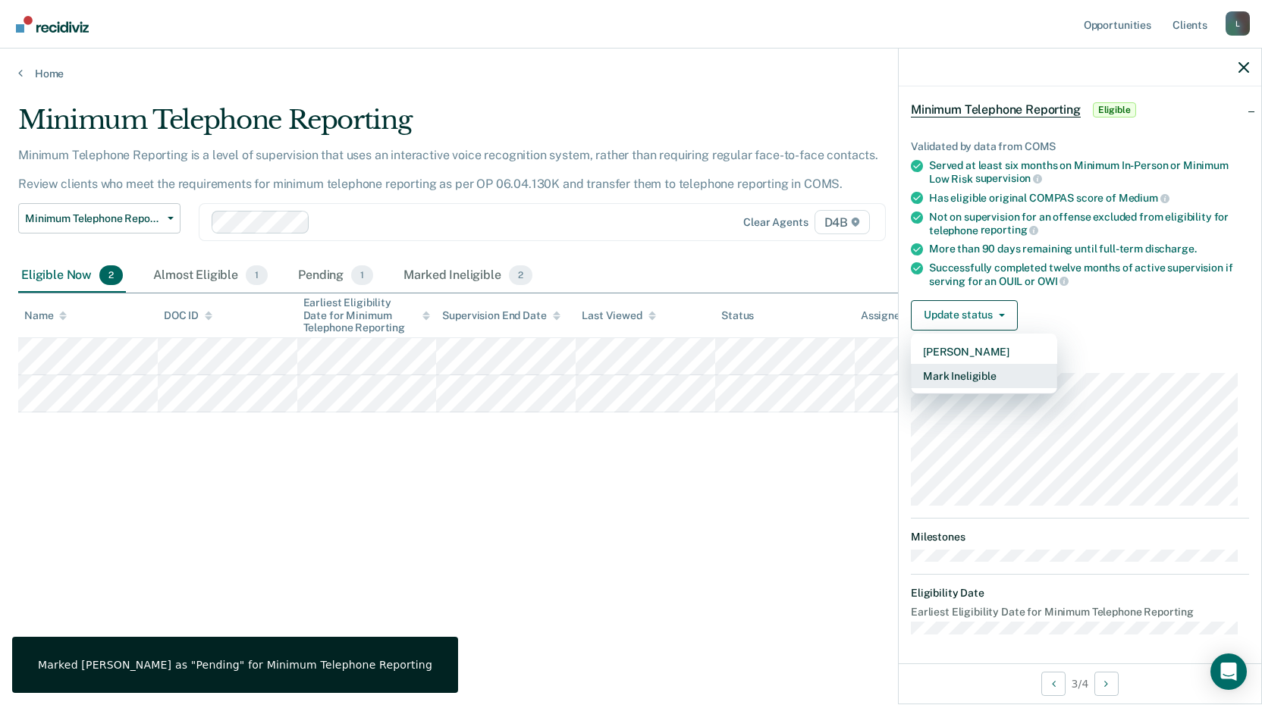
click at [975, 374] on button "Mark Ineligible" at bounding box center [984, 376] width 146 height 24
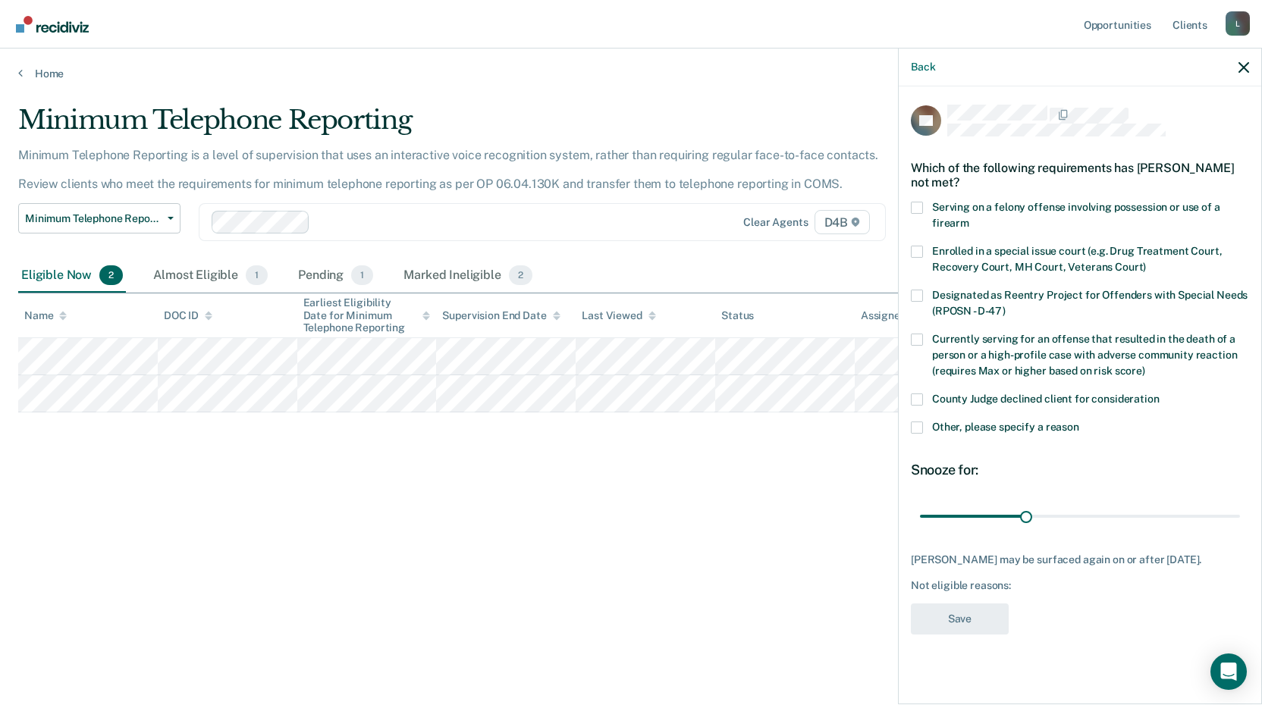
click at [922, 429] on span at bounding box center [917, 428] width 12 height 12
click at [1079, 422] on input "Other, please specify a reason" at bounding box center [1079, 422] width 0 height 0
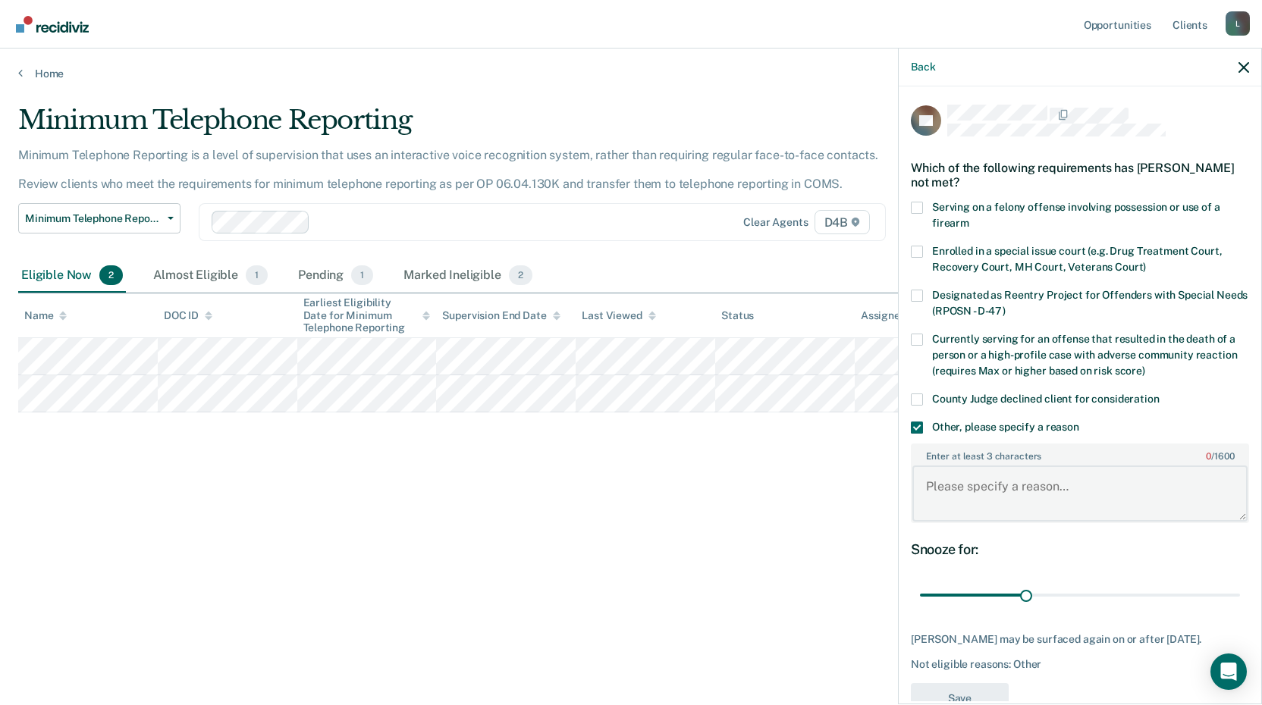
click at [968, 489] on textarea "Enter at least 3 characters 0 / 1600" at bounding box center [1080, 494] width 335 height 56
type textarea "OWI case"
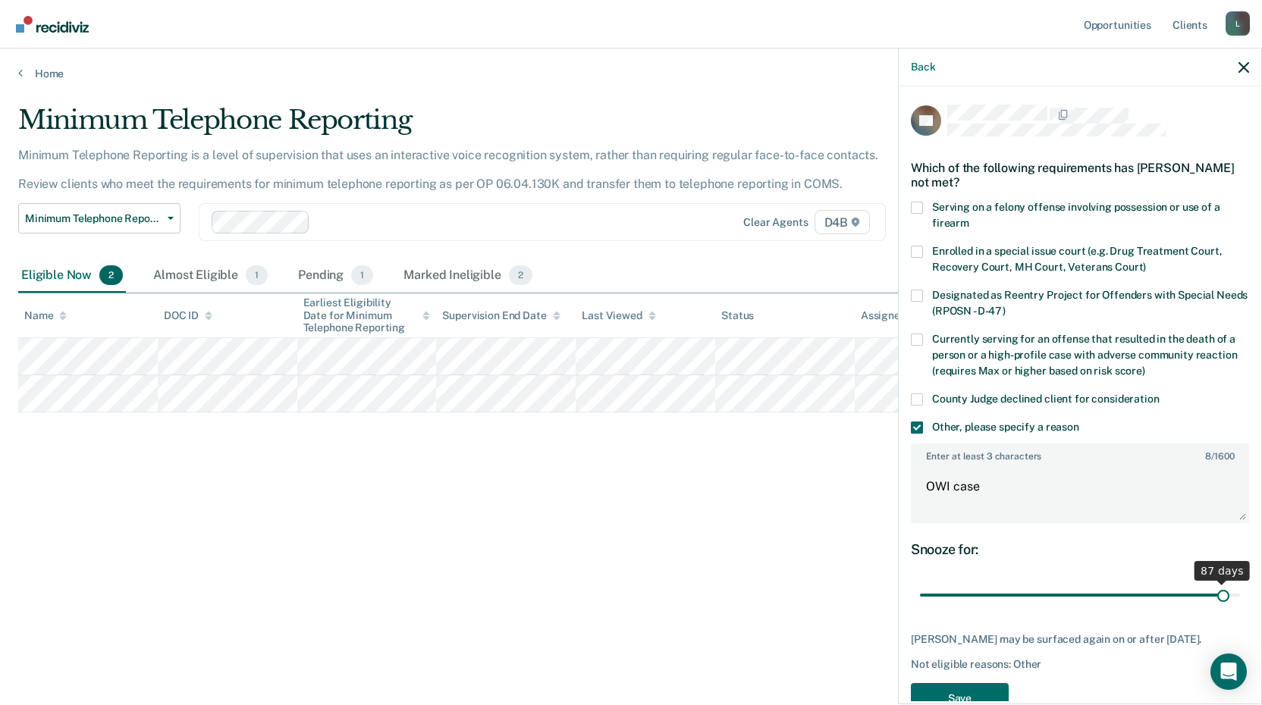
drag, startPoint x: 1021, startPoint y: 597, endPoint x: 1214, endPoint y: 590, distance: 193.5
type input "87"
click at [1214, 590] on input "range" at bounding box center [1080, 596] width 320 height 27
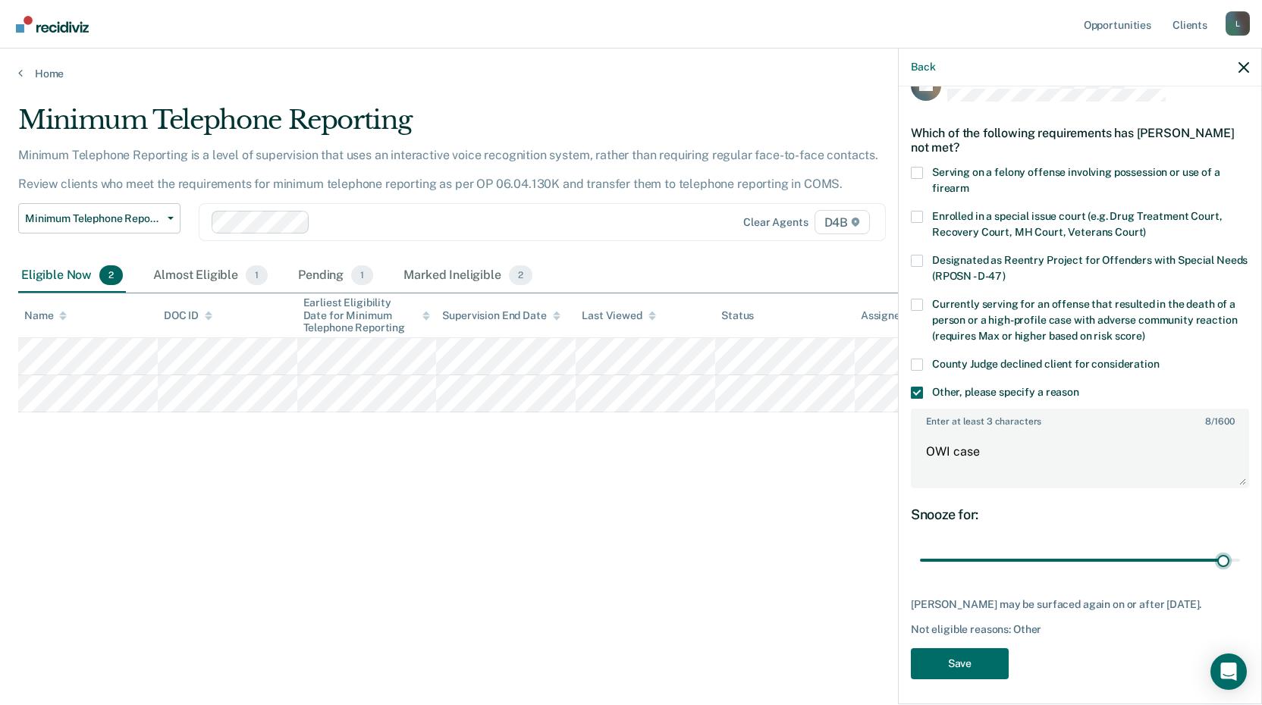
scroll to position [52, 0]
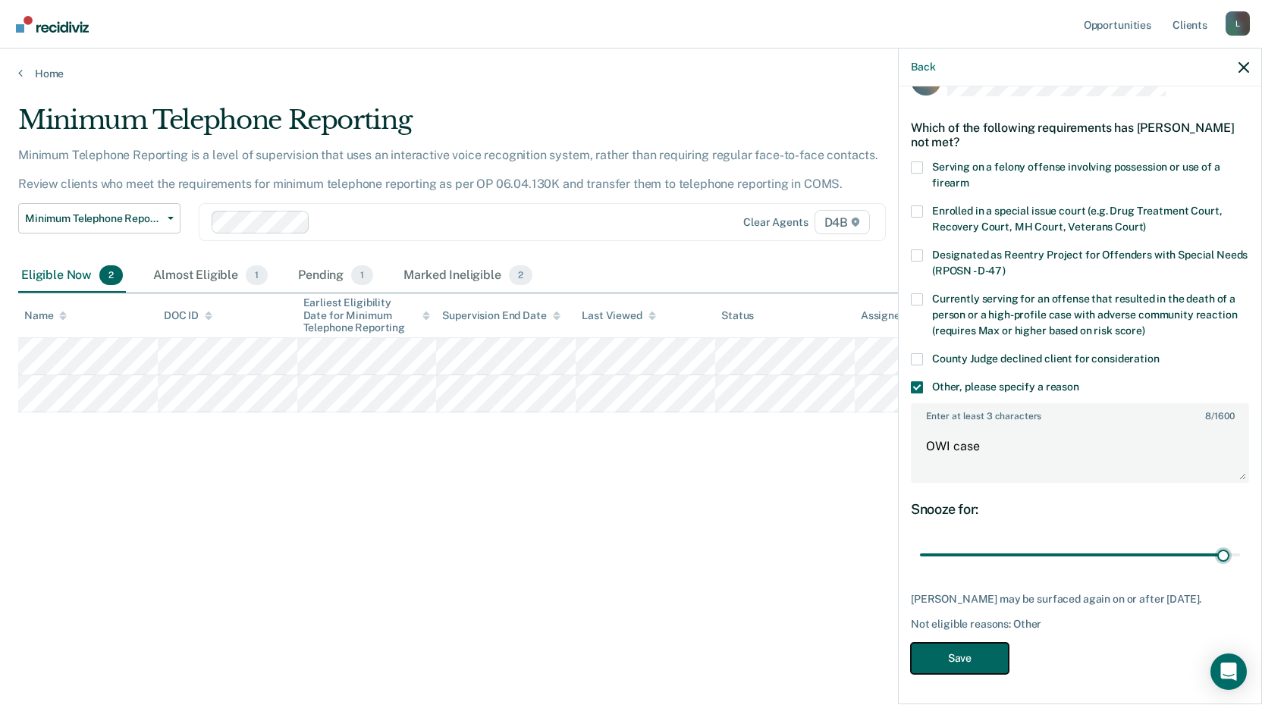
click at [986, 655] on button "Save" at bounding box center [960, 658] width 98 height 31
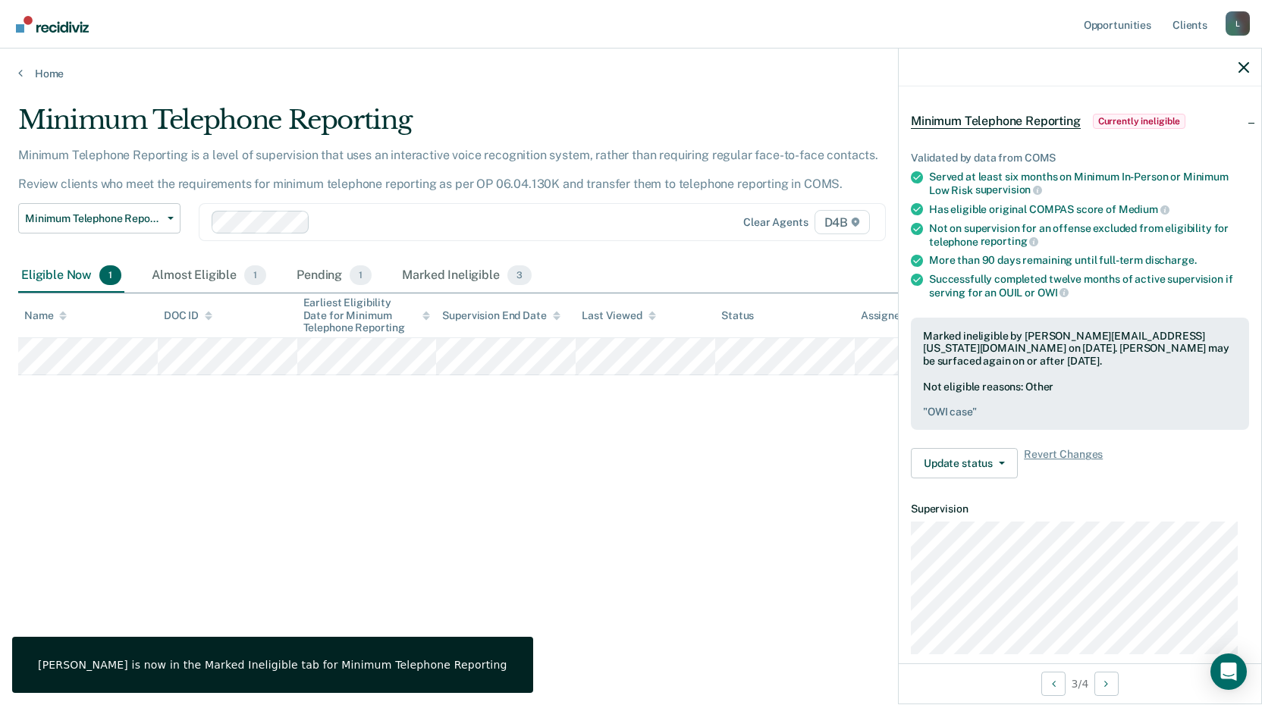
scroll to position [46, 0]
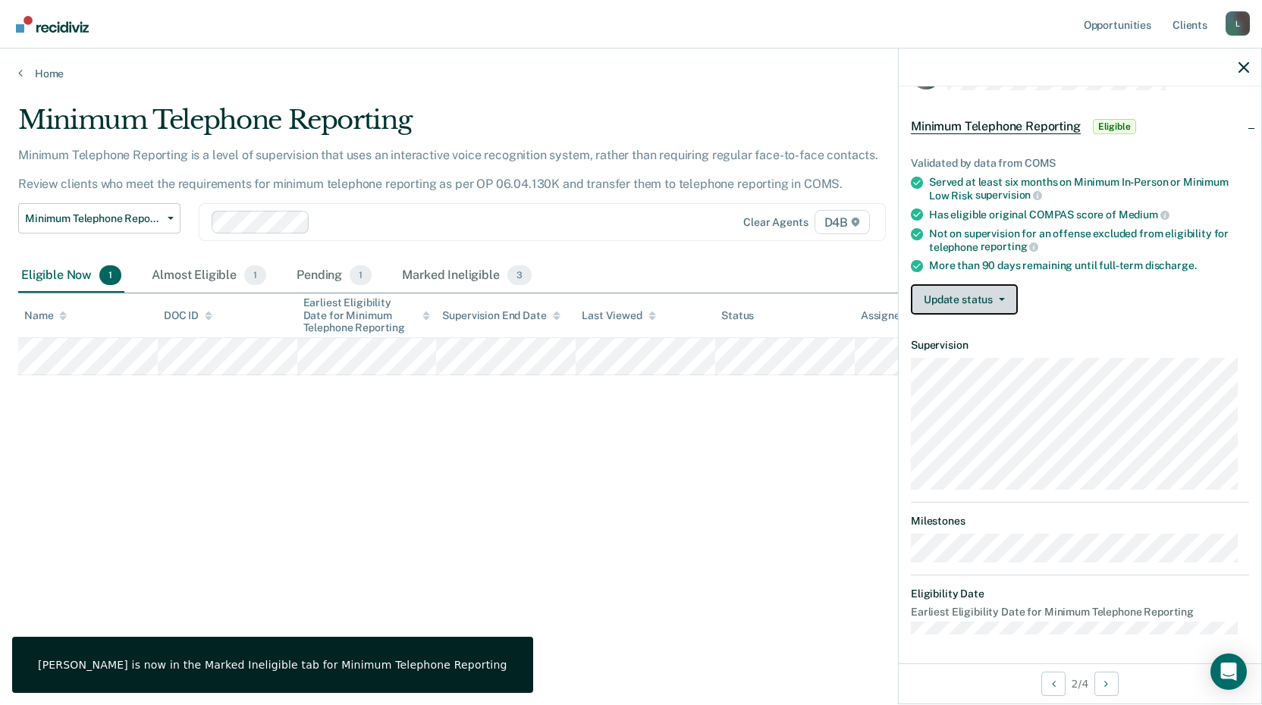
click at [965, 291] on button "Update status" at bounding box center [964, 299] width 107 height 30
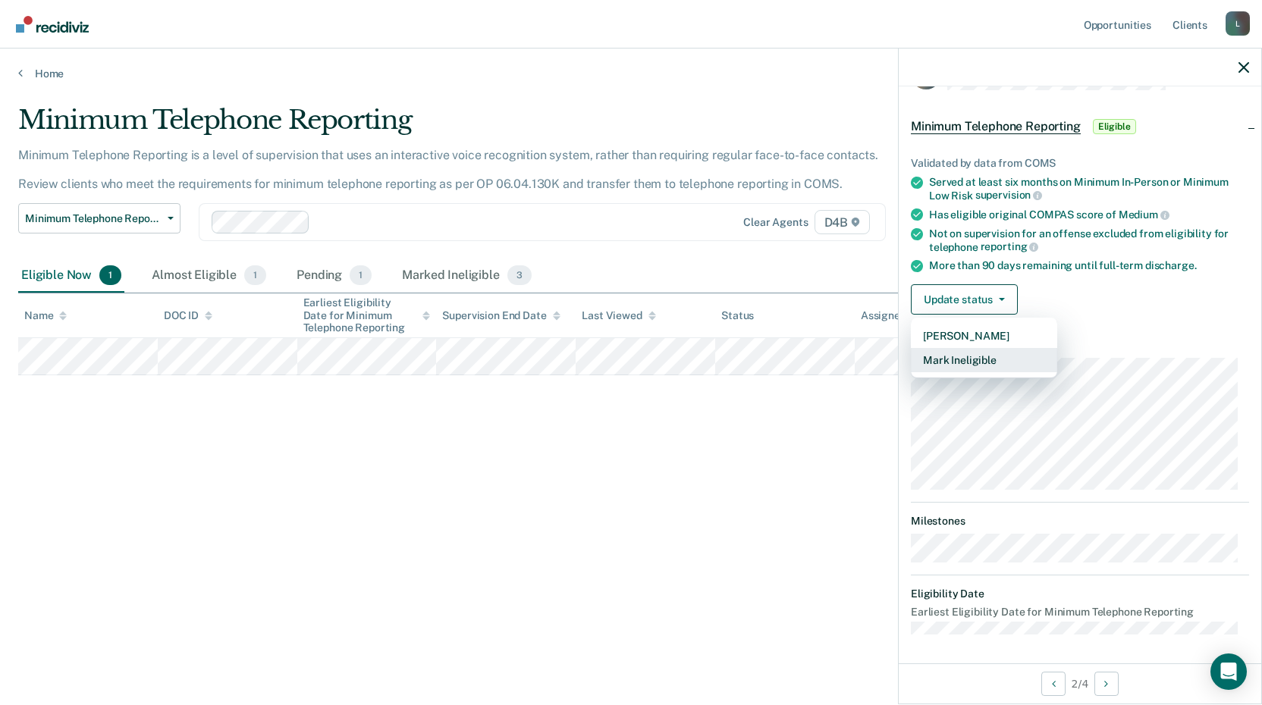
click at [982, 358] on button "Mark Ineligible" at bounding box center [984, 360] width 146 height 24
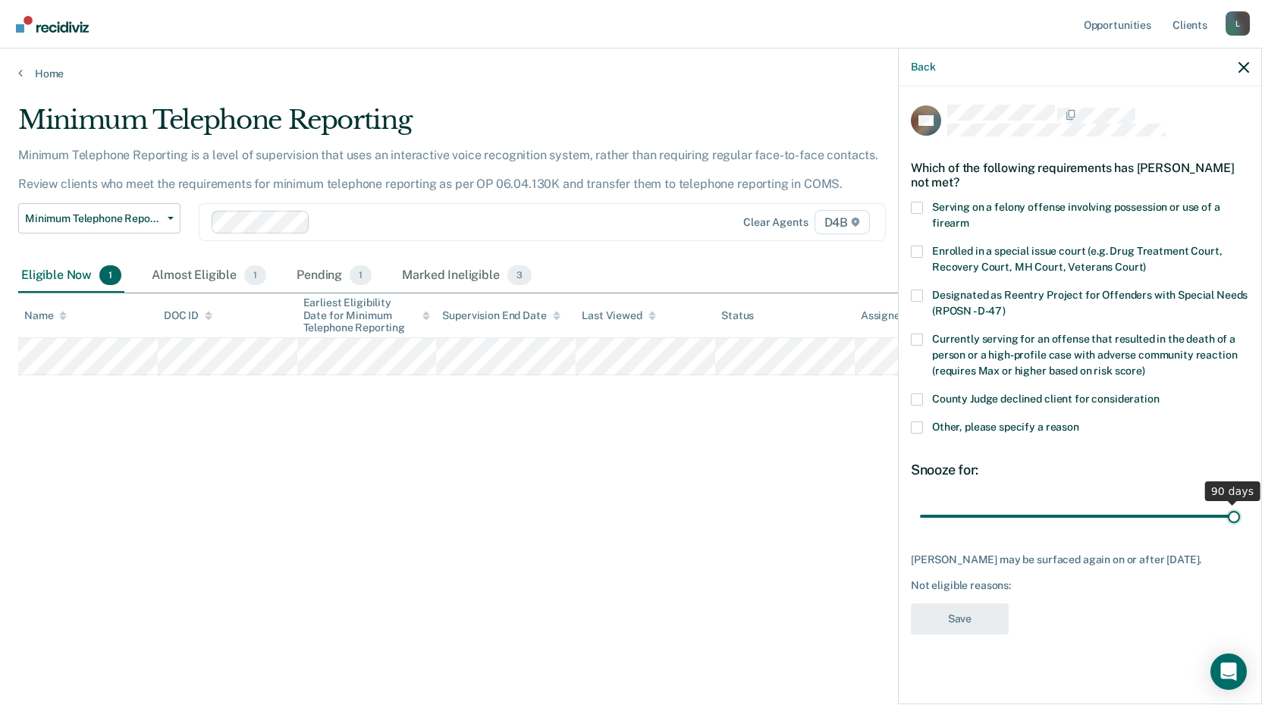
drag, startPoint x: 1030, startPoint y: 514, endPoint x: 1269, endPoint y: 489, distance: 240.2
type input "90"
click at [1240, 503] on input "range" at bounding box center [1080, 516] width 320 height 27
click at [919, 431] on span at bounding box center [917, 428] width 12 height 12
click at [1079, 422] on input "Other, please specify a reason" at bounding box center [1079, 422] width 0 height 0
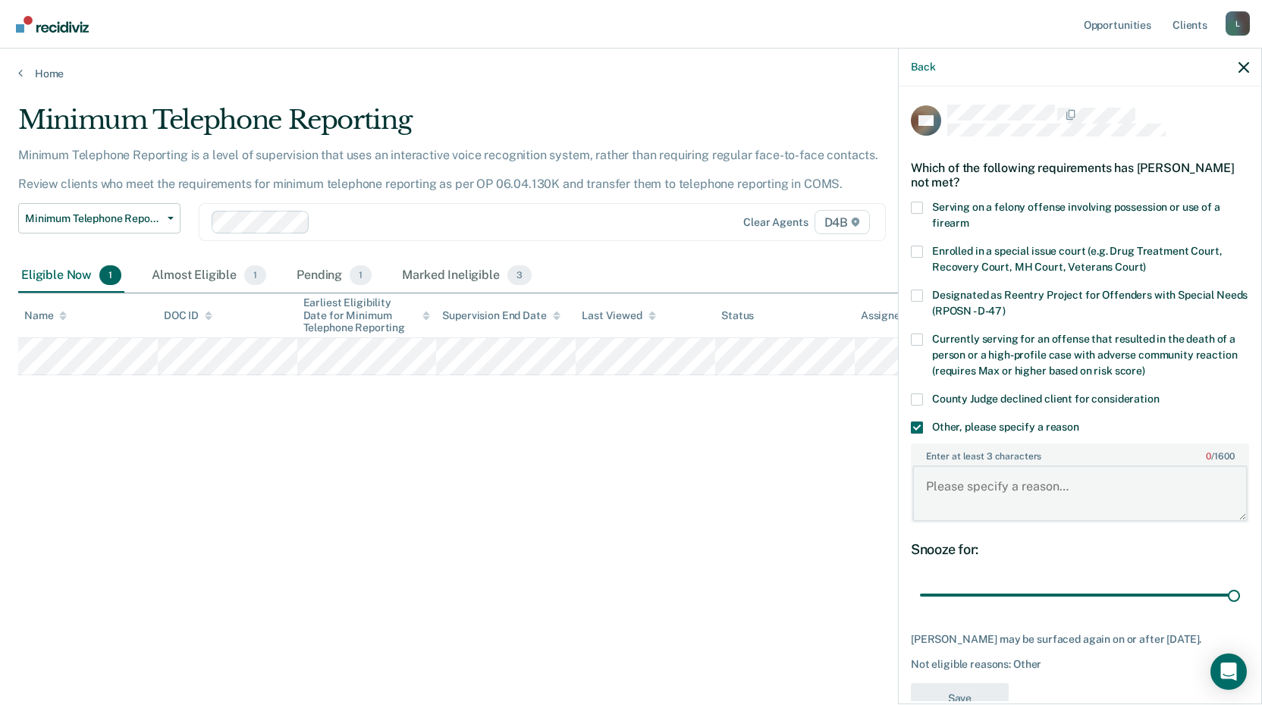
click at [934, 494] on textarea "Enter at least 3 characters 0 / 1600" at bounding box center [1080, 494] width 335 height 56
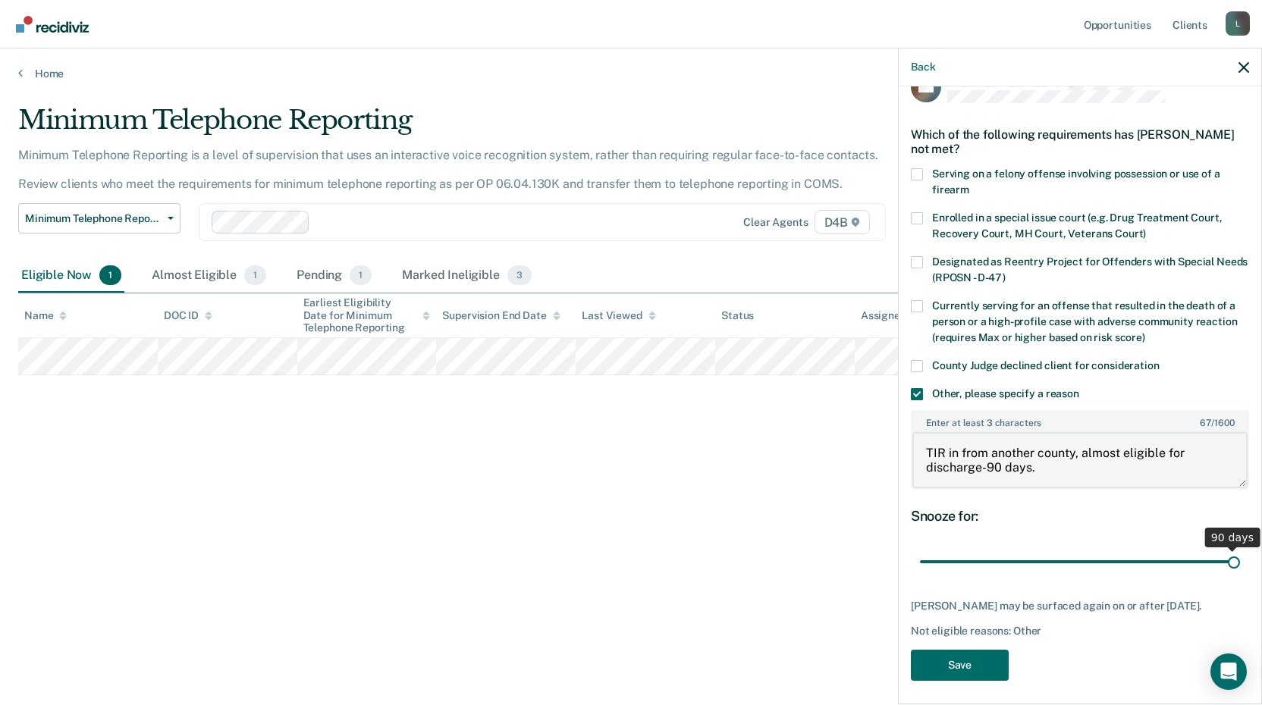
scroll to position [52, 0]
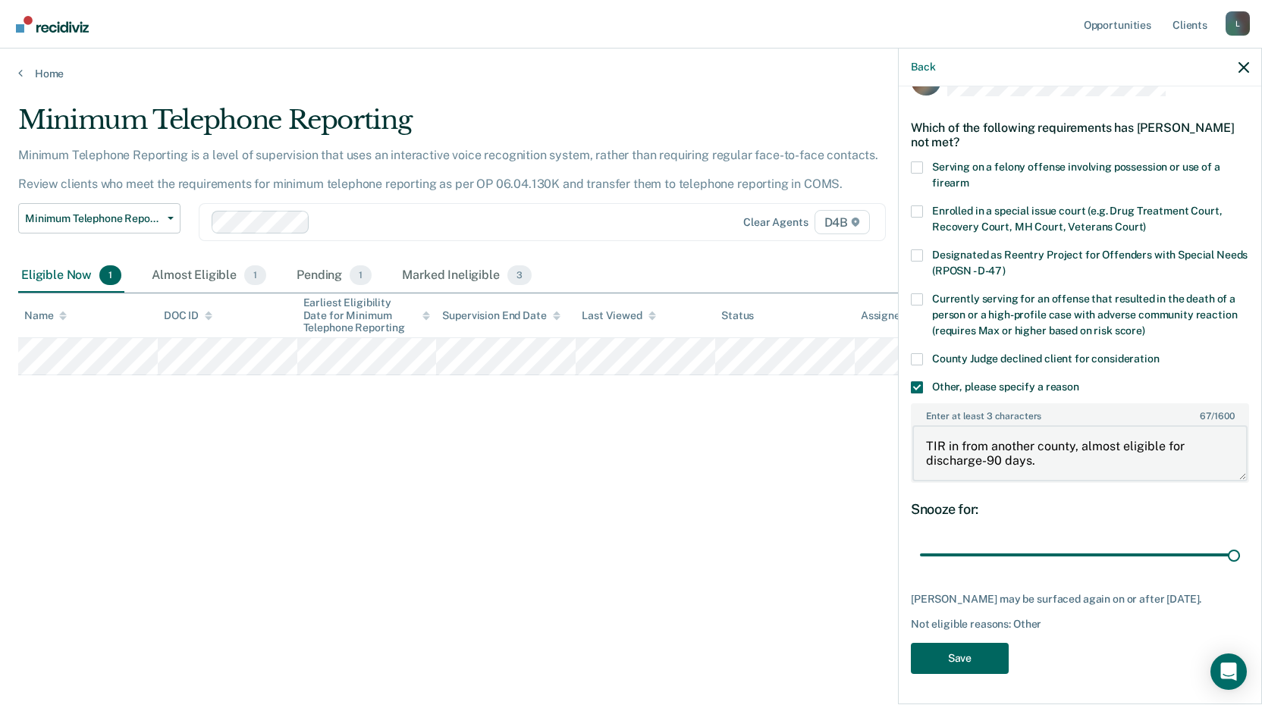
type textarea "TIR in from another county, almost eligible for discharge-90 days."
click at [955, 661] on button "Save" at bounding box center [960, 658] width 98 height 31
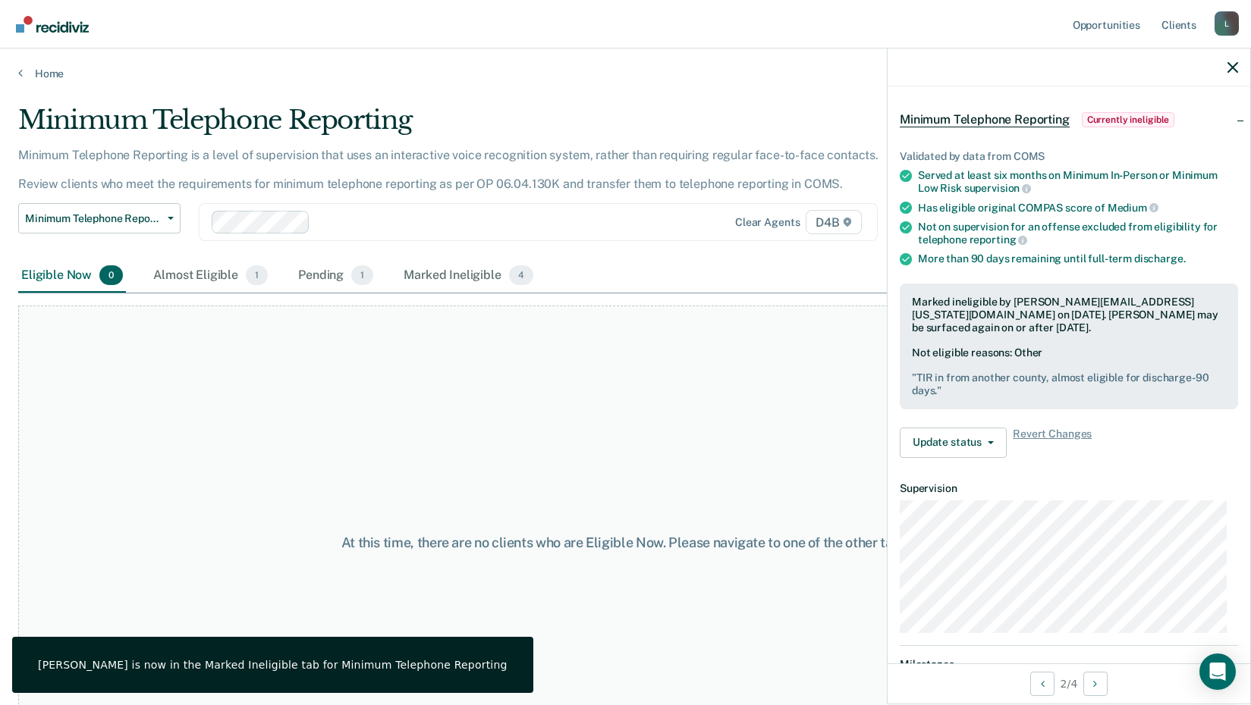
click at [467, 437] on div "At this time, there are no clients who are Eligible Now. Please navigate to one…" at bounding box center [625, 543] width 1214 height 475
click at [228, 271] on div "Almost Eligible 1" at bounding box center [210, 275] width 121 height 33
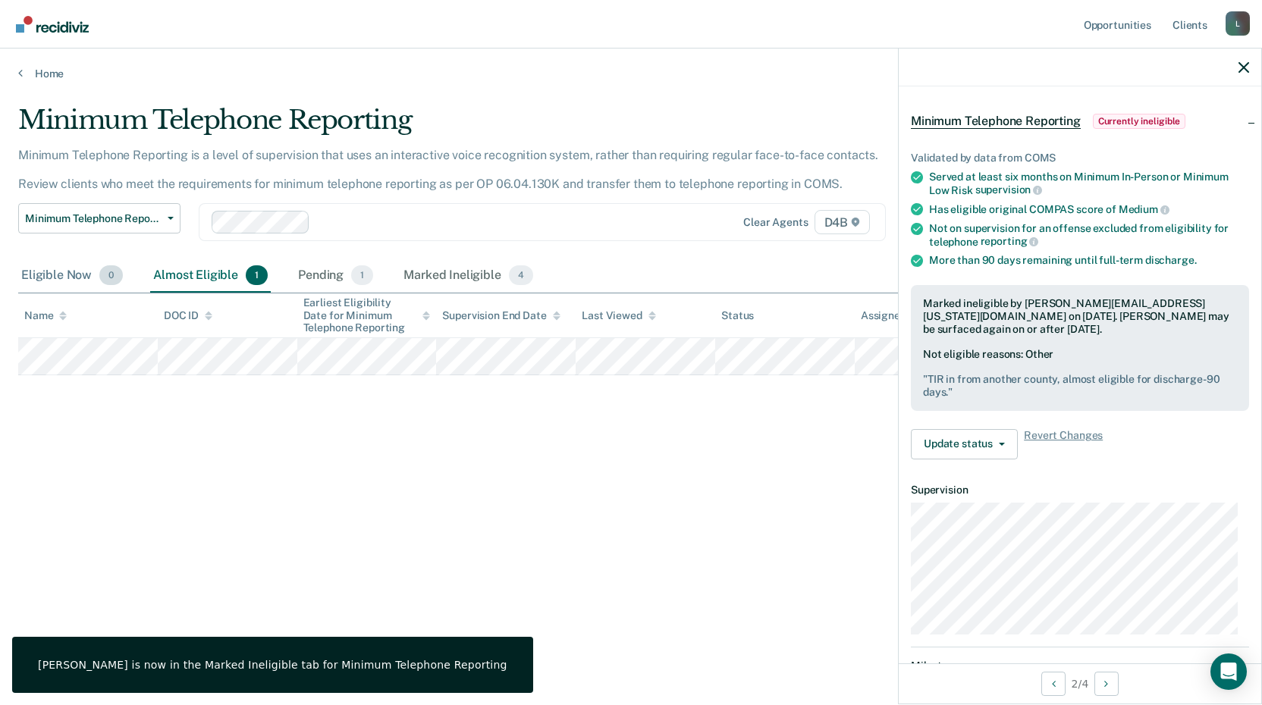
click at [70, 277] on div "Eligible Now 0" at bounding box center [72, 275] width 108 height 33
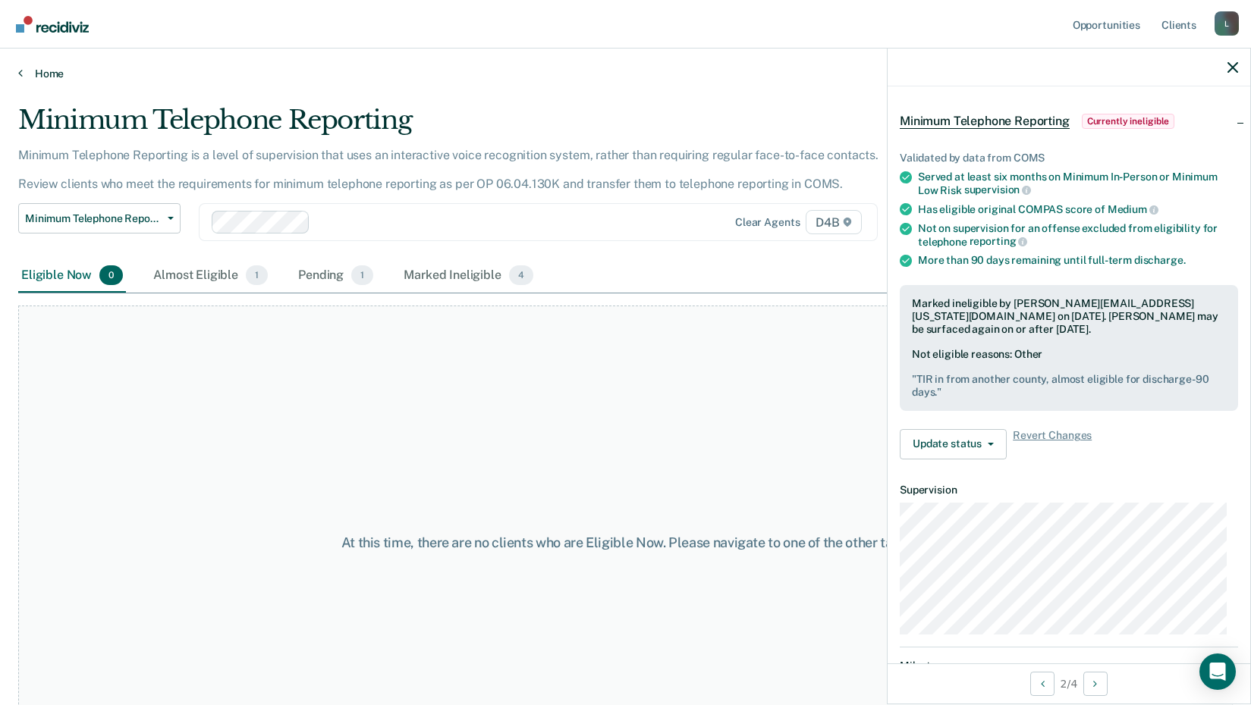
click at [32, 68] on link "Home" at bounding box center [625, 74] width 1214 height 14
